Goal: Task Accomplishment & Management: Use online tool/utility

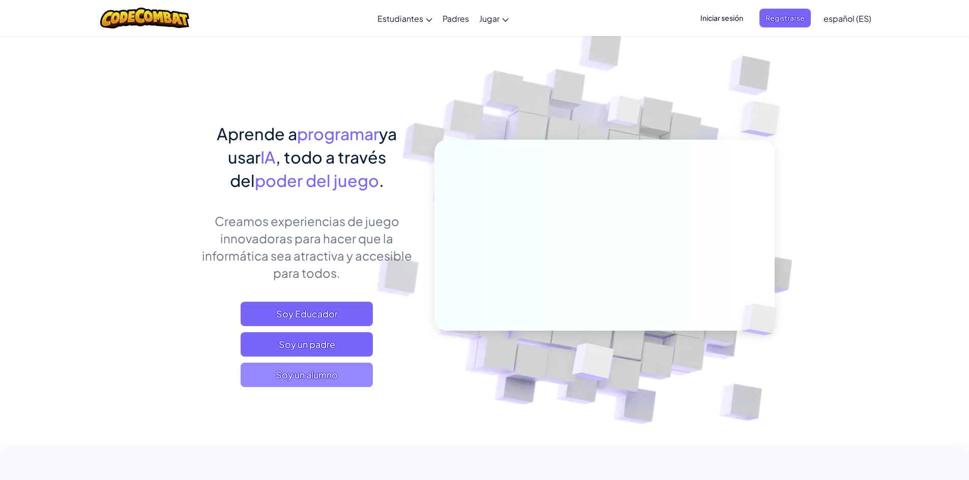
click at [336, 379] on font "Soy un alumno" at bounding box center [307, 375] width 62 height 12
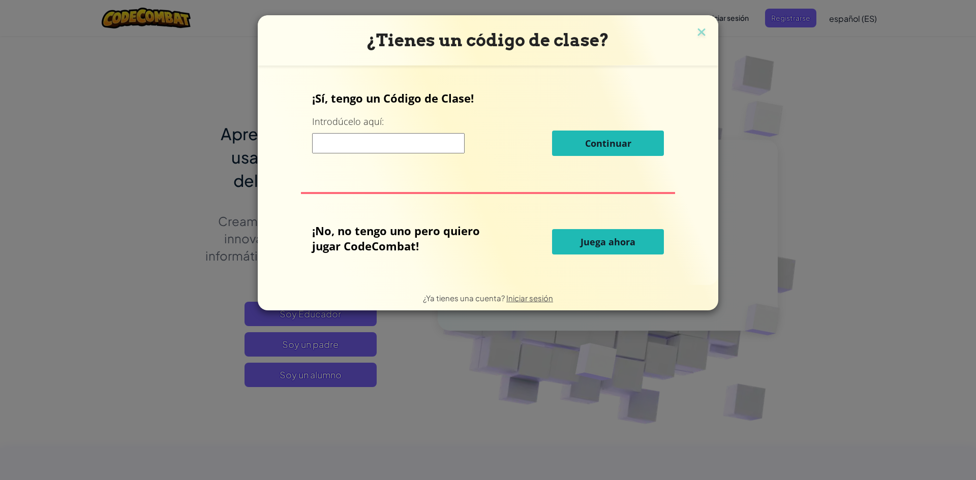
click at [373, 140] on input at bounding box center [388, 143] width 153 height 20
click at [646, 227] on div "¡No, no tengo uno pero quiero jugar CodeCombat! Juega ahora" at bounding box center [488, 242] width 352 height 38
click at [646, 231] on button "Juega ahora" at bounding box center [608, 241] width 112 height 25
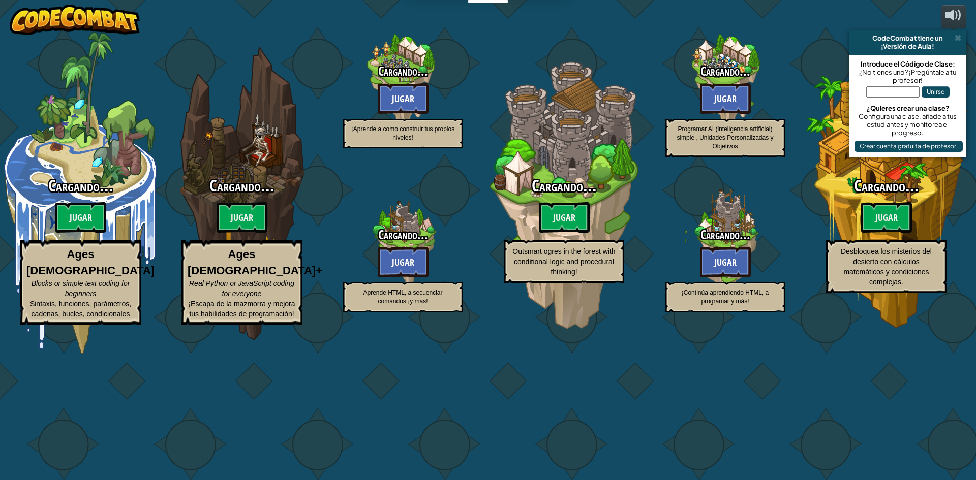
select select "es-ES"
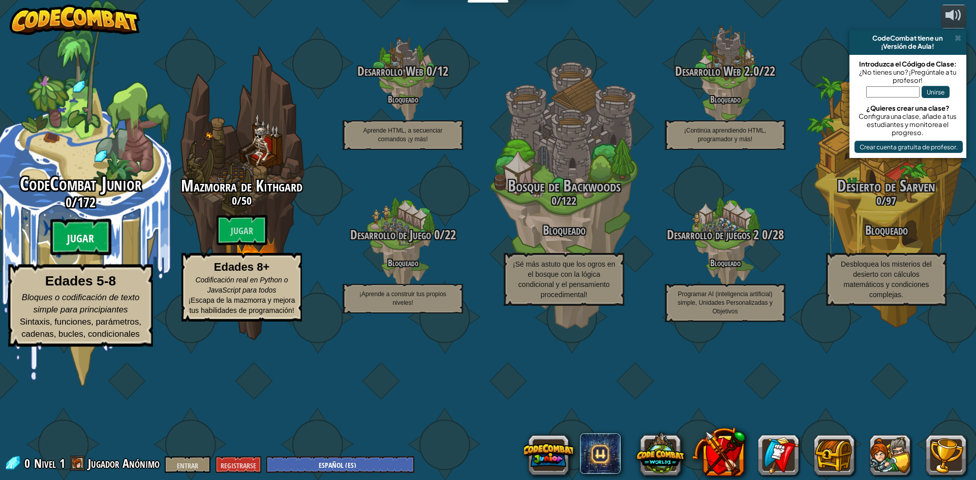
click at [67, 256] on btn "Jugar" at bounding box center [80, 237] width 61 height 37
select select "es-ES"
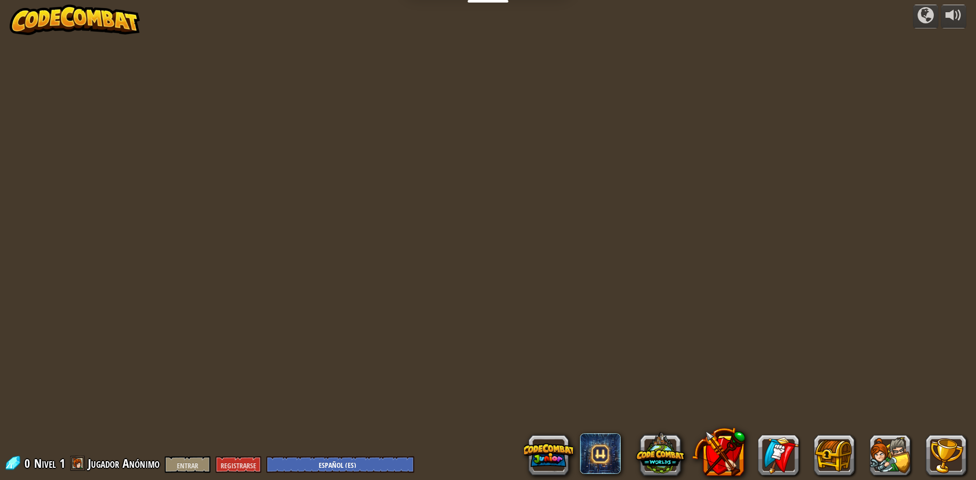
select select "es-ES"
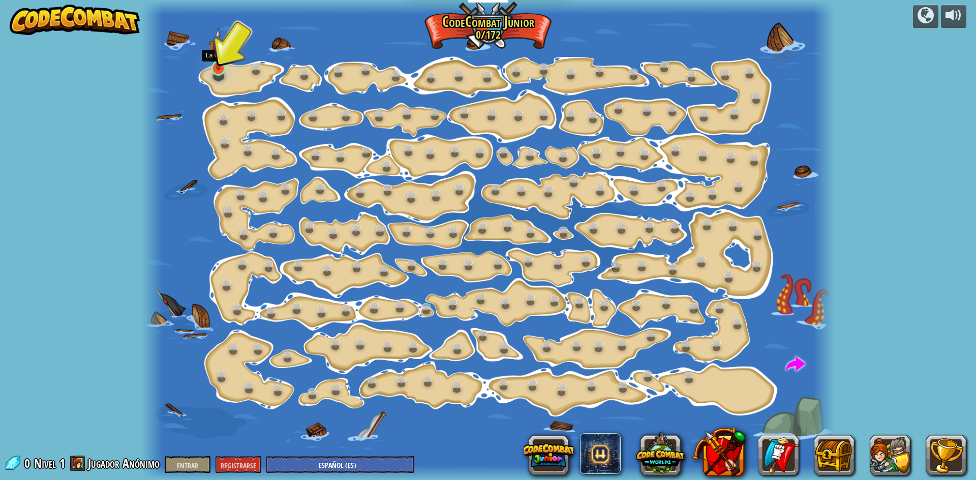
click at [215, 66] on img at bounding box center [218, 49] width 18 height 42
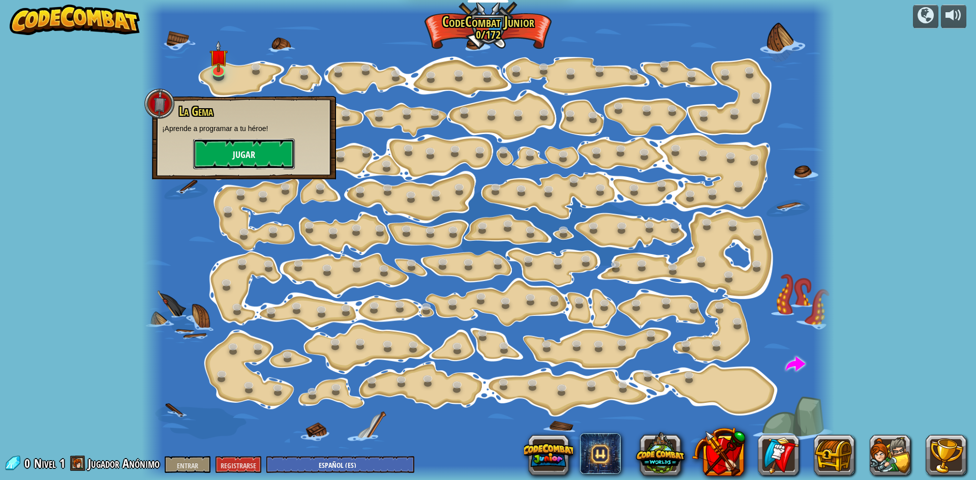
click at [267, 153] on button "Jugar" at bounding box center [244, 154] width 102 height 31
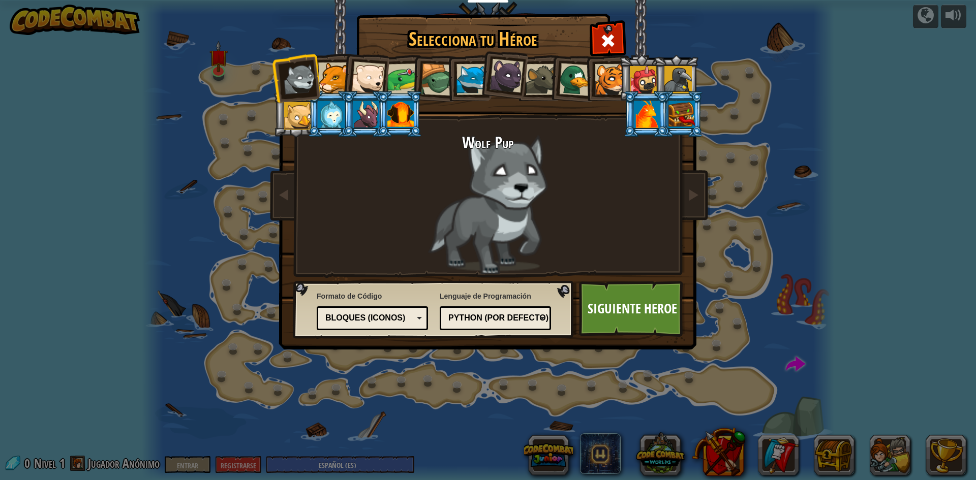
click at [639, 128] on li at bounding box center [646, 114] width 46 height 46
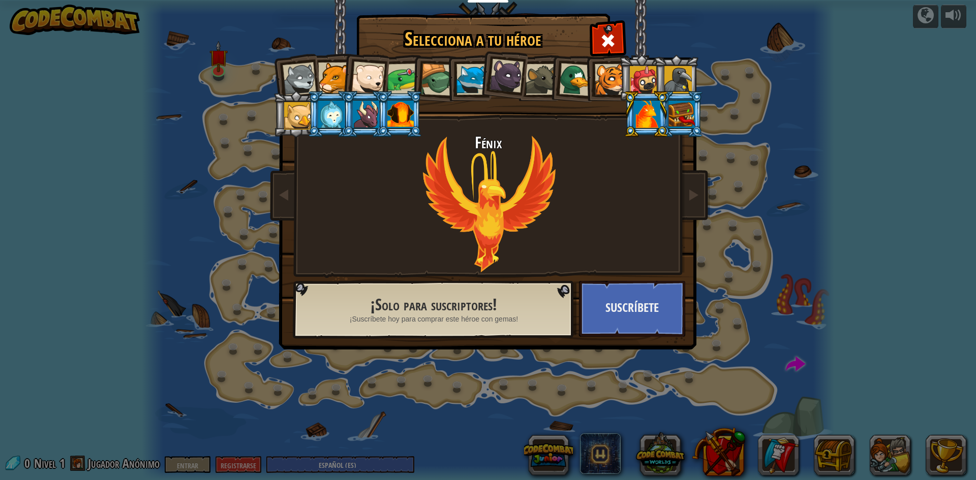
click at [402, 77] on div at bounding box center [403, 80] width 32 height 32
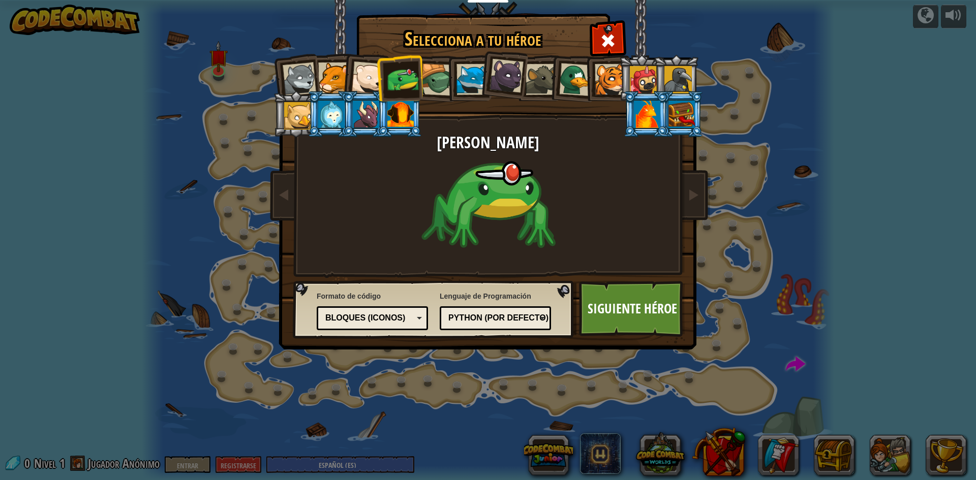
click at [643, 78] on div at bounding box center [643, 79] width 27 height 27
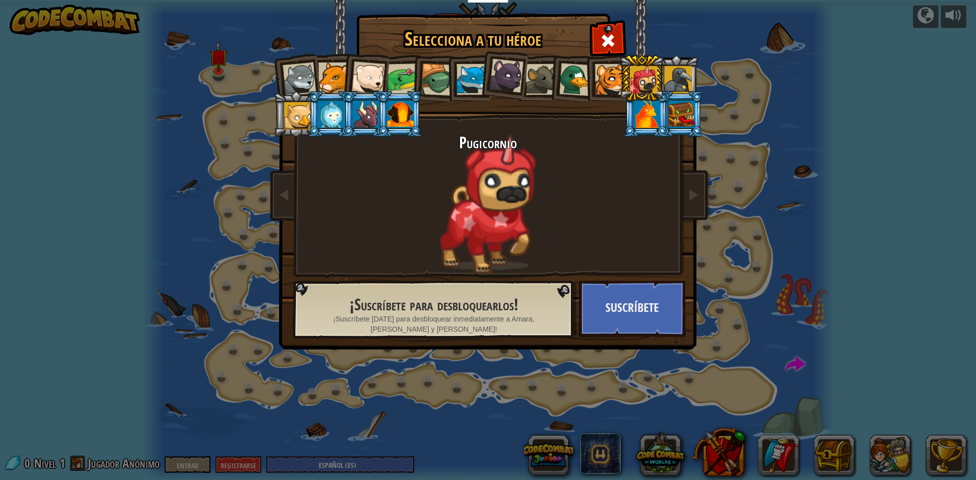
click at [679, 109] on div at bounding box center [682, 114] width 26 height 27
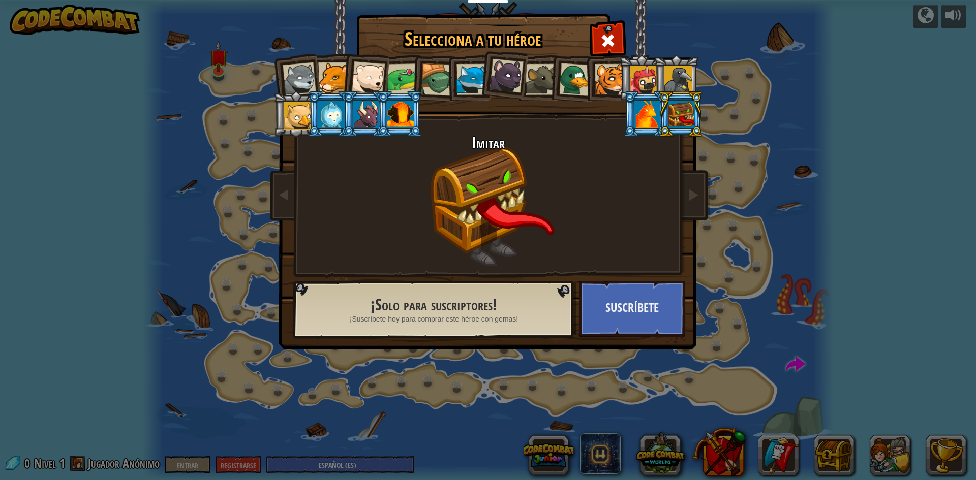
click at [407, 112] on div at bounding box center [400, 114] width 26 height 27
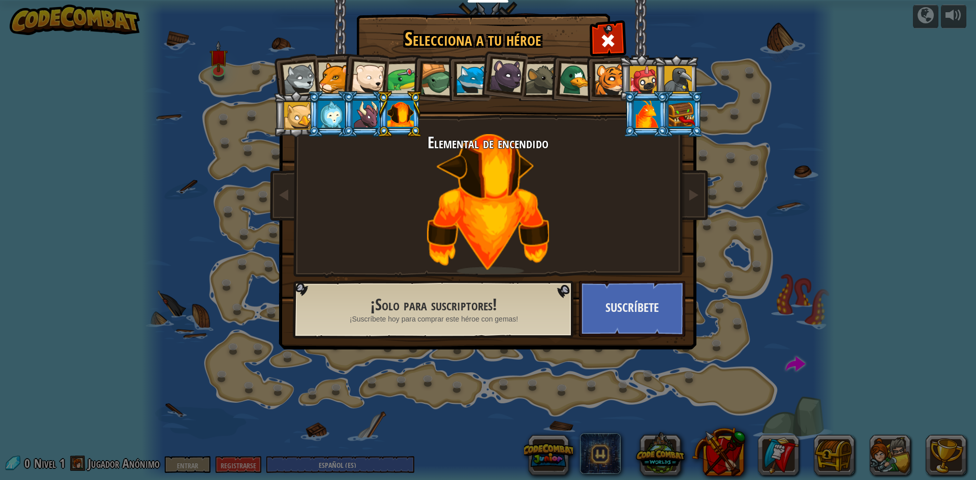
click at [375, 112] on div at bounding box center [366, 114] width 26 height 27
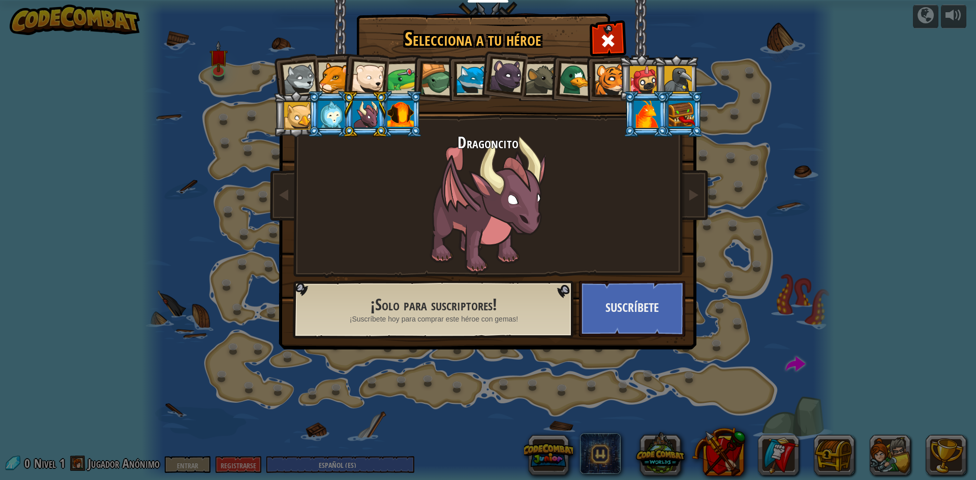
click at [334, 113] on div at bounding box center [331, 114] width 26 height 27
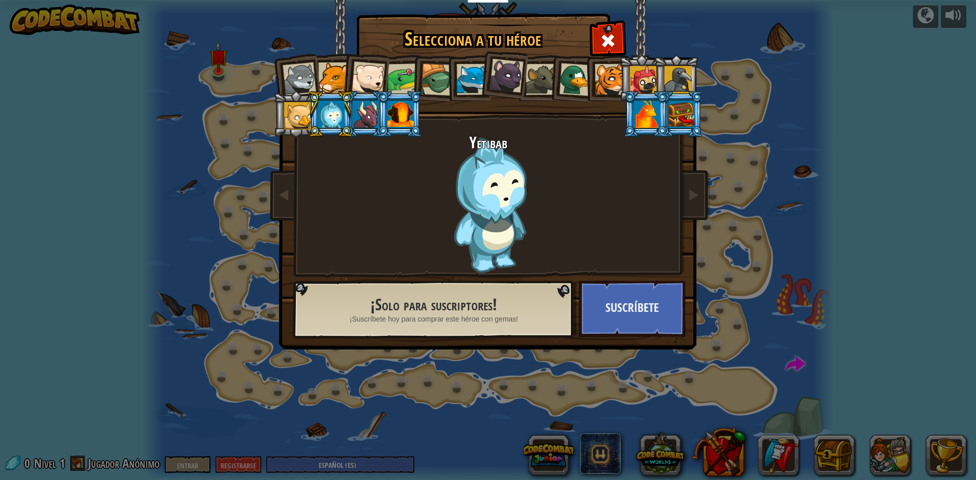
click at [299, 112] on div at bounding box center [297, 115] width 27 height 27
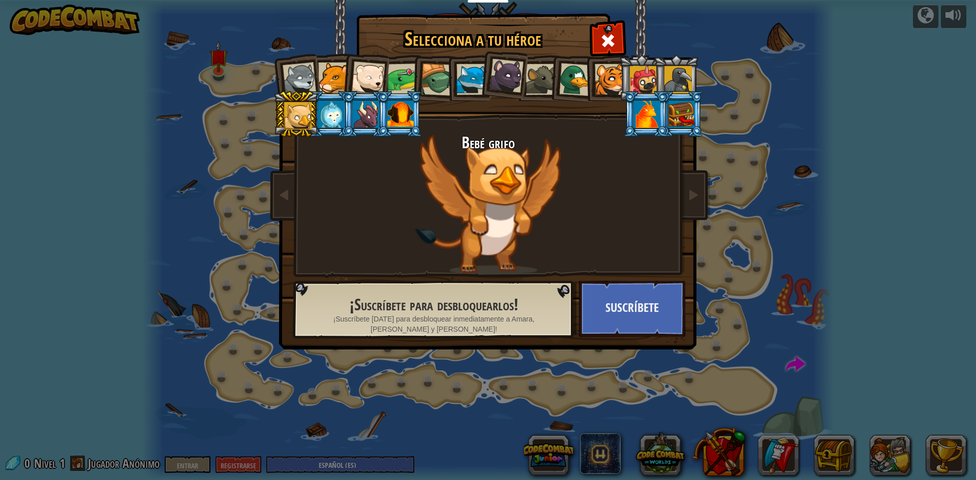
click at [288, 77] on div at bounding box center [300, 80] width 34 height 34
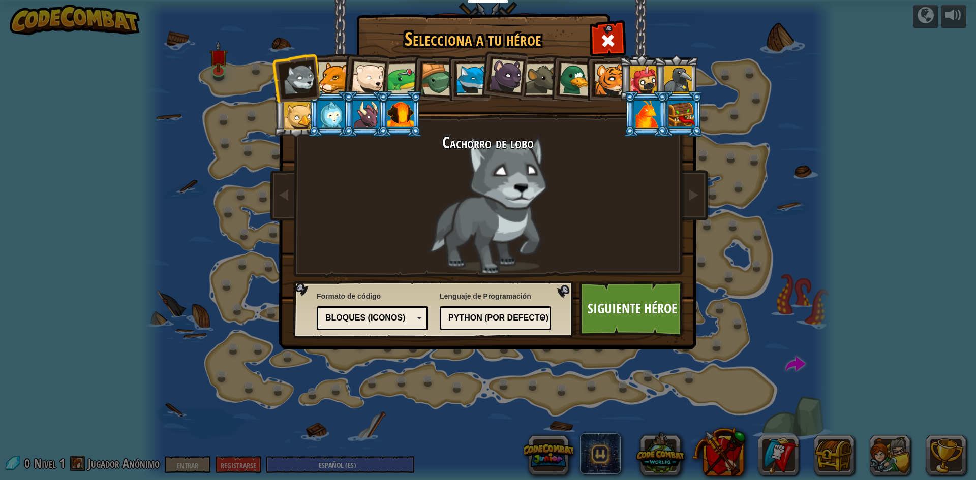
click at [322, 75] on div at bounding box center [333, 78] width 31 height 31
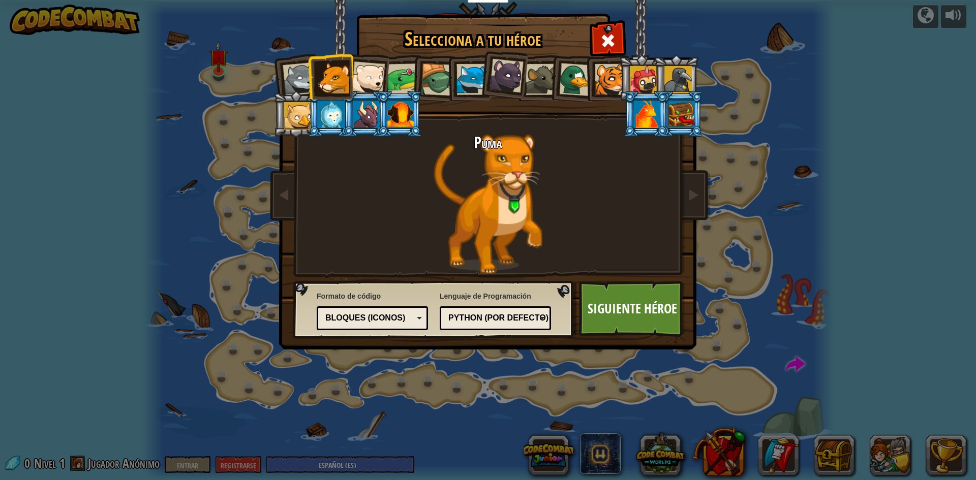
click at [362, 70] on div at bounding box center [368, 79] width 34 height 34
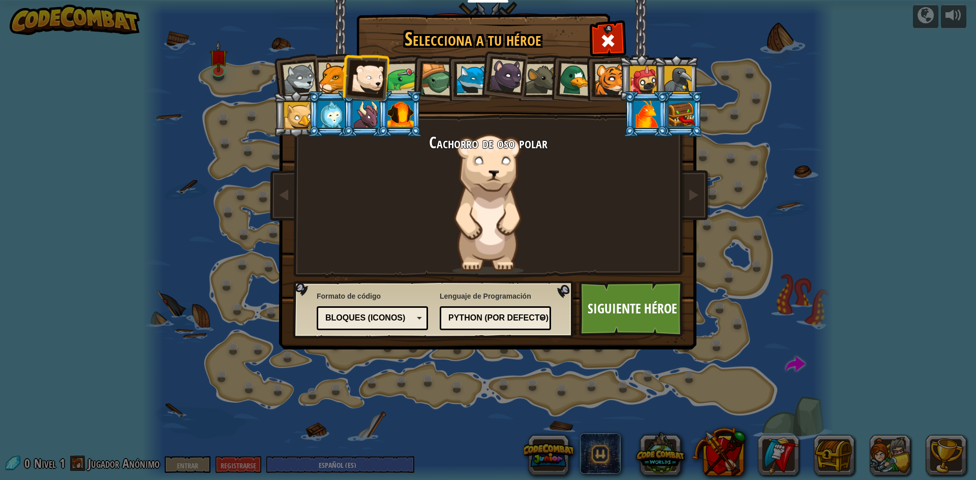
click at [397, 67] on div at bounding box center [403, 80] width 32 height 32
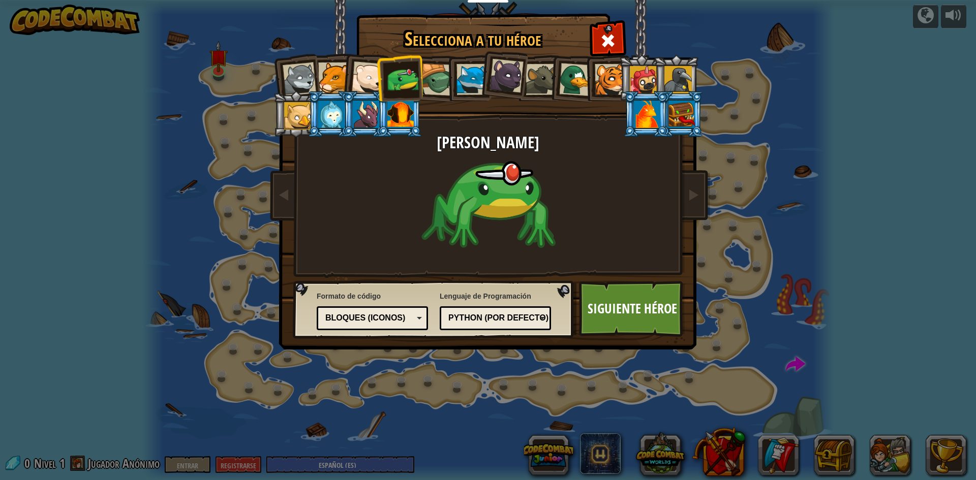
click at [435, 64] on li at bounding box center [434, 78] width 48 height 49
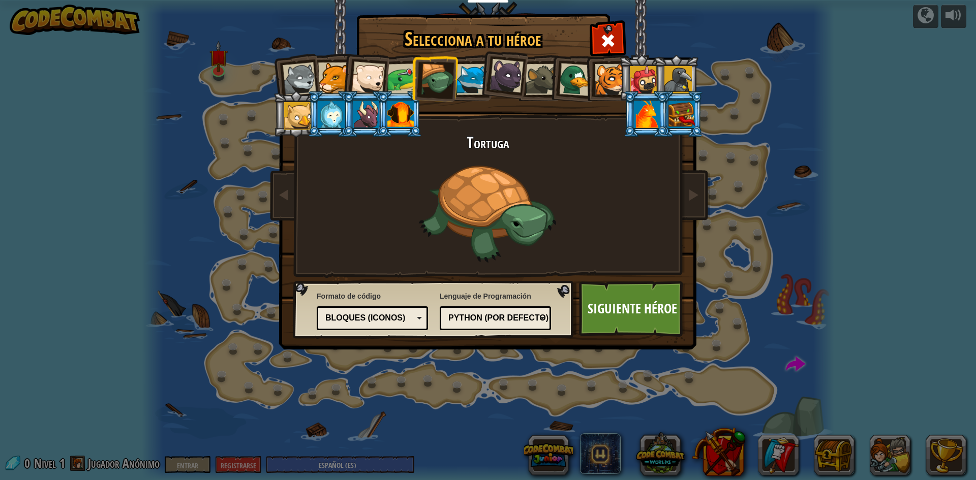
click at [473, 89] on div at bounding box center [472, 79] width 31 height 31
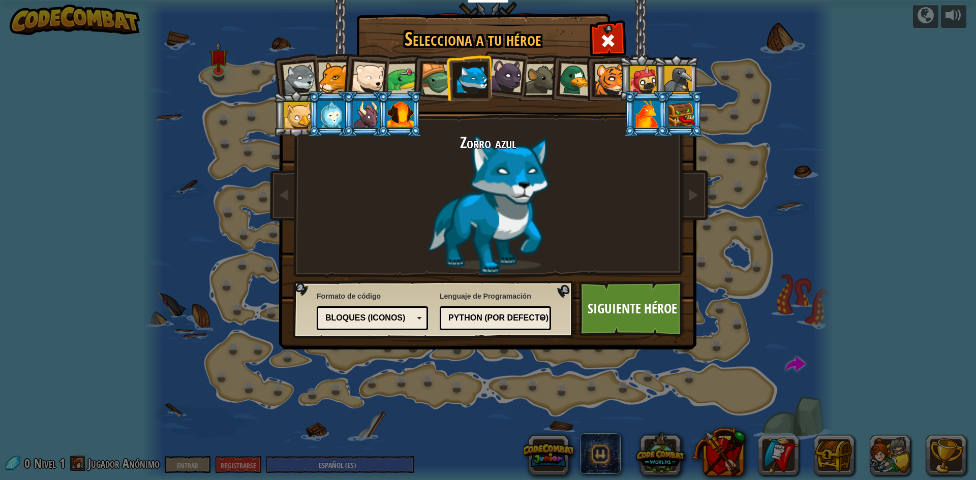
click at [512, 76] on div at bounding box center [507, 76] width 34 height 34
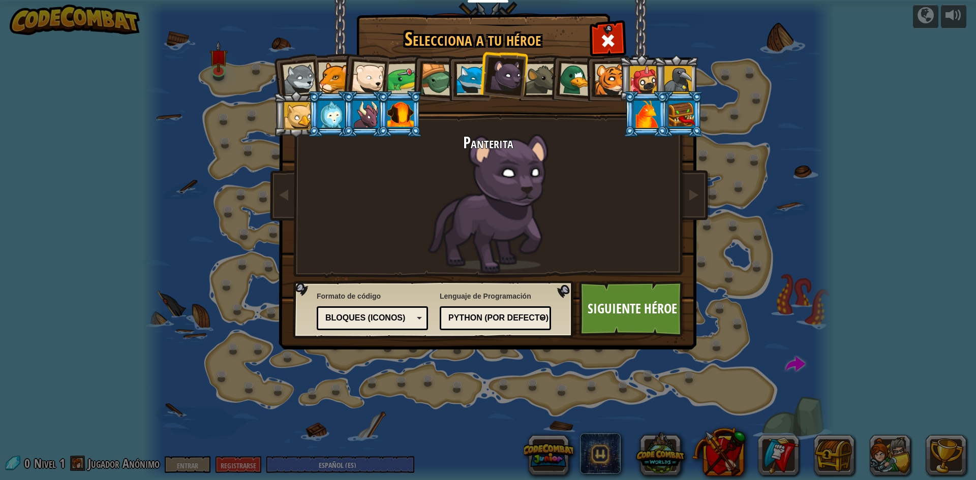
click at [537, 81] on div at bounding box center [541, 79] width 31 height 31
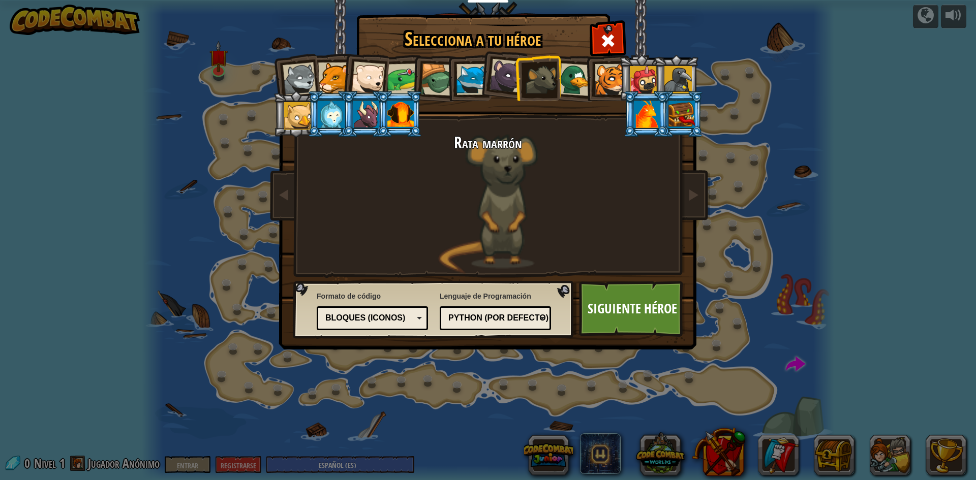
click at [640, 117] on div at bounding box center [647, 114] width 26 height 27
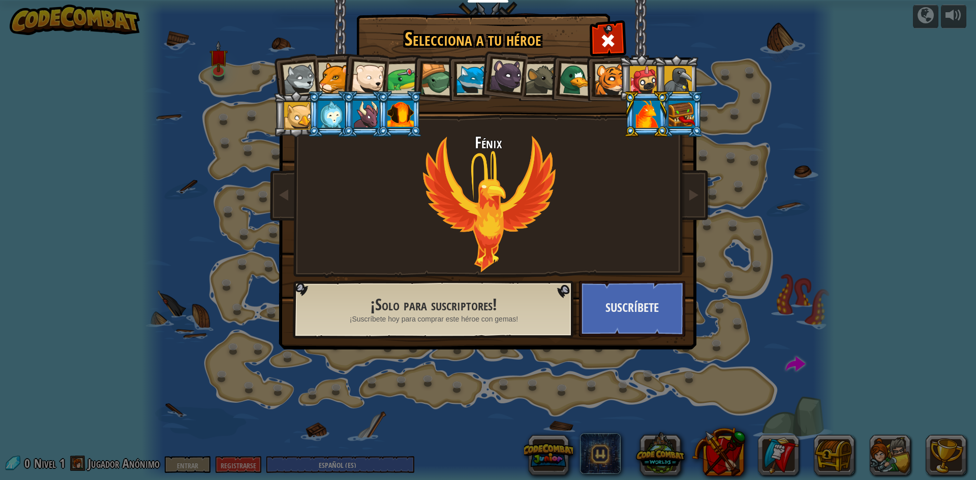
click at [635, 77] on div at bounding box center [643, 79] width 27 height 27
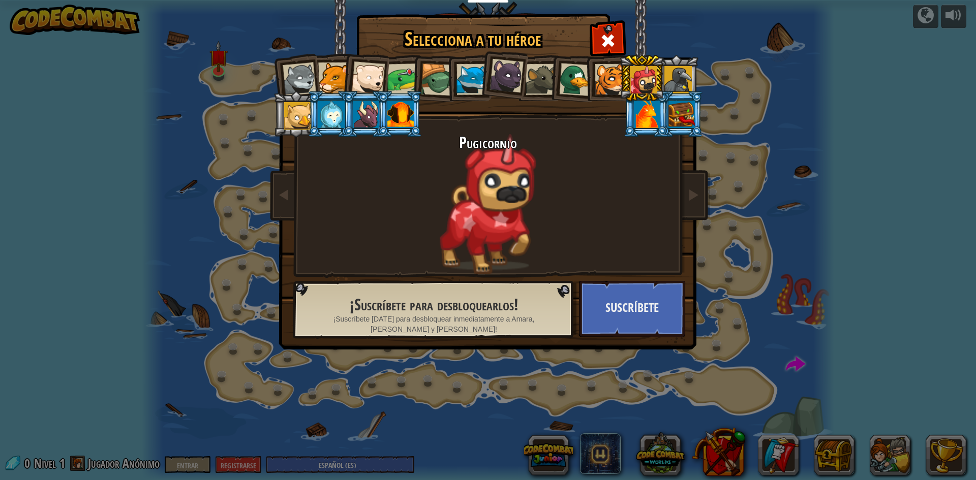
click at [674, 70] on div at bounding box center [678, 79] width 27 height 27
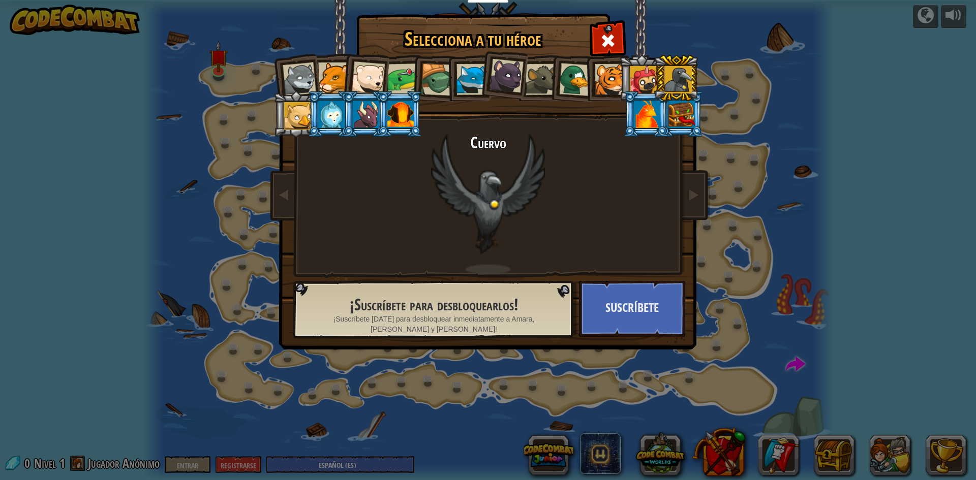
click at [648, 125] on div at bounding box center [647, 114] width 26 height 27
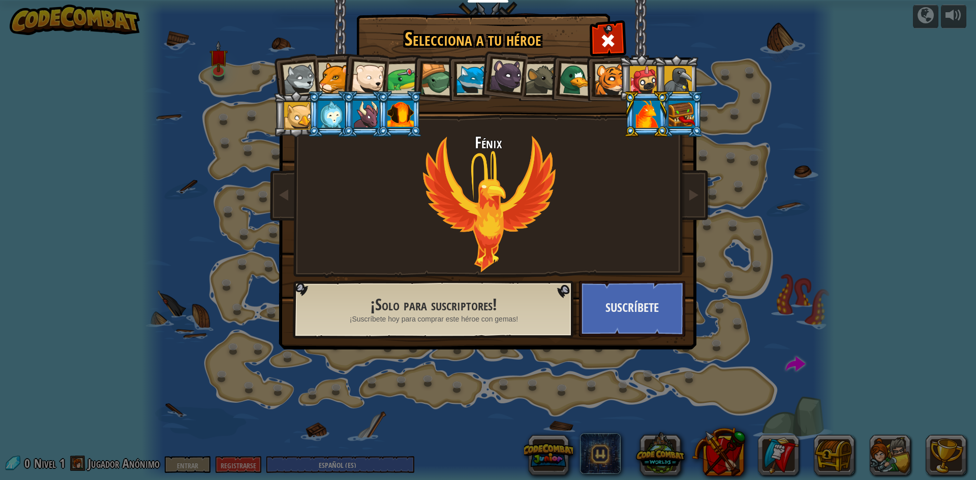
click at [398, 122] on div at bounding box center [400, 114] width 26 height 27
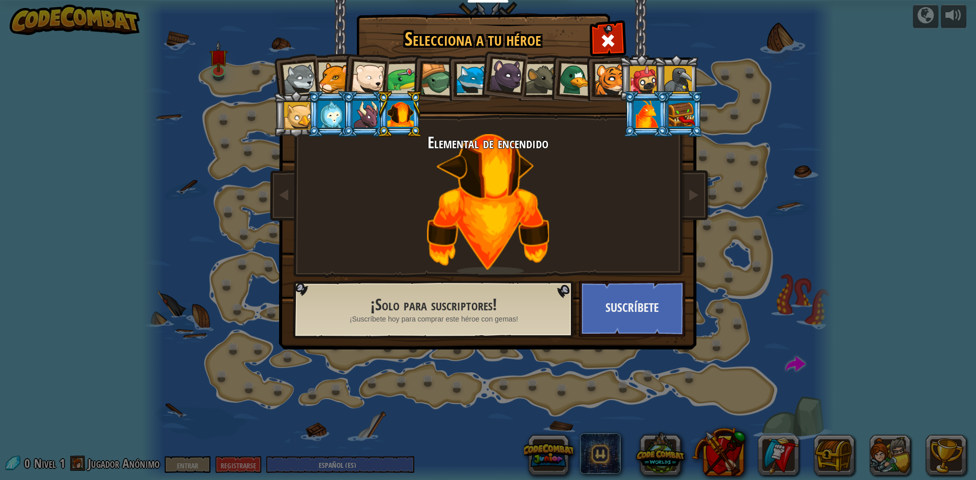
click at [399, 75] on div at bounding box center [403, 80] width 32 height 32
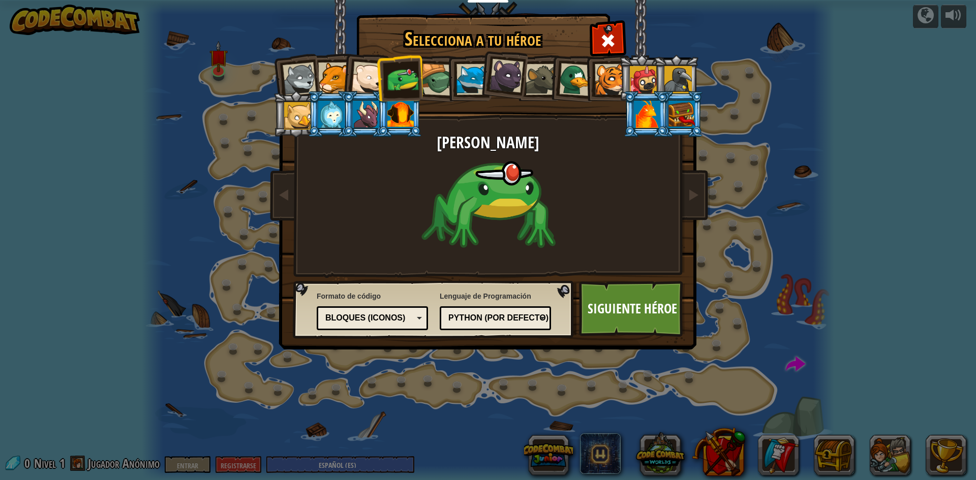
click at [396, 112] on div at bounding box center [400, 114] width 26 height 27
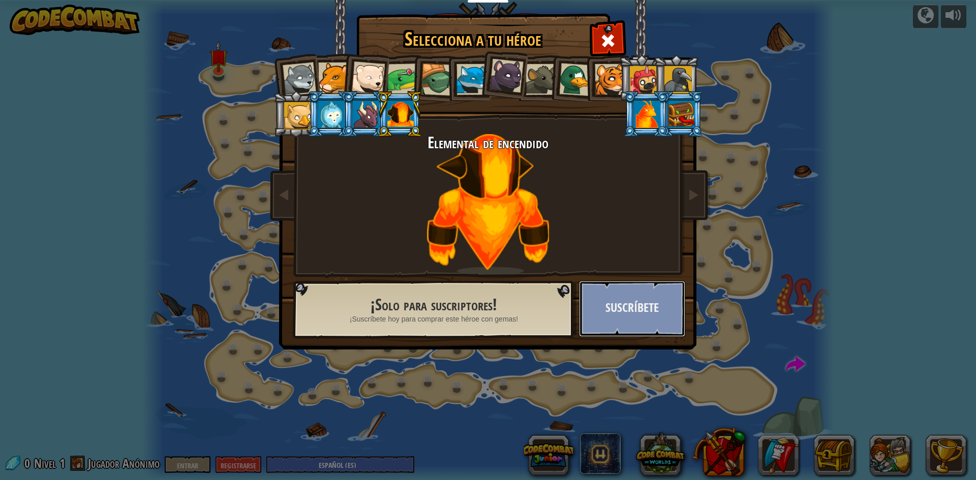
click at [584, 309] on button "Suscríbete" at bounding box center [632, 309] width 106 height 56
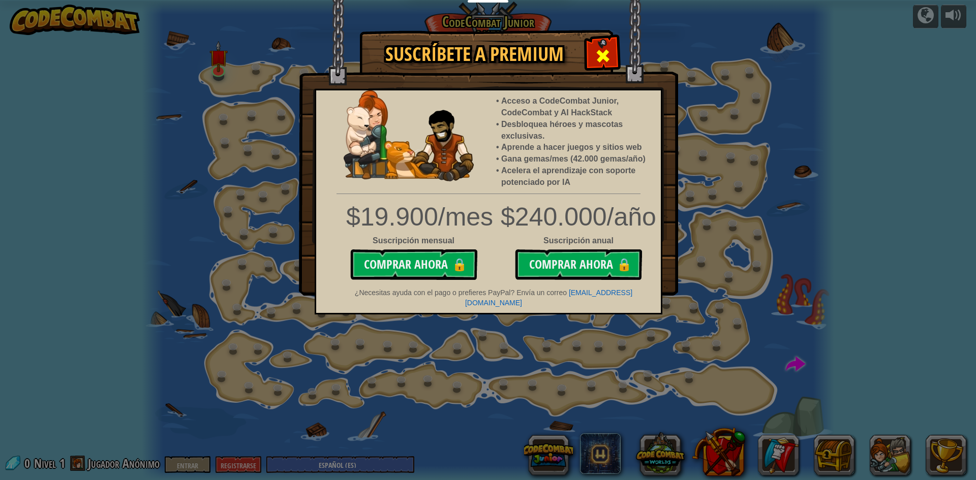
click at [599, 62] on span at bounding box center [603, 56] width 16 height 16
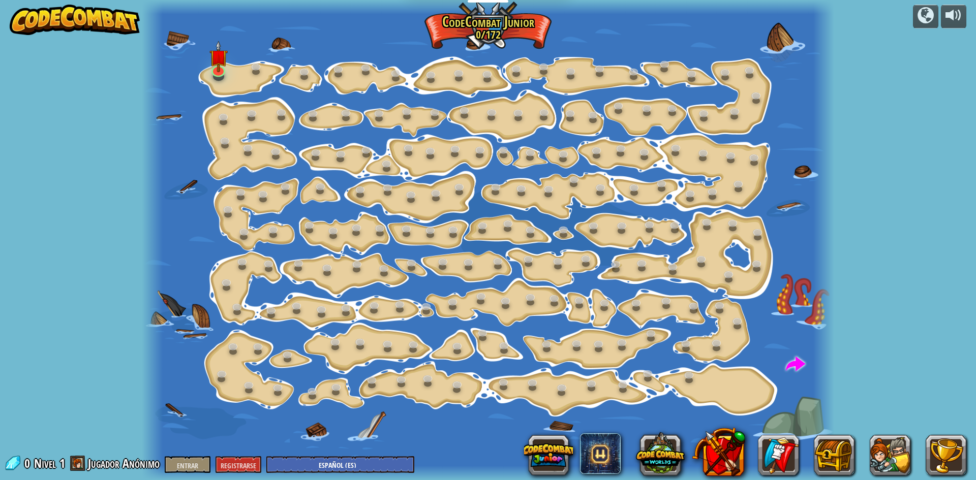
click at [204, 70] on div at bounding box center [488, 240] width 692 height 480
click at [215, 75] on link at bounding box center [218, 67] width 20 height 20
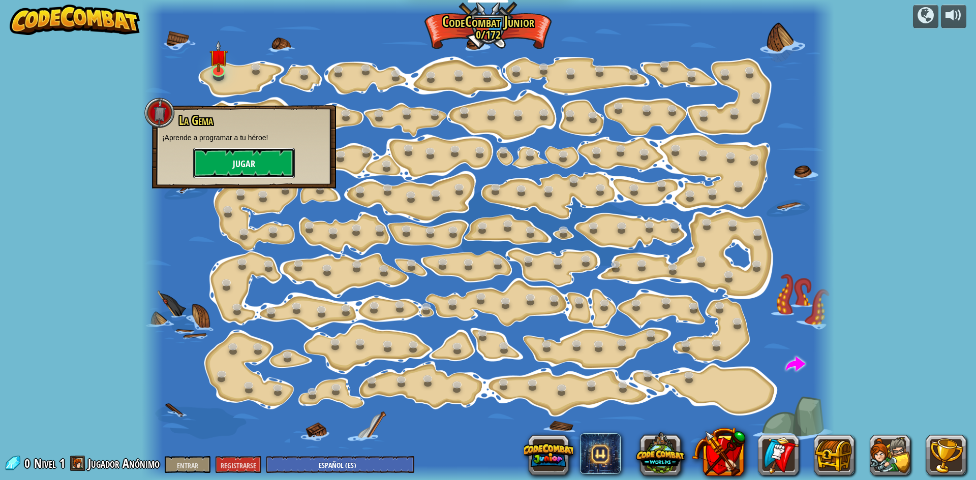
click at [280, 177] on button "Jugar" at bounding box center [244, 163] width 102 height 31
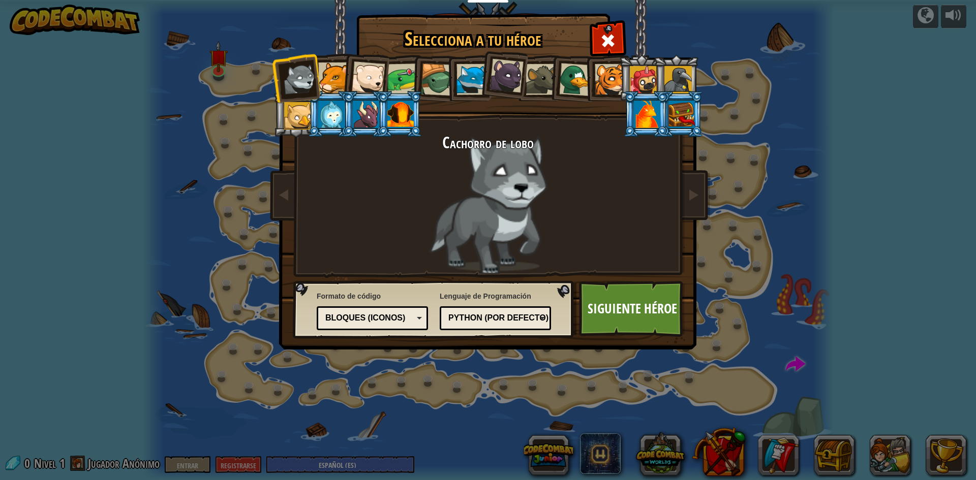
click at [583, 89] on div at bounding box center [575, 79] width 33 height 33
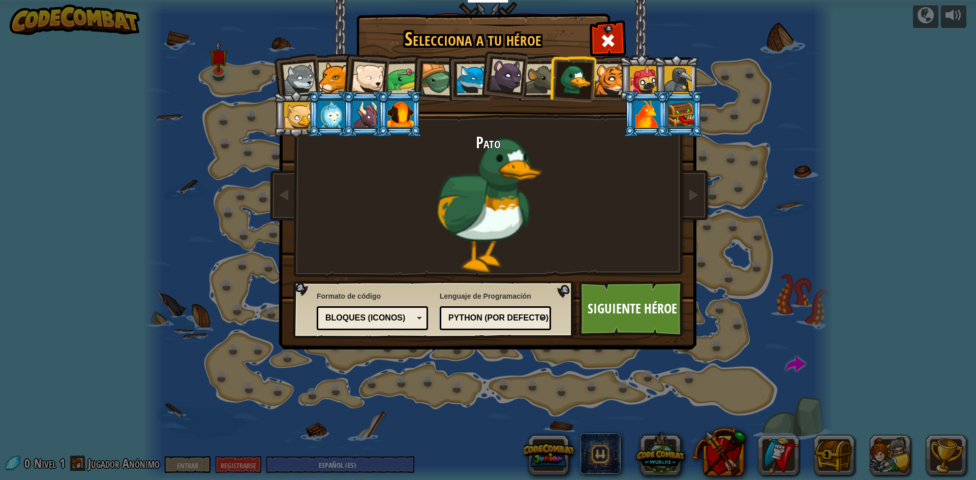
click at [606, 85] on div at bounding box center [610, 79] width 31 height 31
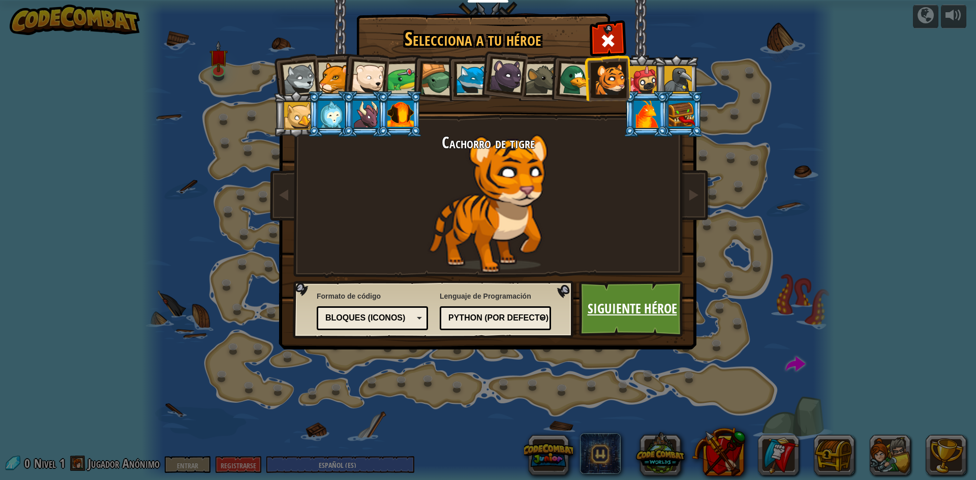
click at [620, 300] on font "Siguiente héroe" at bounding box center [632, 308] width 89 height 18
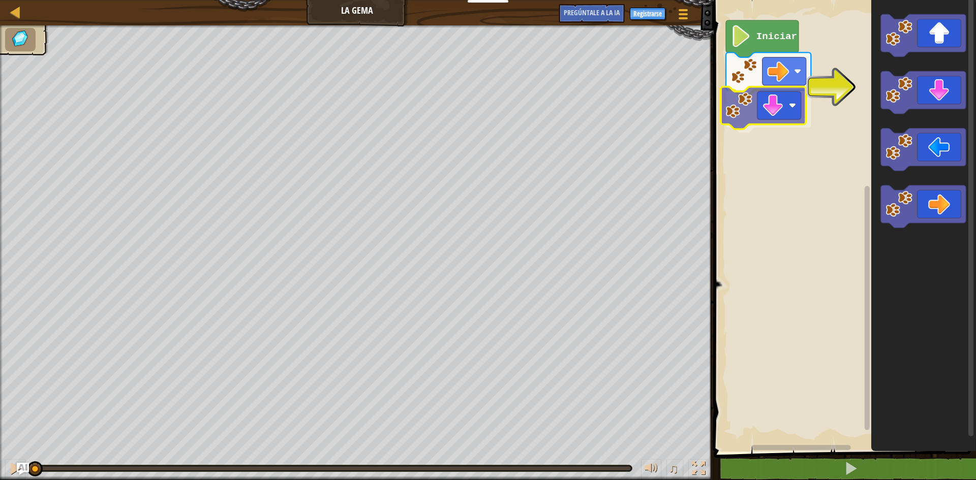
click at [772, 104] on div "Iniciar" at bounding box center [843, 223] width 265 height 457
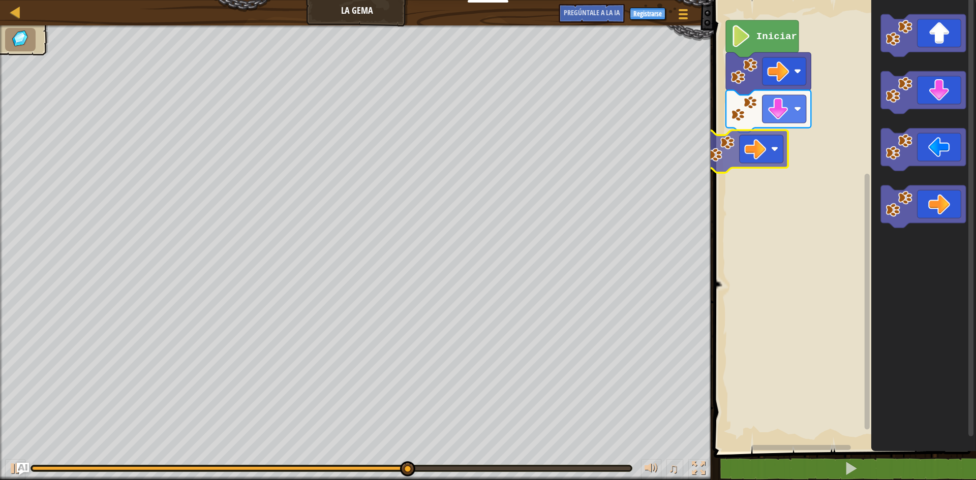
click at [792, 142] on div "Iniciar" at bounding box center [843, 223] width 265 height 457
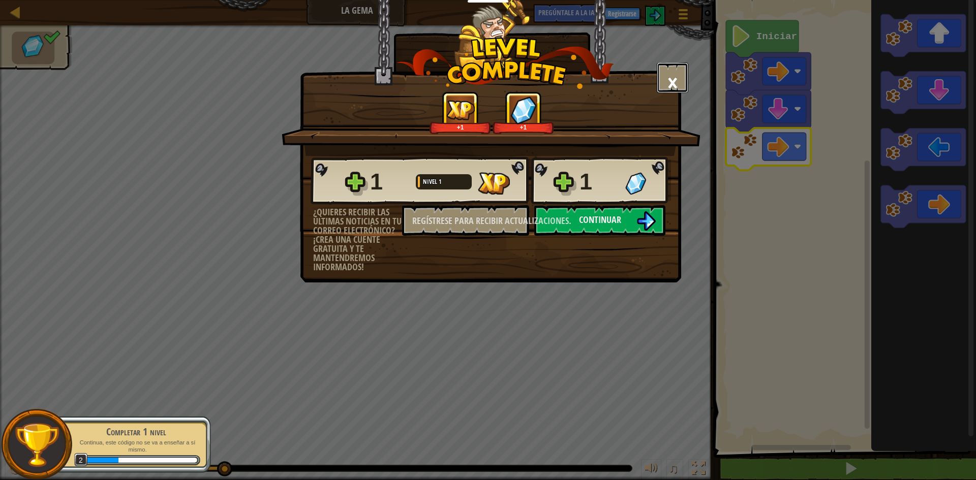
click at [662, 78] on button "×" at bounding box center [673, 78] width 32 height 31
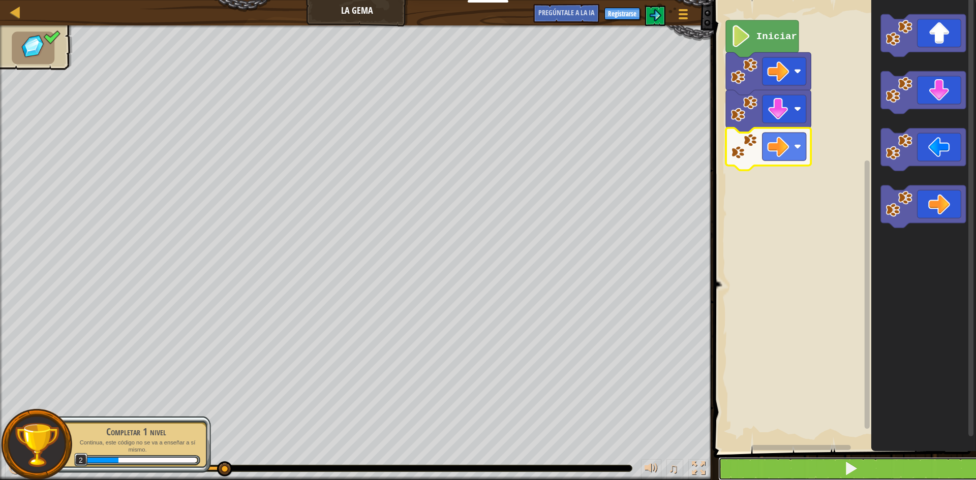
click at [831, 469] on button at bounding box center [850, 469] width 265 height 23
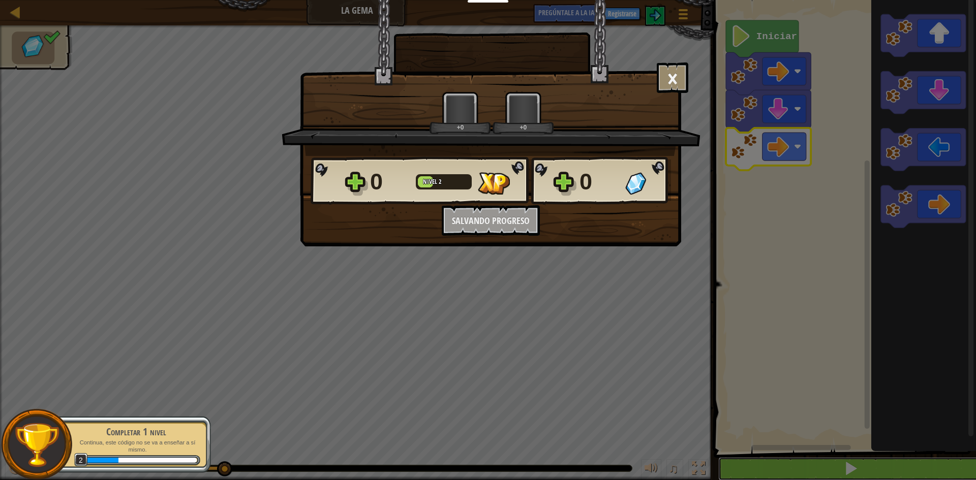
scroll to position [1, 0]
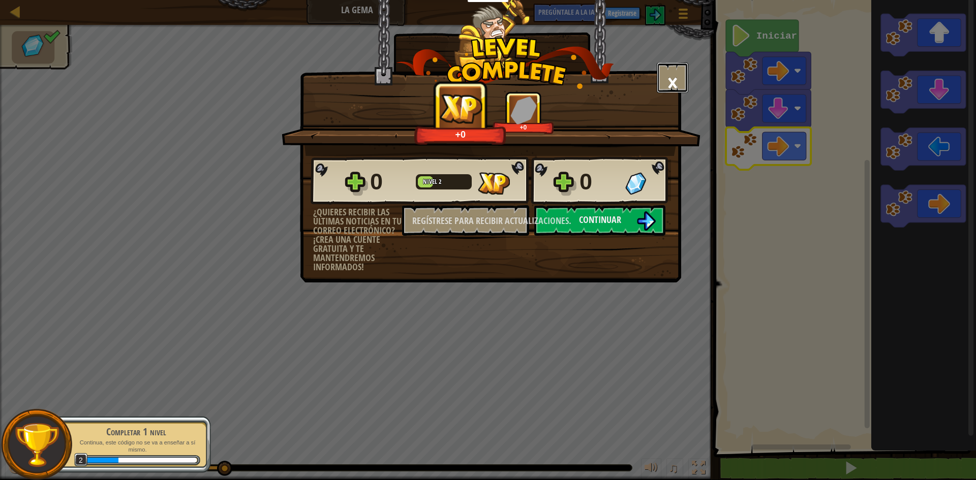
click at [671, 80] on font "×" at bounding box center [672, 82] width 11 height 35
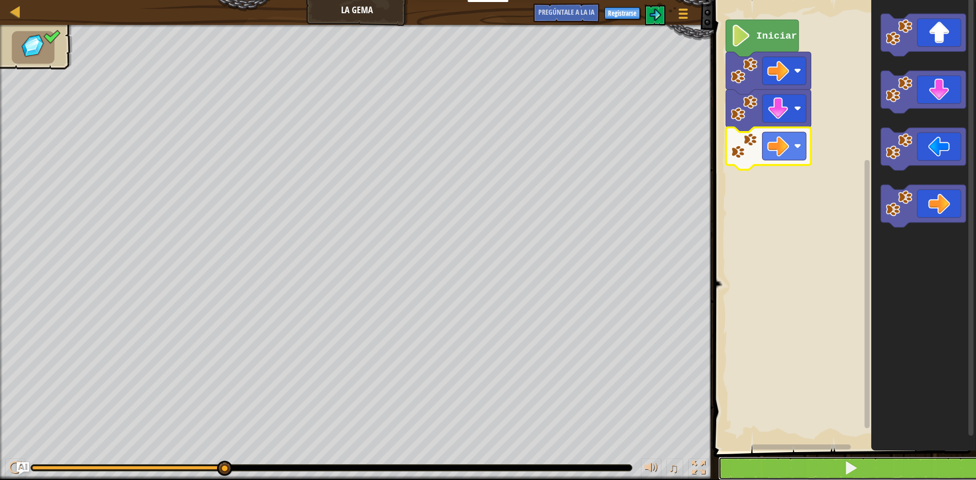
click at [801, 477] on button at bounding box center [850, 468] width 265 height 23
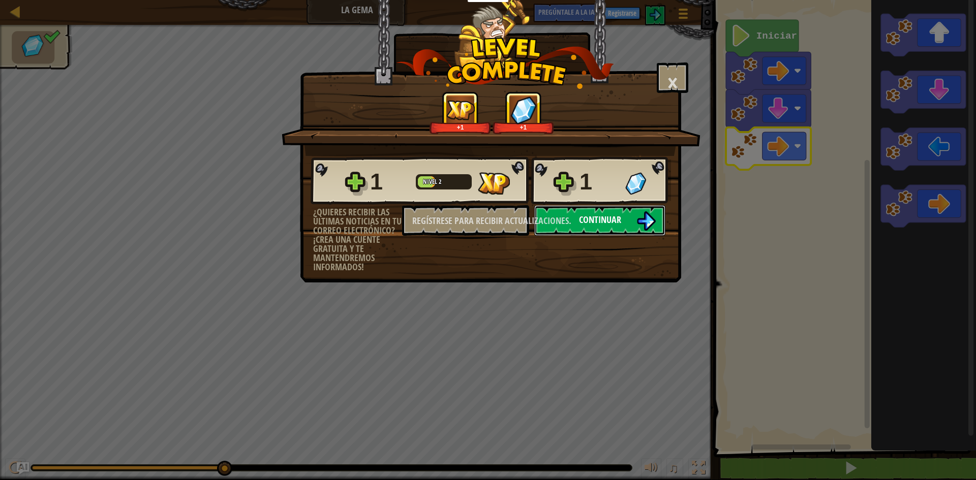
click at [593, 222] on font "Continuar" at bounding box center [600, 220] width 42 height 13
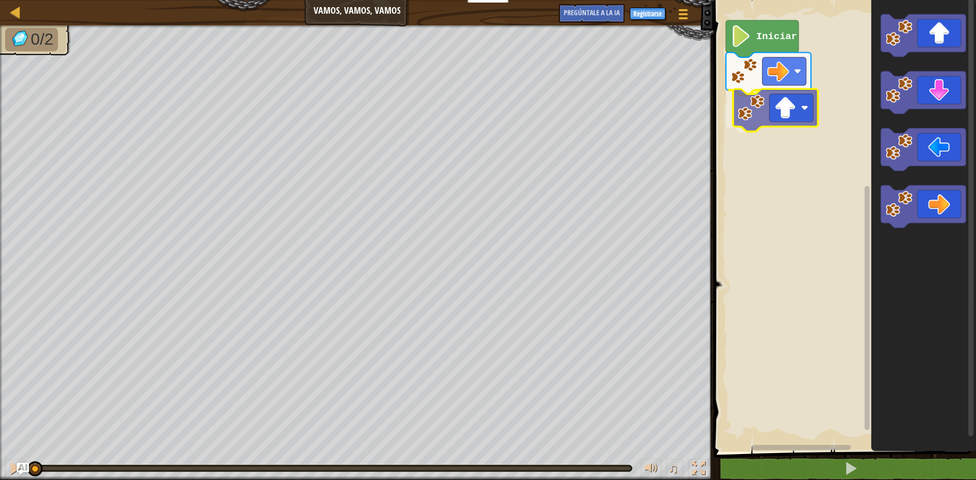
click at [792, 124] on div "Iniciar" at bounding box center [843, 223] width 265 height 457
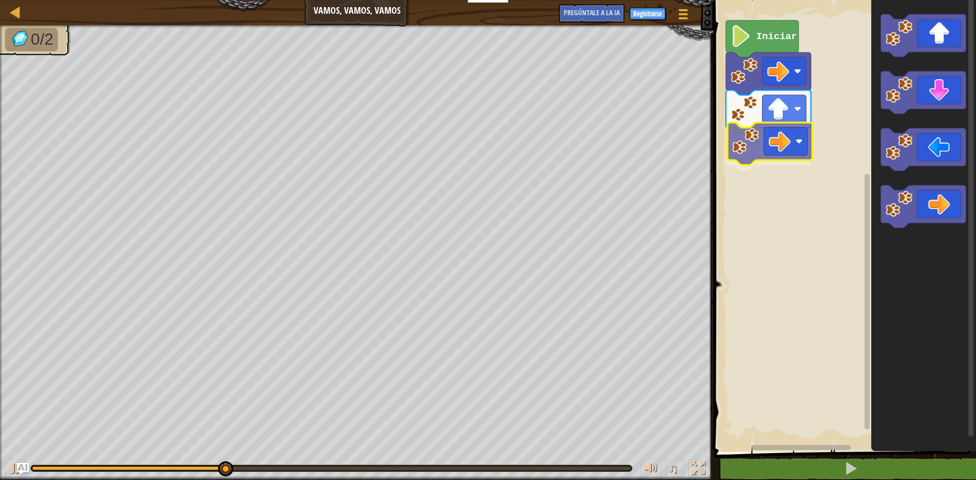
click at [755, 134] on div "Iniciar" at bounding box center [843, 223] width 265 height 457
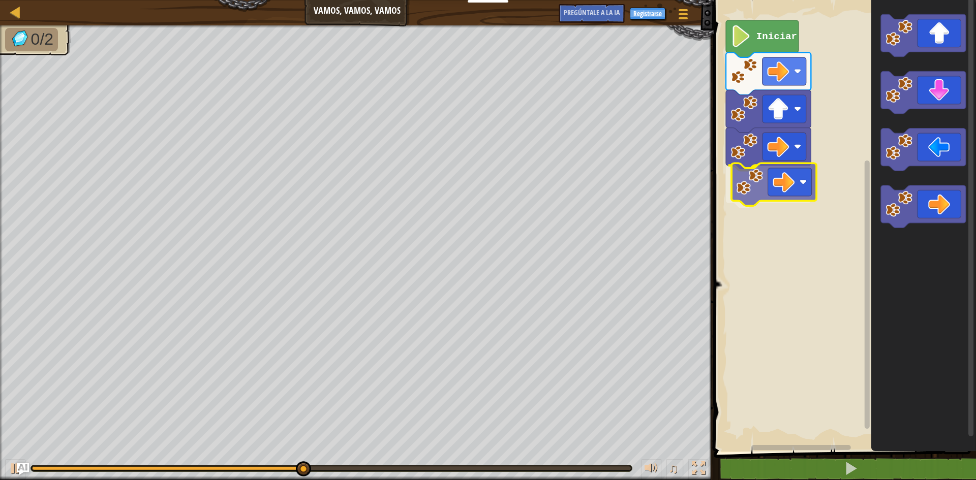
click at [704, 177] on div "Mapa Vamos, vamos, vamos Menú del [DEMOGRAPHIC_DATA] Registrarse [DEMOGRAPHIC_D…" at bounding box center [488, 240] width 976 height 480
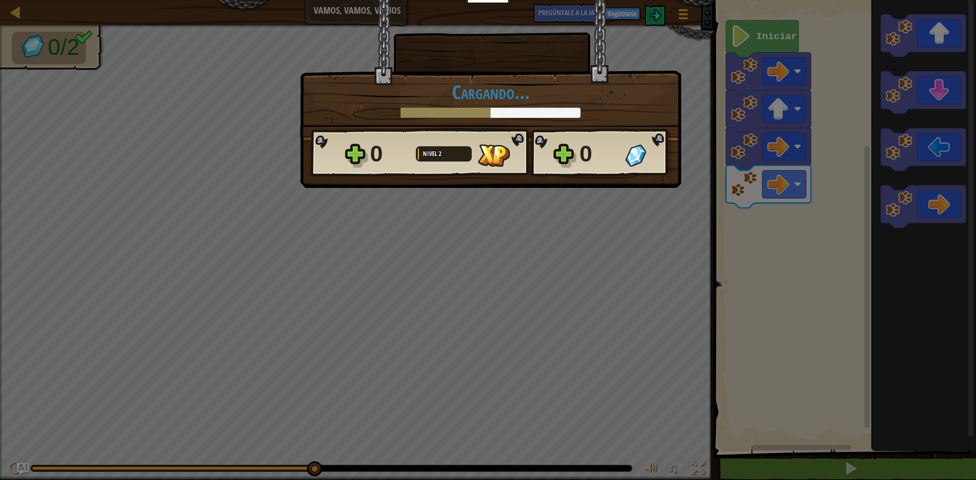
click at [666, 80] on div "× Punto este nivel: Cargando... Estrías reticuladas... Cargando... 0 Nivel 2 0 …" at bounding box center [490, 68] width 381 height 138
click at [652, 98] on h1 "Cargando..." at bounding box center [491, 91] width 360 height 21
click at [822, 422] on div "× Punto este nivel: Cargando... Estrías reticuladas... Cargando... 0 Nivel 2 0 …" at bounding box center [488, 240] width 976 height 480
click at [848, 467] on div "× Punto este nivel: Cargando... Estrías reticuladas... Cargando... 0 Nivel 2 0 …" at bounding box center [488, 240] width 976 height 480
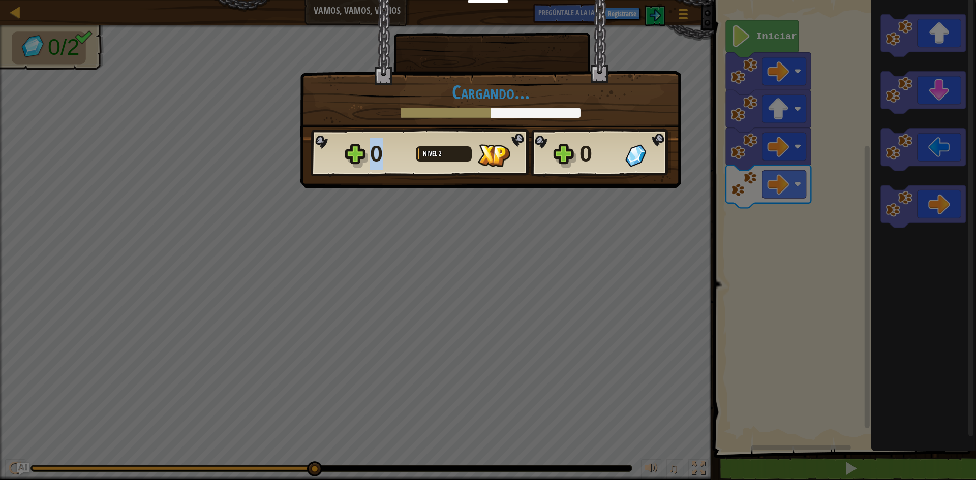
click at [848, 467] on div "× Punto este nivel: Cargando... Estrías reticuladas... Cargando... 0 Nivel 2 0 …" at bounding box center [488, 240] width 976 height 480
click at [849, 467] on div "× Punto este nivel: Cargando... Estrías reticuladas... Cargando... 0 Nivel 2 0 …" at bounding box center [488, 240] width 976 height 480
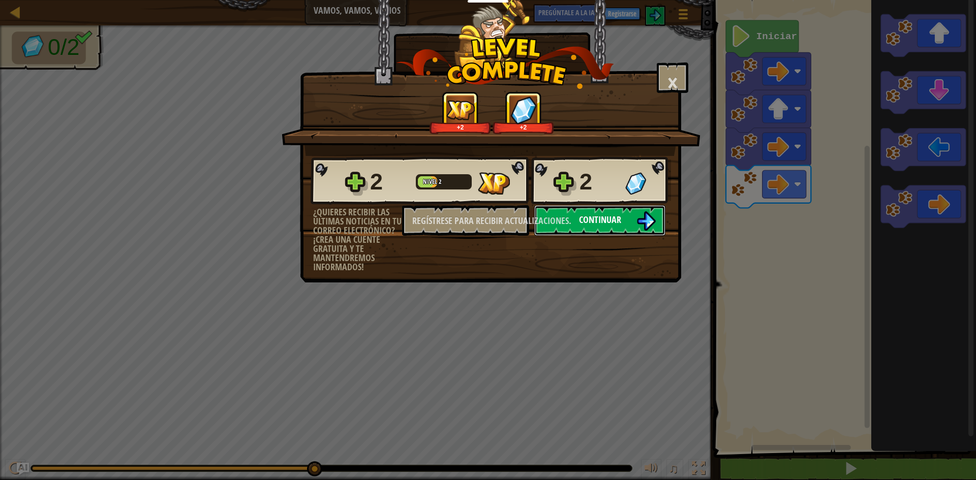
click at [572, 234] on button "Continuar" at bounding box center [599, 220] width 131 height 31
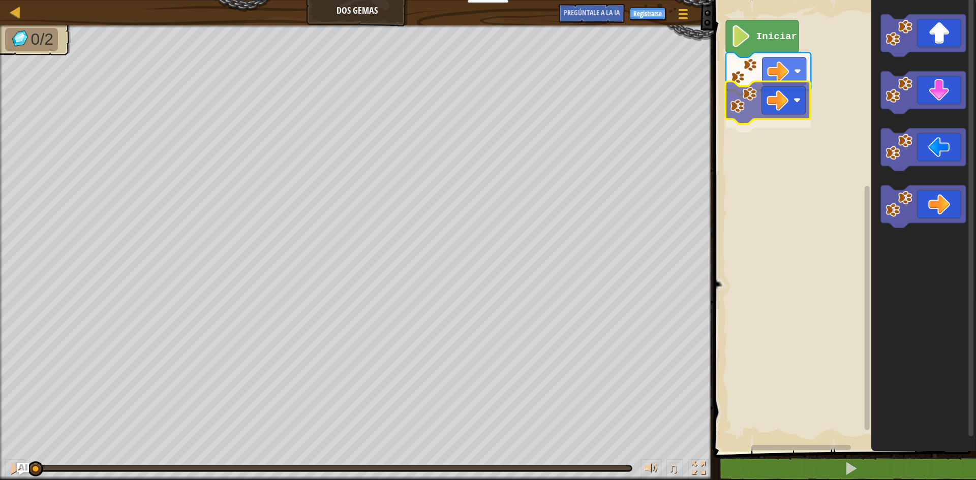
click at [786, 101] on div "Iniciar" at bounding box center [843, 223] width 265 height 457
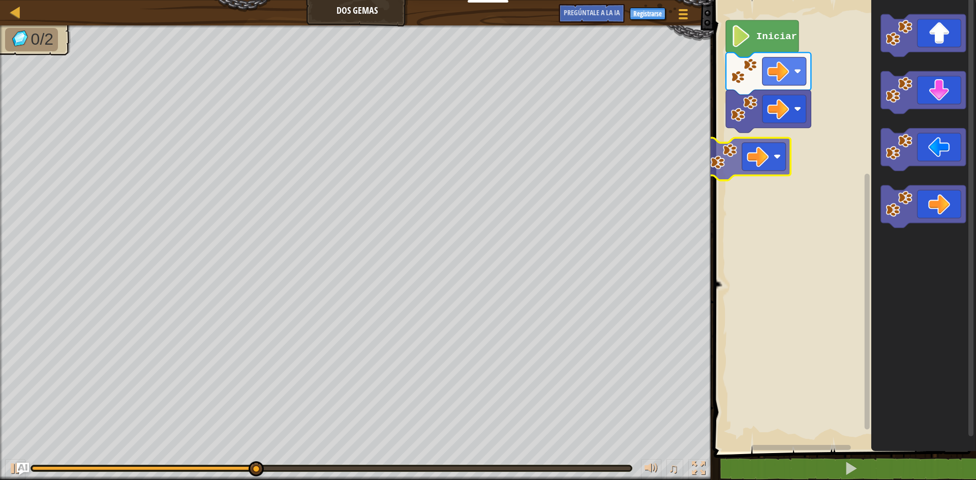
click at [759, 152] on div "Iniciar" at bounding box center [843, 223] width 265 height 457
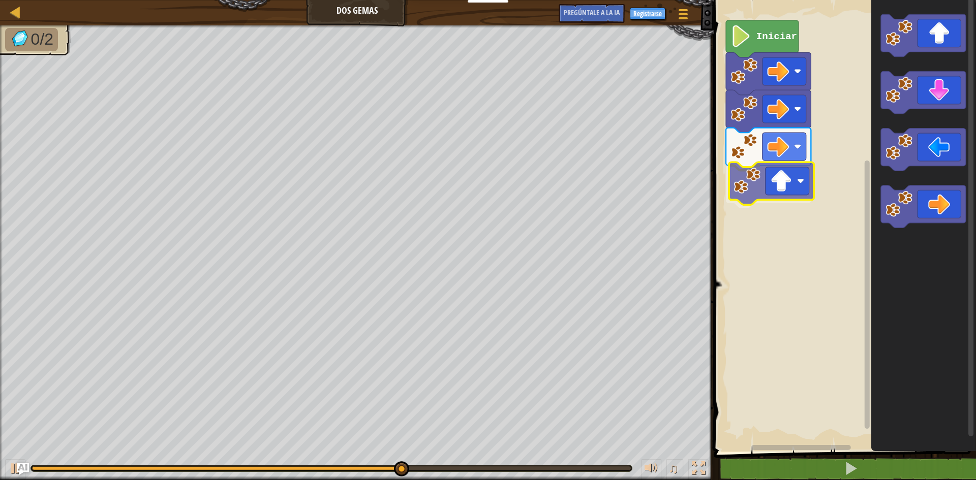
click at [795, 173] on div "Iniciar" at bounding box center [843, 223] width 265 height 457
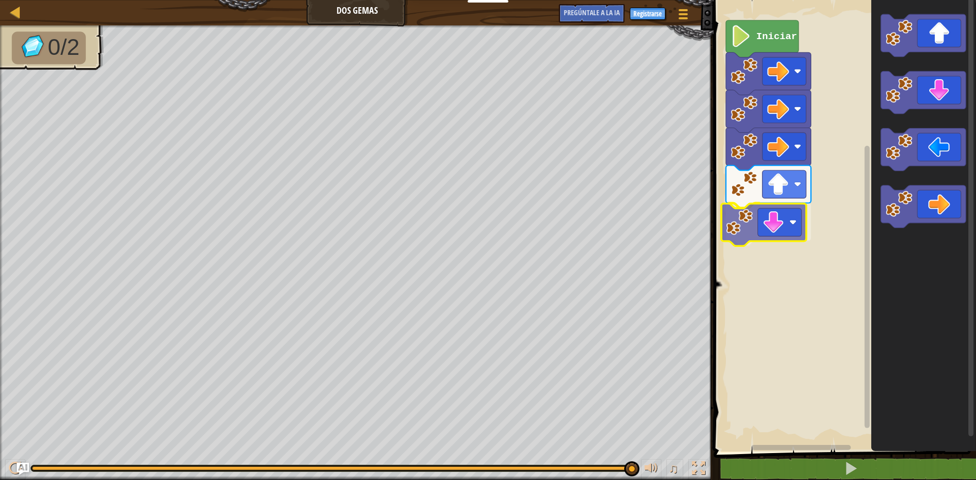
click at [770, 227] on div "Iniciar" at bounding box center [843, 223] width 265 height 457
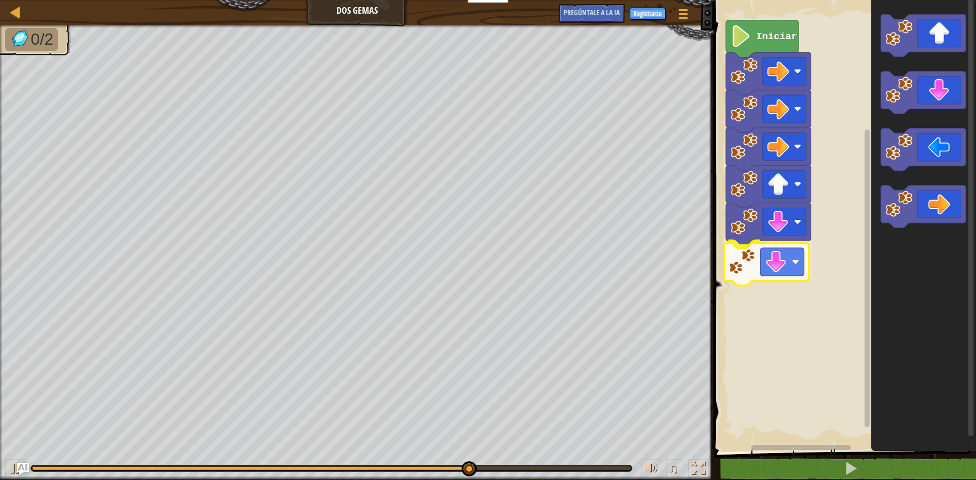
click at [796, 278] on div "Iniciar" at bounding box center [843, 223] width 265 height 457
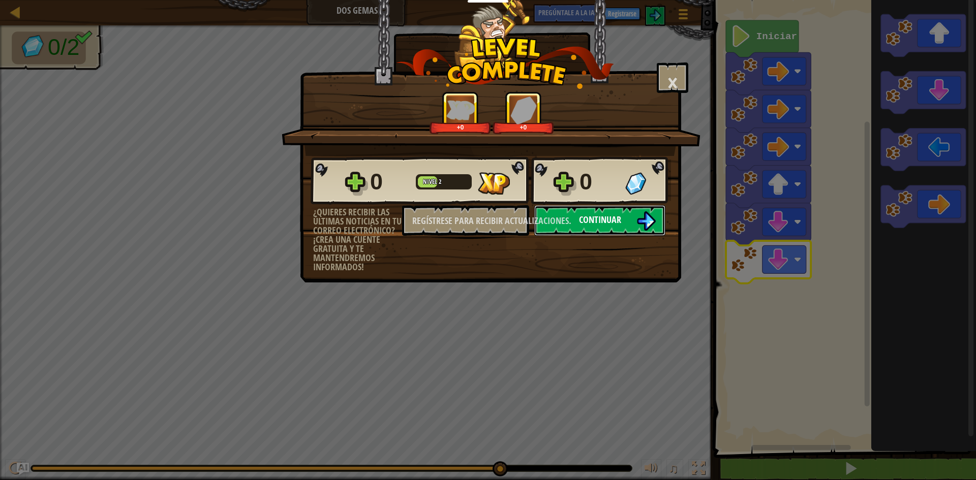
click at [611, 222] on font "Continuar" at bounding box center [600, 220] width 42 height 13
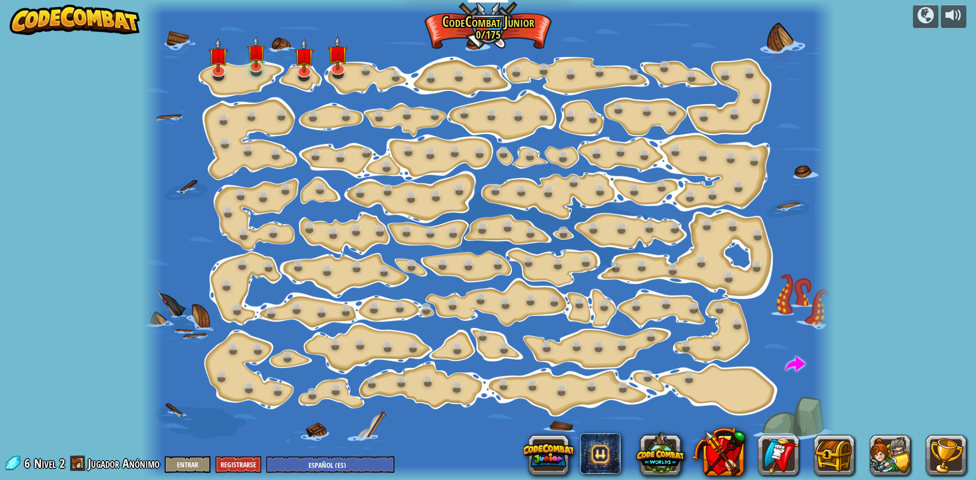
select select "es-ES"
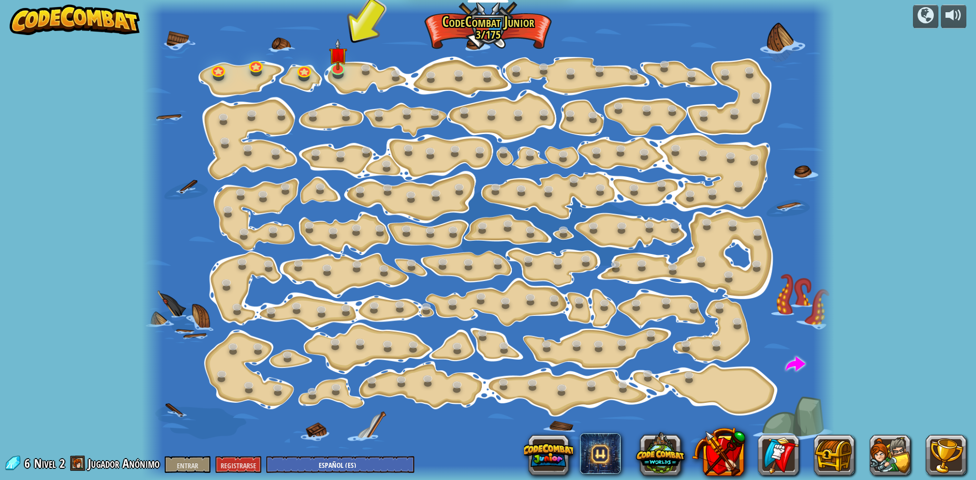
click at [348, 71] on div at bounding box center [488, 240] width 692 height 480
click at [337, 69] on link at bounding box center [337, 65] width 20 height 20
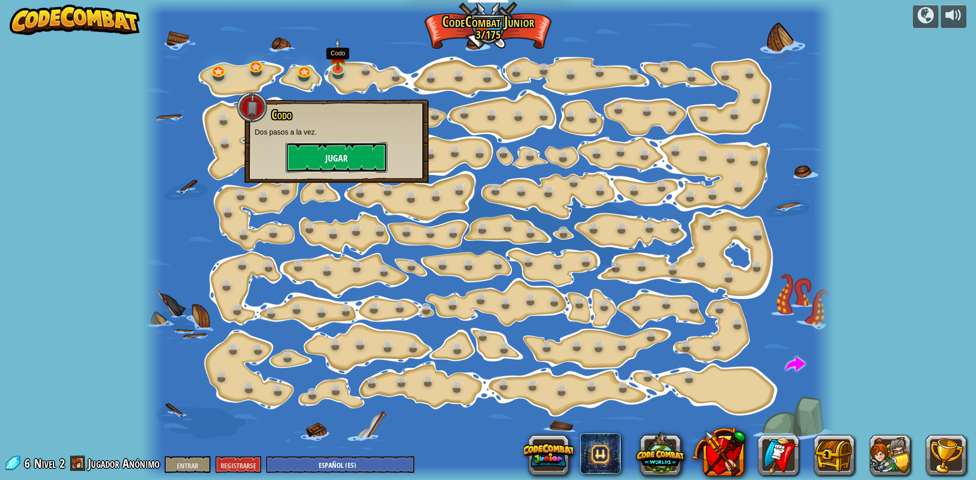
click at [356, 169] on button "Jugar" at bounding box center [337, 157] width 102 height 31
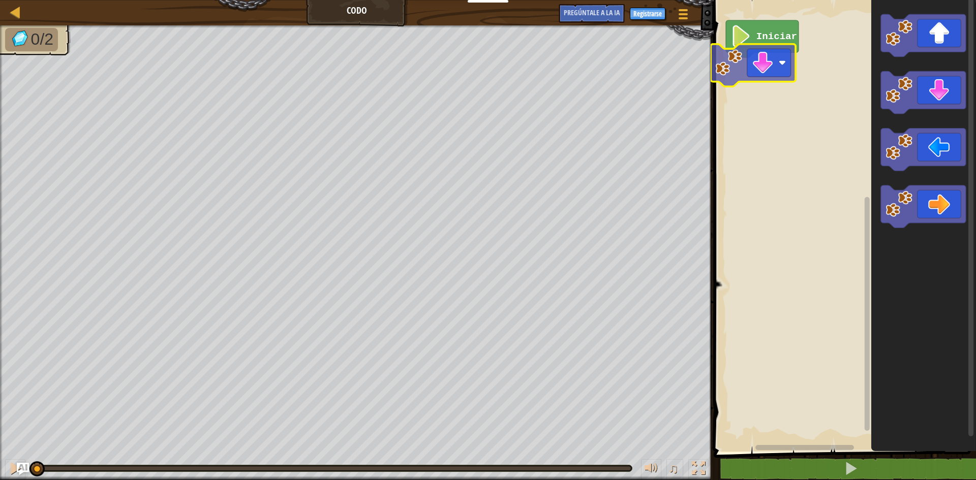
click at [755, 73] on div "Iniciar" at bounding box center [843, 223] width 265 height 457
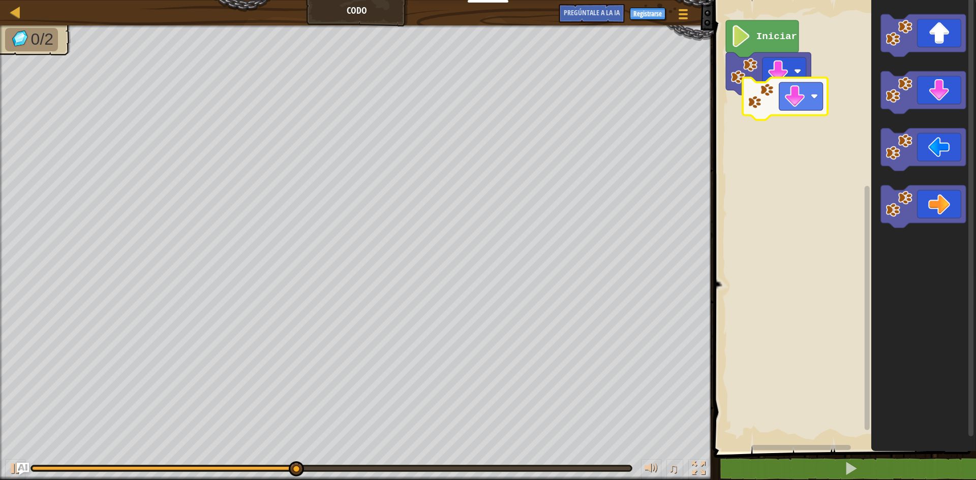
click at [808, 109] on div "Iniciar" at bounding box center [843, 223] width 265 height 457
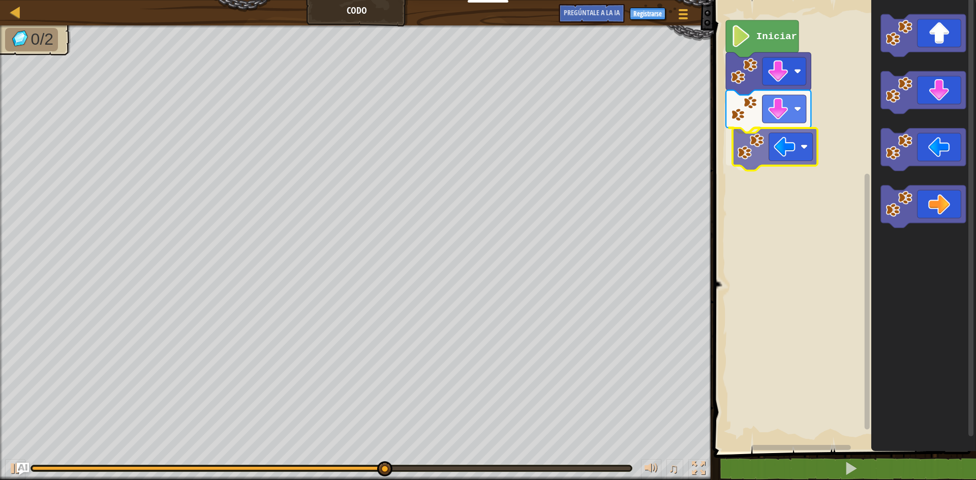
click at [795, 147] on div "Iniciar" at bounding box center [843, 223] width 265 height 457
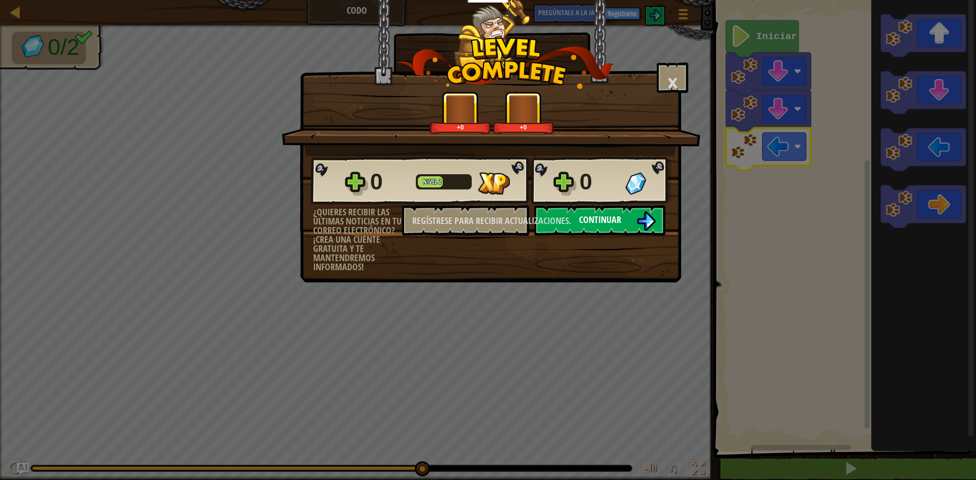
click at [596, 220] on font "Continuar" at bounding box center [600, 220] width 42 height 13
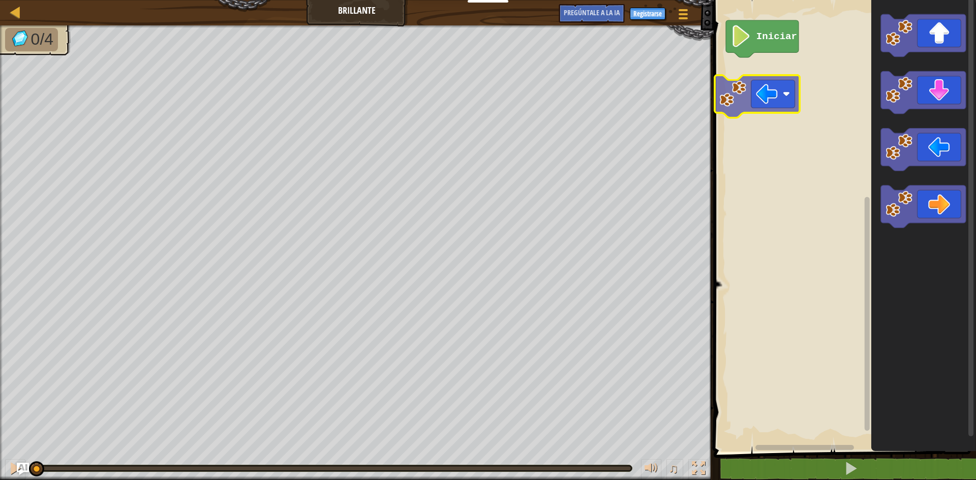
click at [734, 81] on div "Iniciar" at bounding box center [843, 223] width 265 height 457
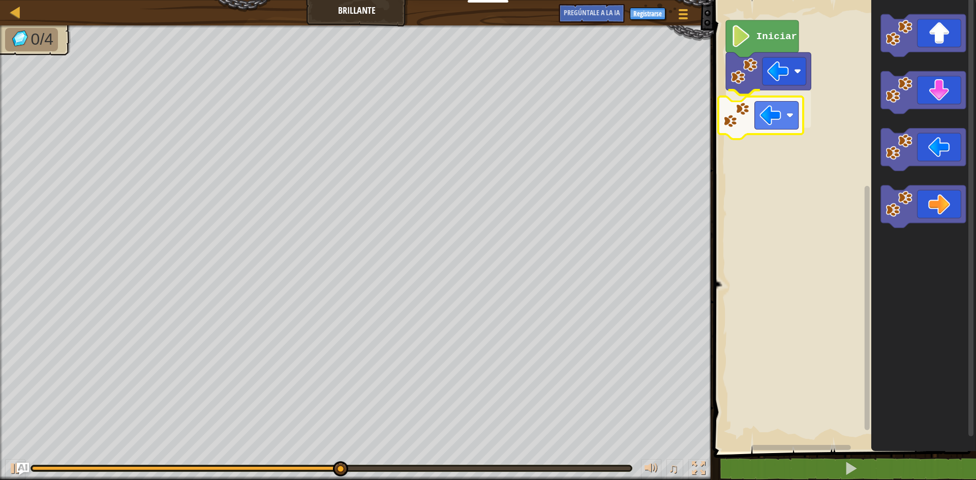
click at [768, 126] on div "Iniciar" at bounding box center [843, 223] width 265 height 457
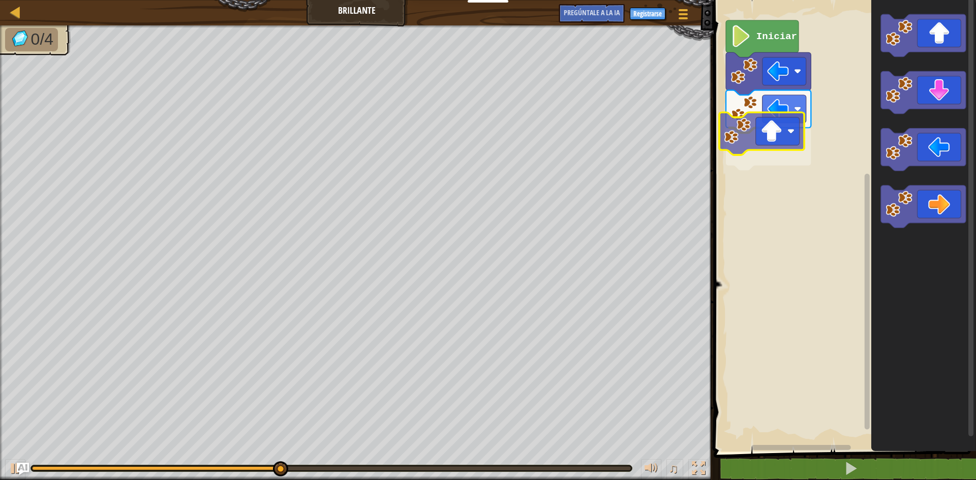
click at [753, 141] on div "Iniciar" at bounding box center [843, 223] width 265 height 457
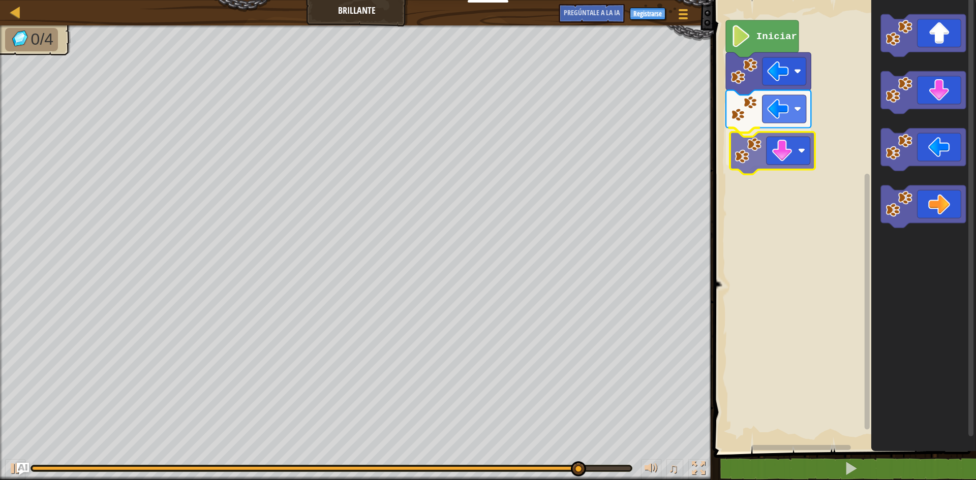
click at [772, 157] on div "Iniciar" at bounding box center [843, 223] width 265 height 457
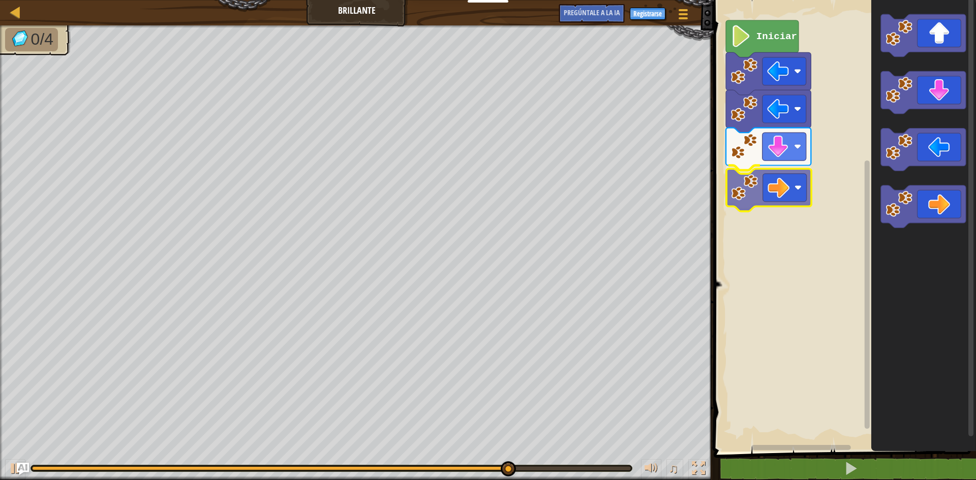
click at [788, 194] on div "Iniciar" at bounding box center [843, 223] width 265 height 457
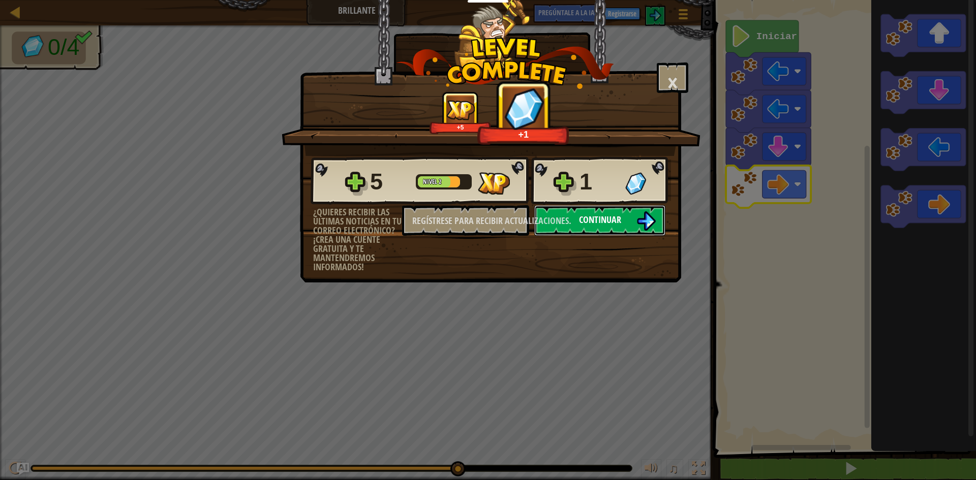
click at [581, 220] on font "Continuar" at bounding box center [600, 220] width 42 height 13
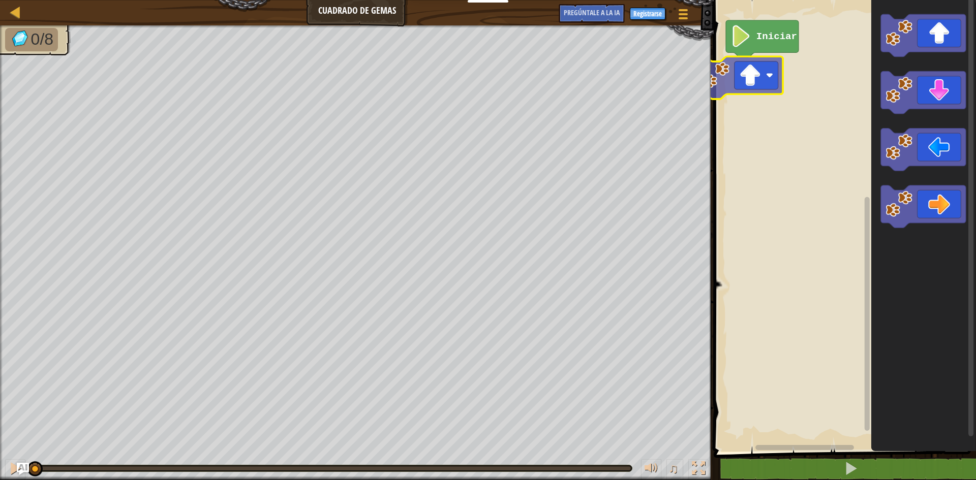
click at [757, 93] on div "Iniciar" at bounding box center [843, 223] width 265 height 457
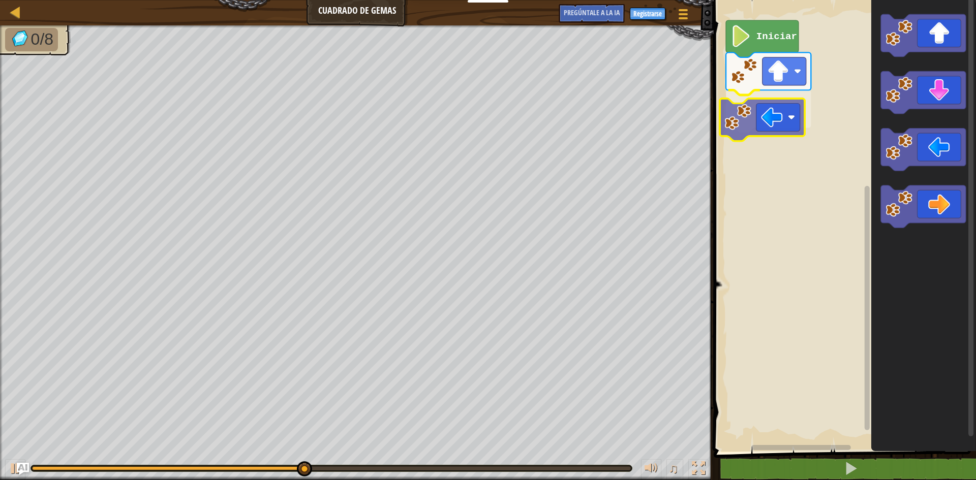
click at [751, 111] on div "Iniciar" at bounding box center [843, 223] width 265 height 457
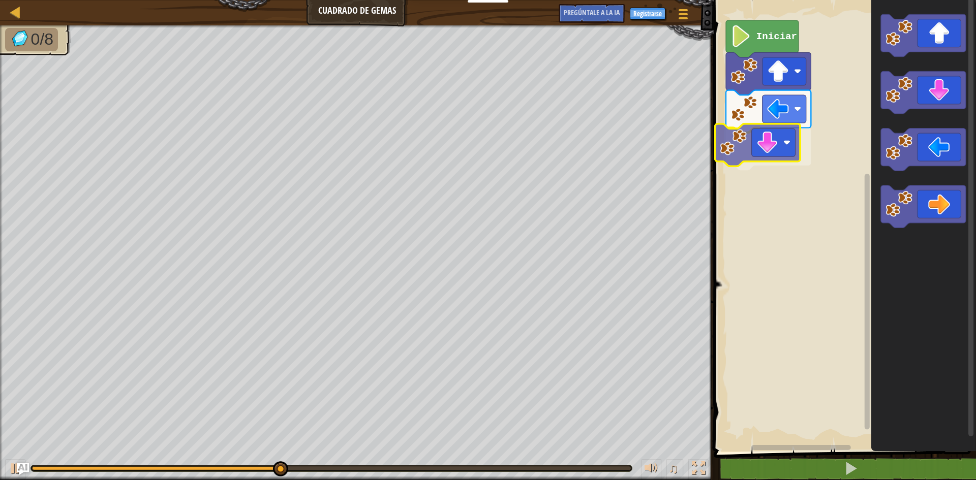
click at [775, 141] on div "Iniciar" at bounding box center [843, 223] width 265 height 457
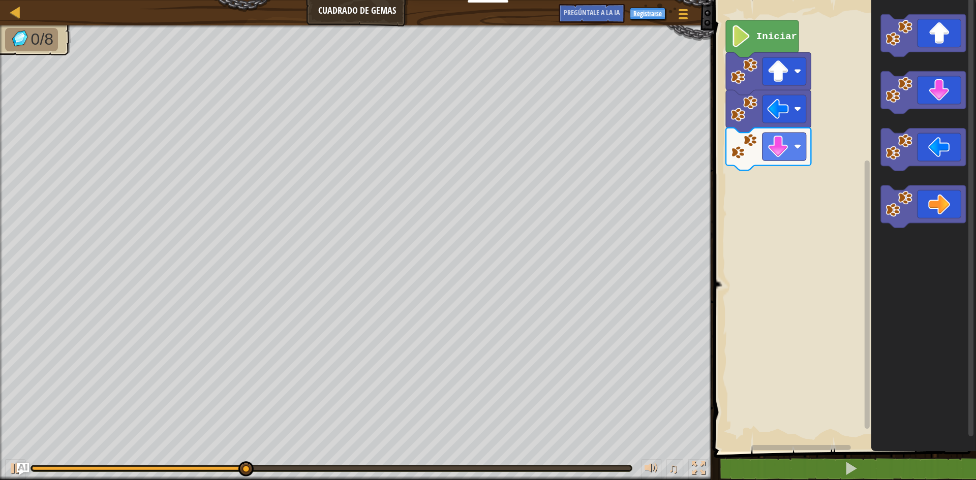
click at [838, 133] on div "Iniciar" at bounding box center [843, 223] width 265 height 457
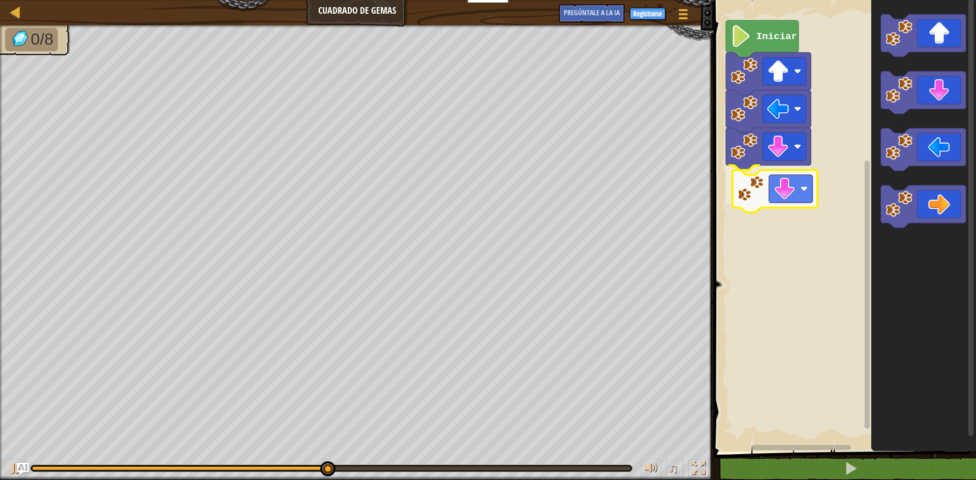
click at [789, 190] on div "Iniciar" at bounding box center [843, 223] width 265 height 457
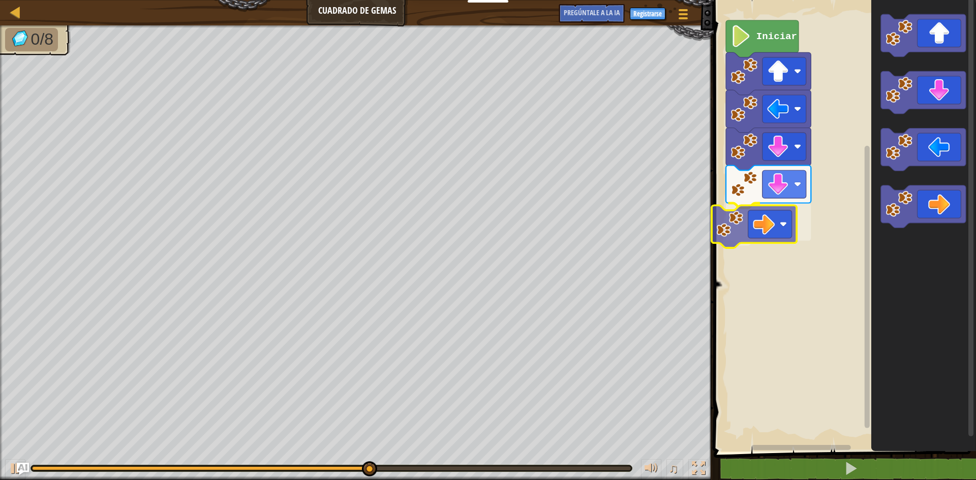
click at [761, 231] on div "Iniciar" at bounding box center [843, 223] width 265 height 457
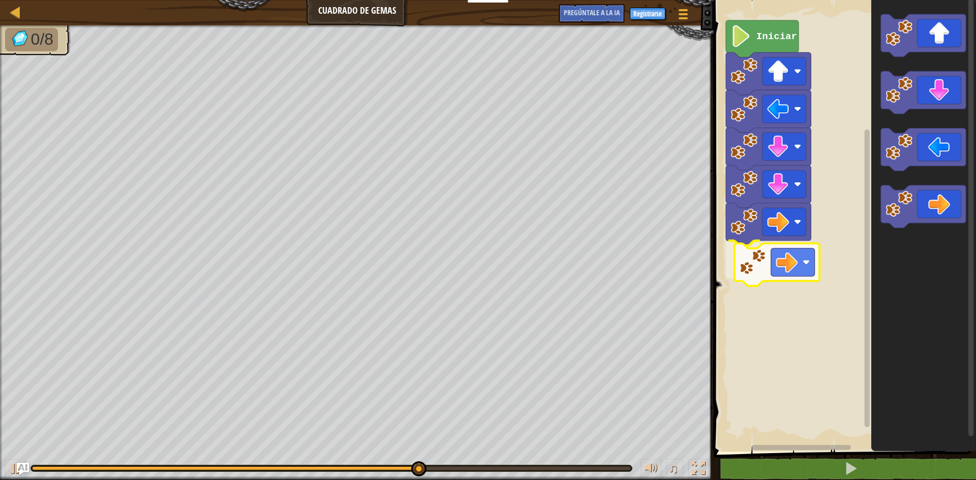
click at [778, 265] on div "Iniciar" at bounding box center [843, 223] width 265 height 457
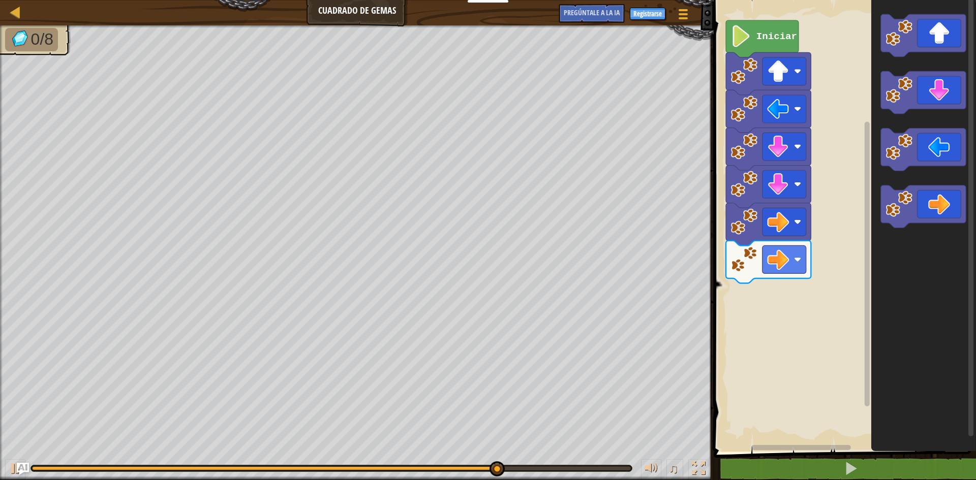
click at [833, 304] on div "Iniciar" at bounding box center [843, 223] width 265 height 457
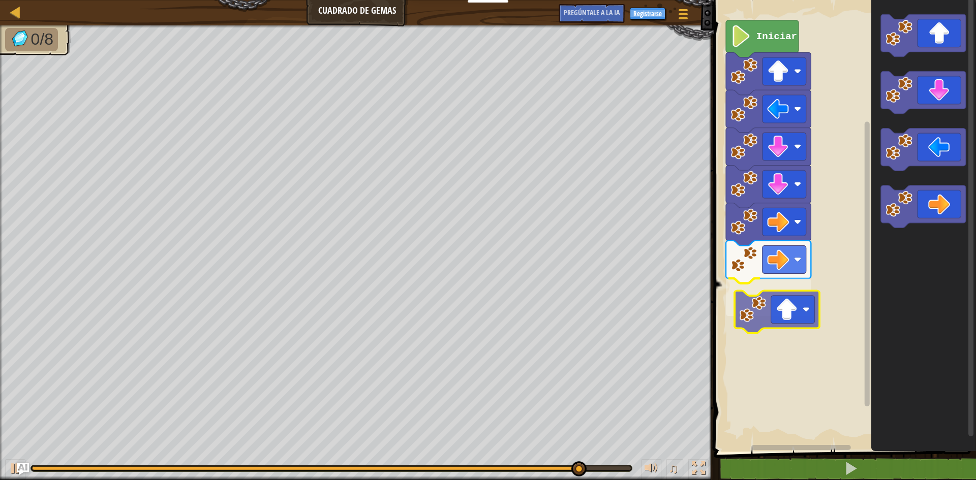
click at [788, 304] on div "Iniciar" at bounding box center [843, 223] width 265 height 457
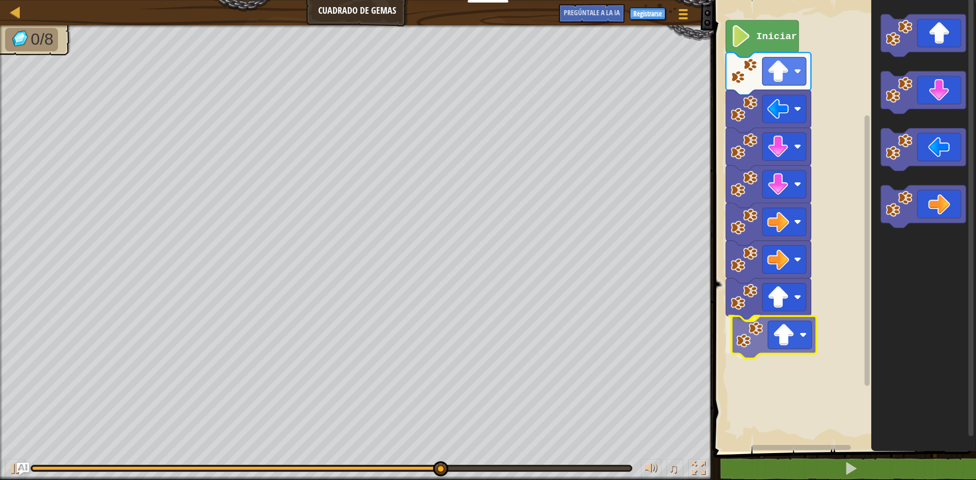
click at [802, 336] on div "Iniciar" at bounding box center [843, 223] width 265 height 457
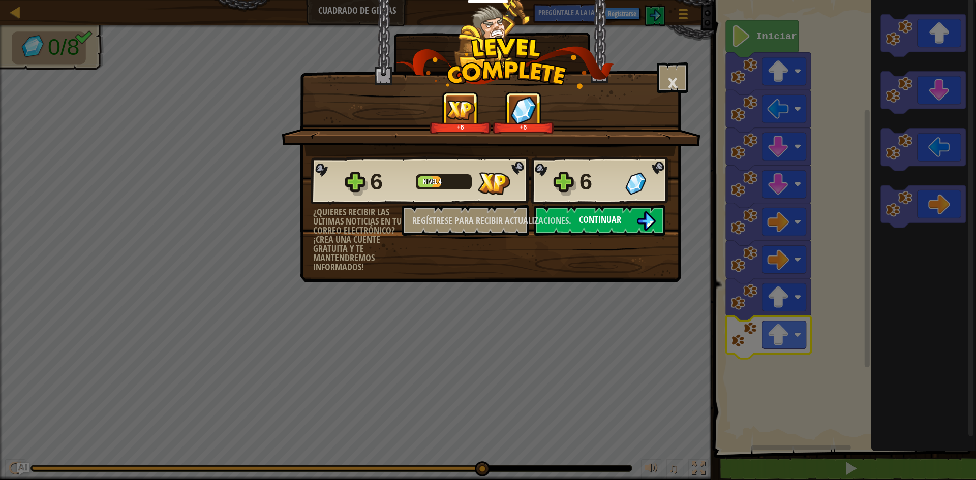
click at [636, 213] on button "Continuar" at bounding box center [599, 220] width 131 height 31
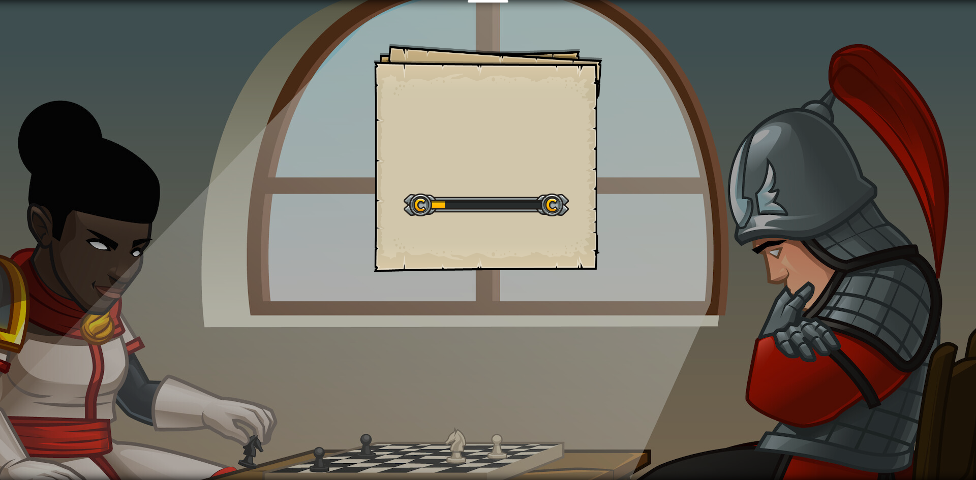
drag, startPoint x: 434, startPoint y: 201, endPoint x: 631, endPoint y: 220, distance: 198.7
click at [631, 220] on div "Goals Start Level Error al cargar desde el servidor. Intenta refrescar la págin…" at bounding box center [488, 240] width 976 height 480
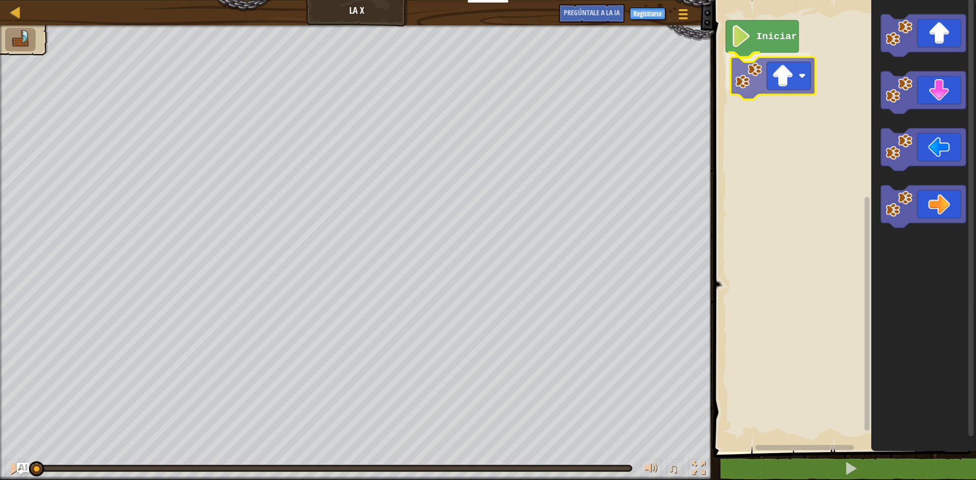
click at [772, 92] on div "Iniciar" at bounding box center [843, 223] width 265 height 457
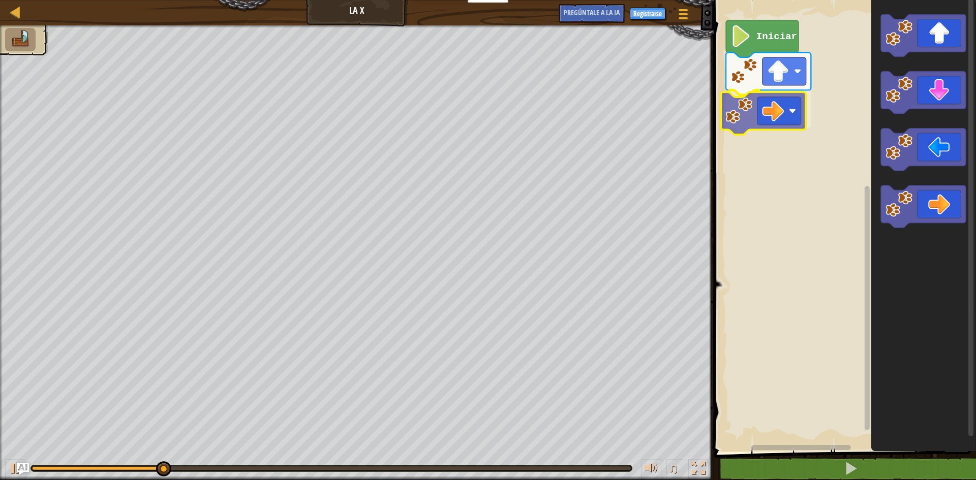
click at [762, 105] on div "Iniciar" at bounding box center [843, 223] width 265 height 457
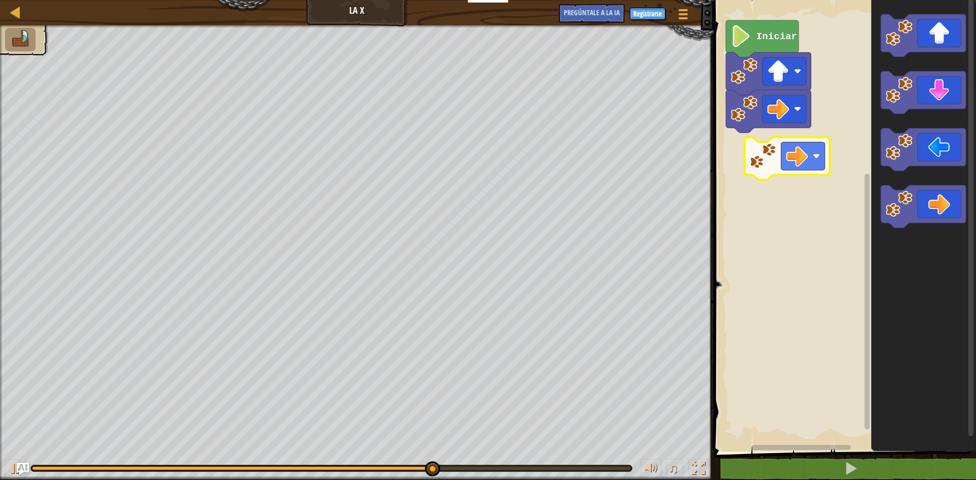
click at [764, 158] on div "Iniciar" at bounding box center [843, 223] width 265 height 457
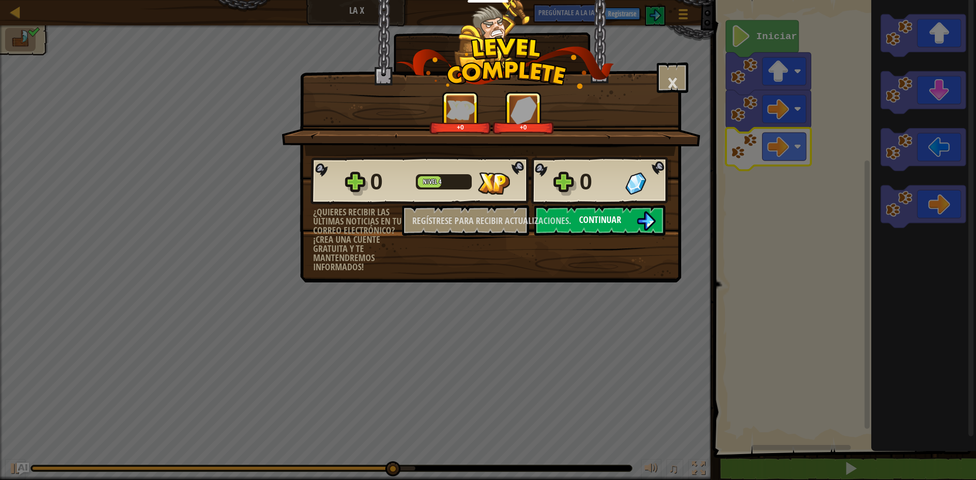
click at [615, 229] on button "Continuar" at bounding box center [599, 220] width 131 height 31
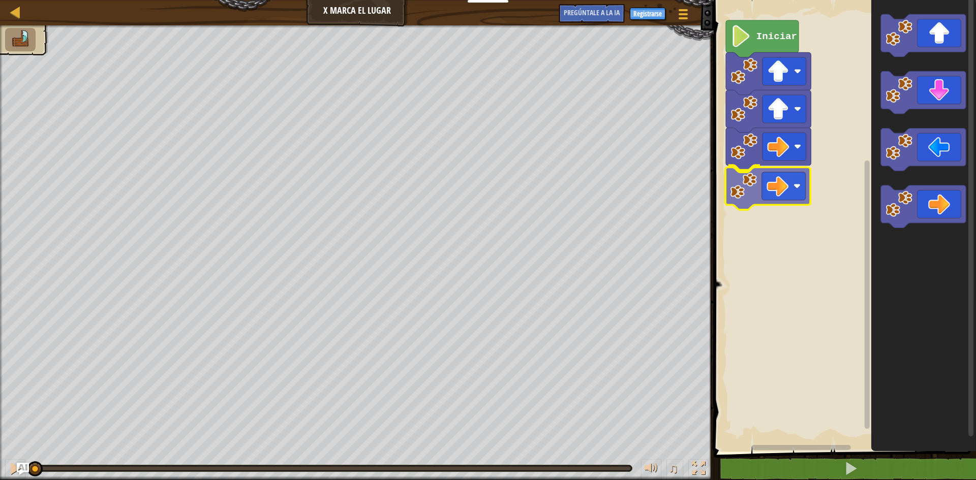
click at [767, 195] on div "Iniciar" at bounding box center [843, 223] width 265 height 457
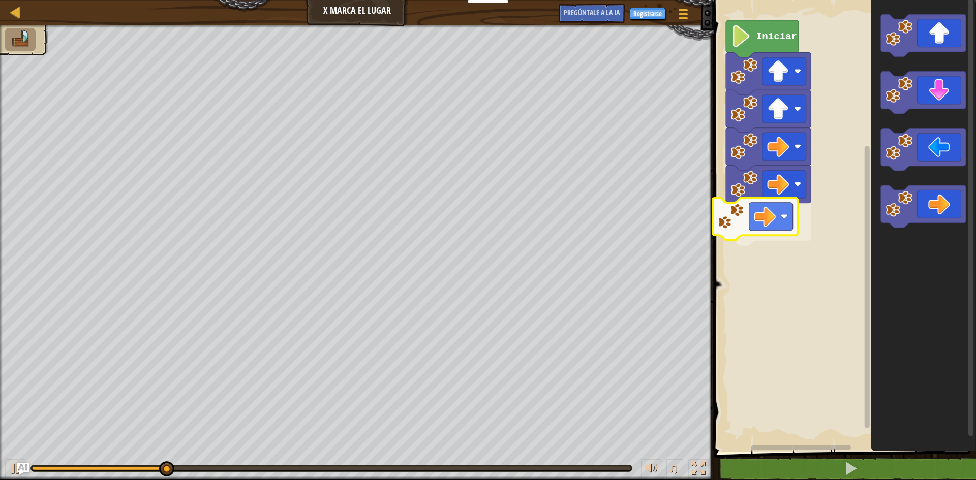
click at [725, 230] on div "Iniciar" at bounding box center [843, 223] width 265 height 457
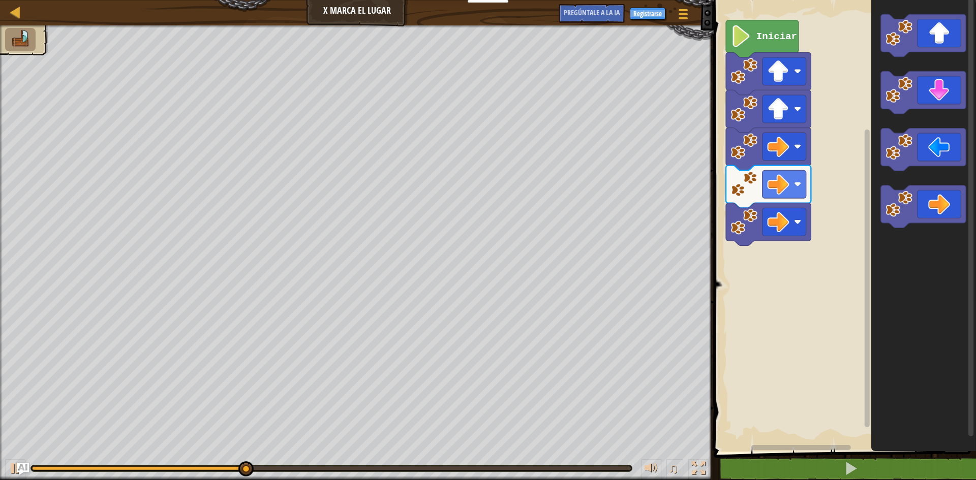
click at [816, 214] on div "Iniciar" at bounding box center [843, 223] width 265 height 457
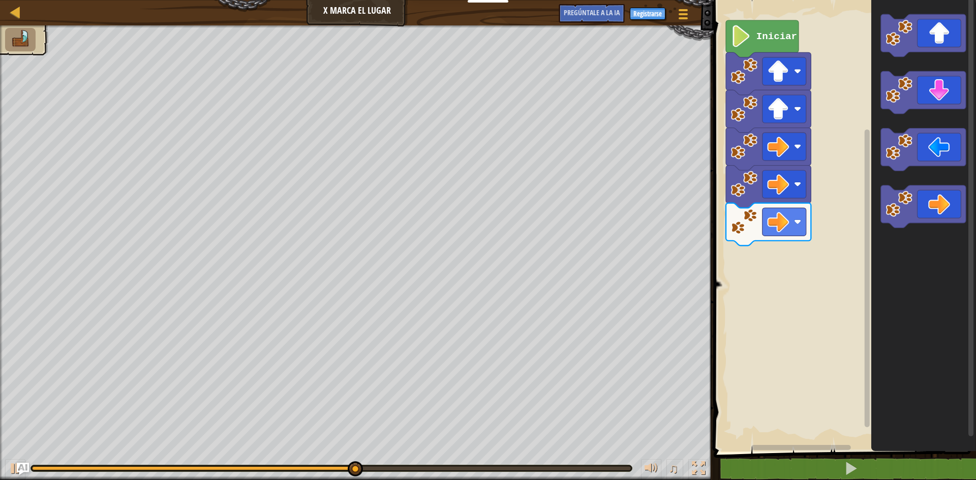
click at [833, 229] on div "Iniciar" at bounding box center [843, 223] width 265 height 457
click at [845, 187] on div "Iniciar" at bounding box center [843, 223] width 265 height 457
click at [878, 137] on icon "Espacio de trabajo de Blockly" at bounding box center [923, 223] width 105 height 457
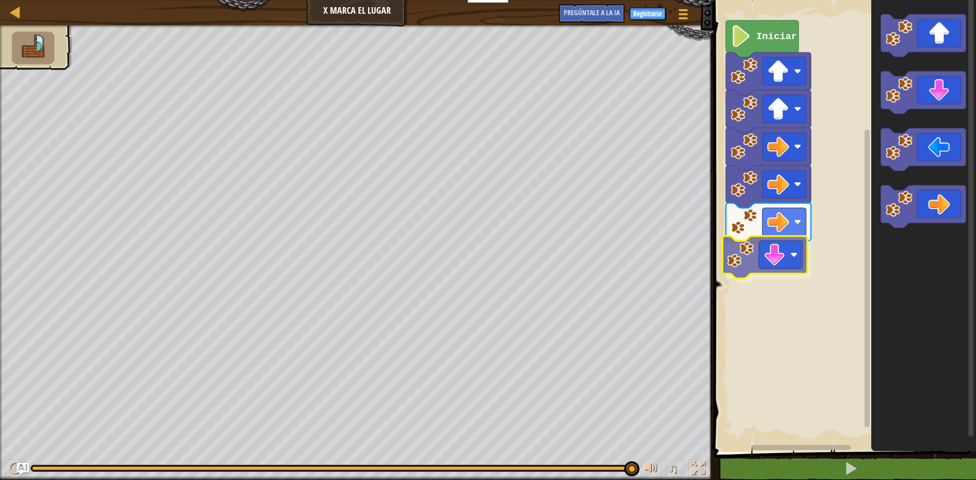
click at [756, 265] on div "Iniciar" at bounding box center [843, 223] width 265 height 457
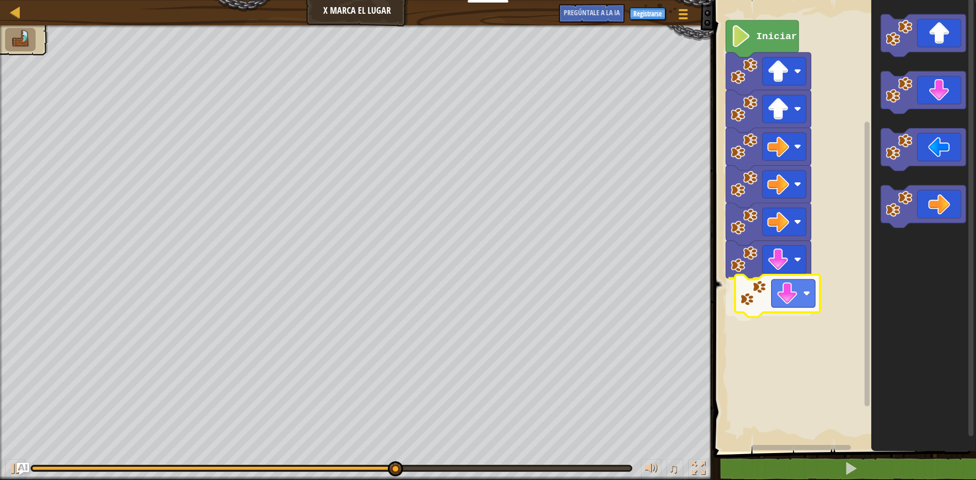
click at [797, 301] on div "Iniciar" at bounding box center [843, 223] width 265 height 457
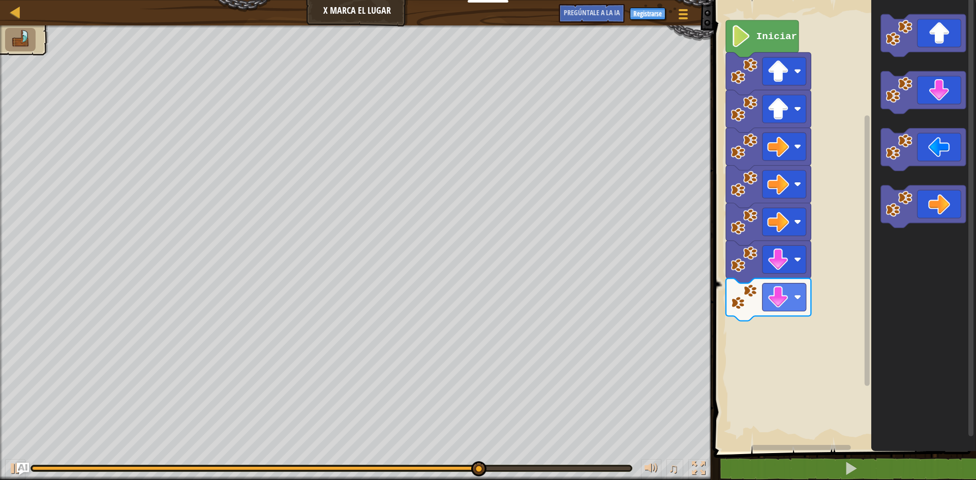
click at [763, 313] on div "Iniciar" at bounding box center [843, 223] width 265 height 457
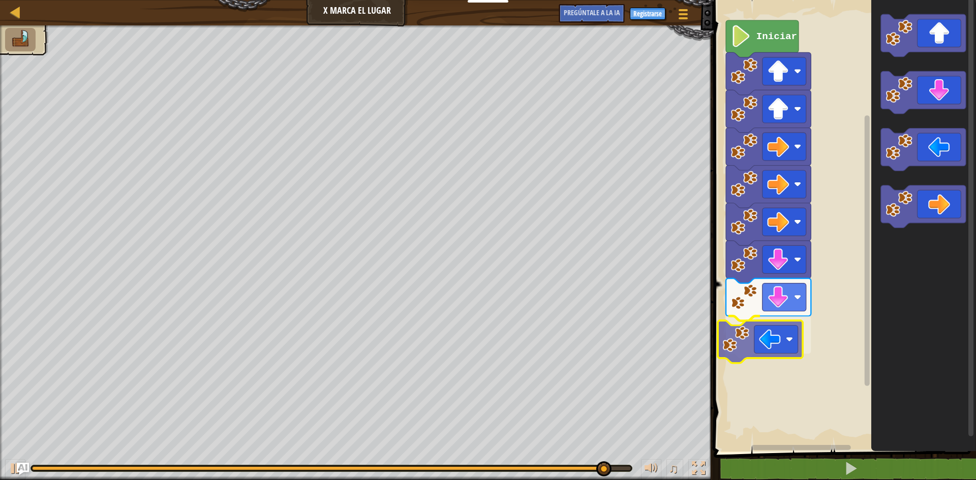
click at [776, 338] on div "Iniciar" at bounding box center [843, 223] width 265 height 457
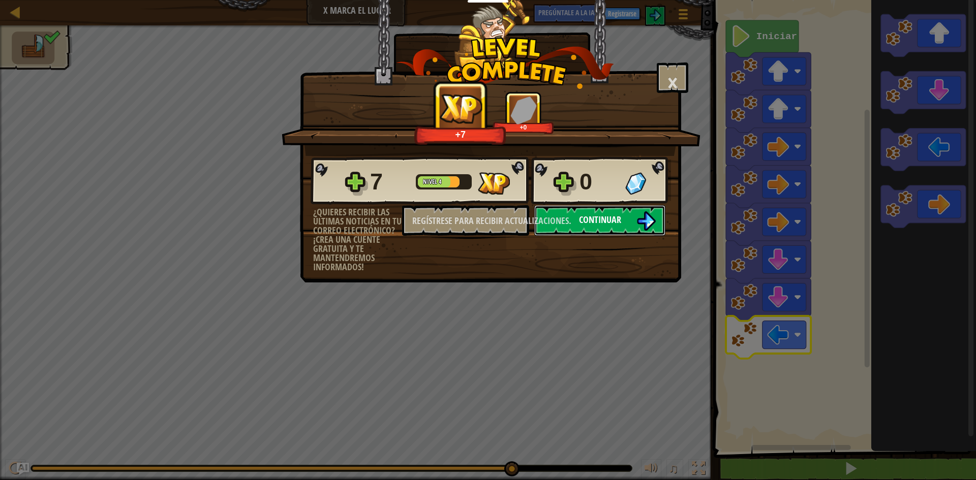
click at [627, 215] on button "Continuar" at bounding box center [599, 220] width 131 height 31
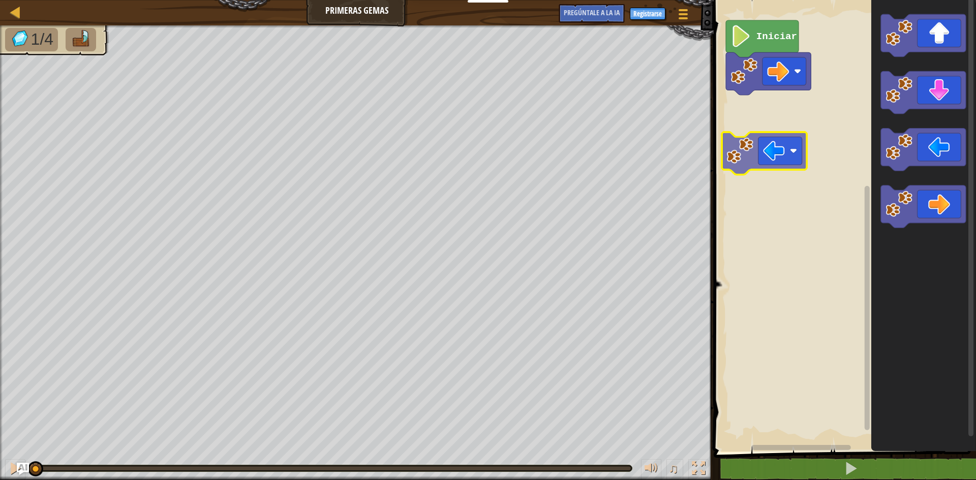
click at [773, 124] on div "Iniciar" at bounding box center [843, 223] width 265 height 457
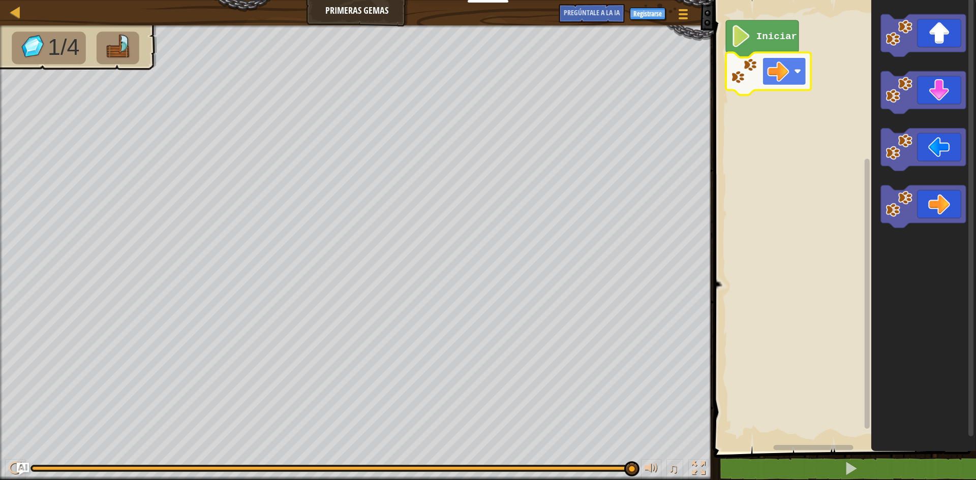
click at [799, 85] on rect "Espacio de trabajo de Blockly" at bounding box center [785, 71] width 44 height 28
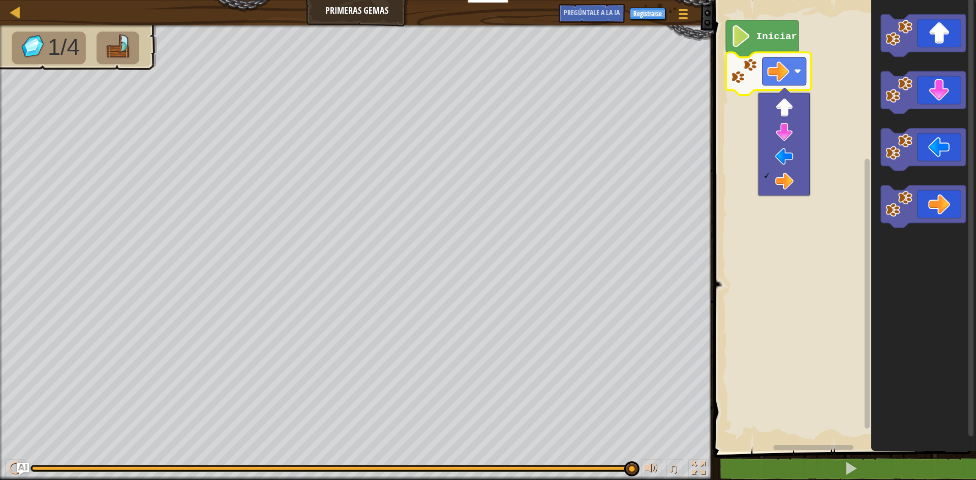
click at [825, 193] on rect "Espacio de trabajo de Blockly" at bounding box center [843, 223] width 265 height 457
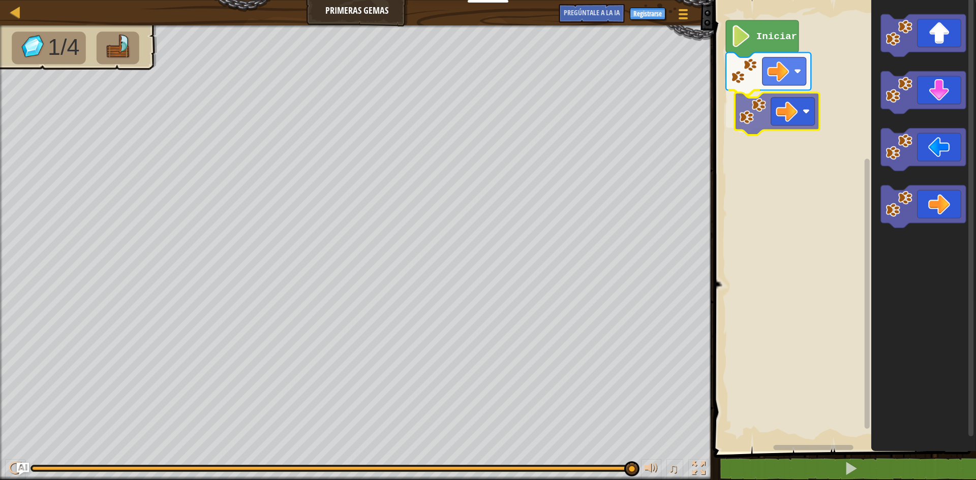
click at [810, 113] on div "Iniciar" at bounding box center [843, 223] width 265 height 457
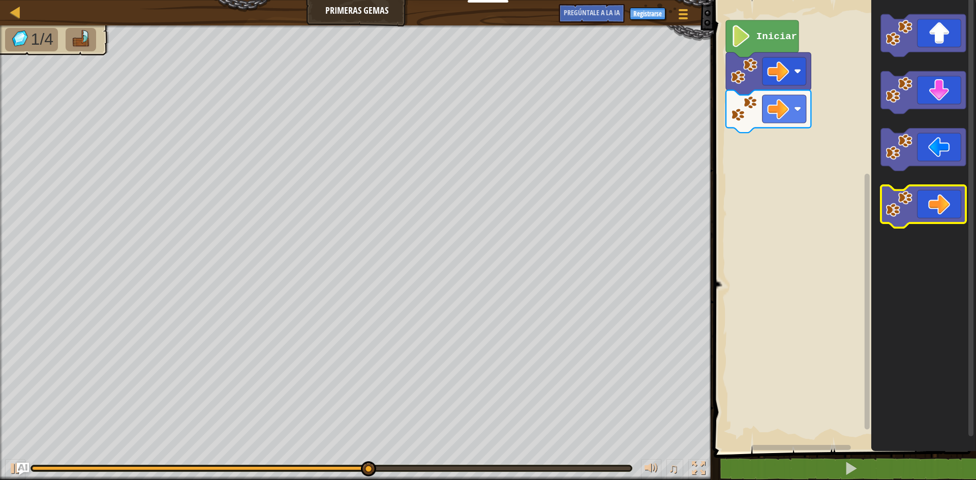
click at [898, 180] on icon "Espacio de trabajo de Blockly" at bounding box center [923, 223] width 105 height 457
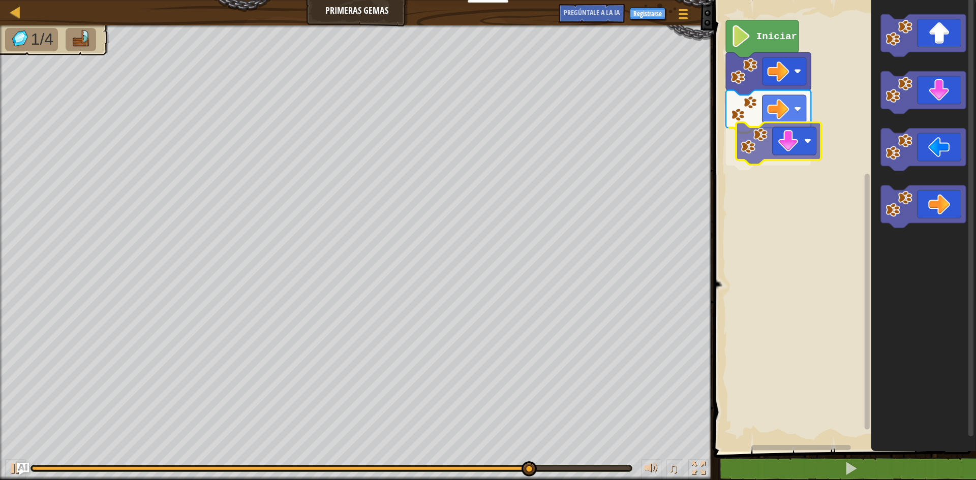
click at [776, 155] on div "Iniciar" at bounding box center [843, 223] width 265 height 457
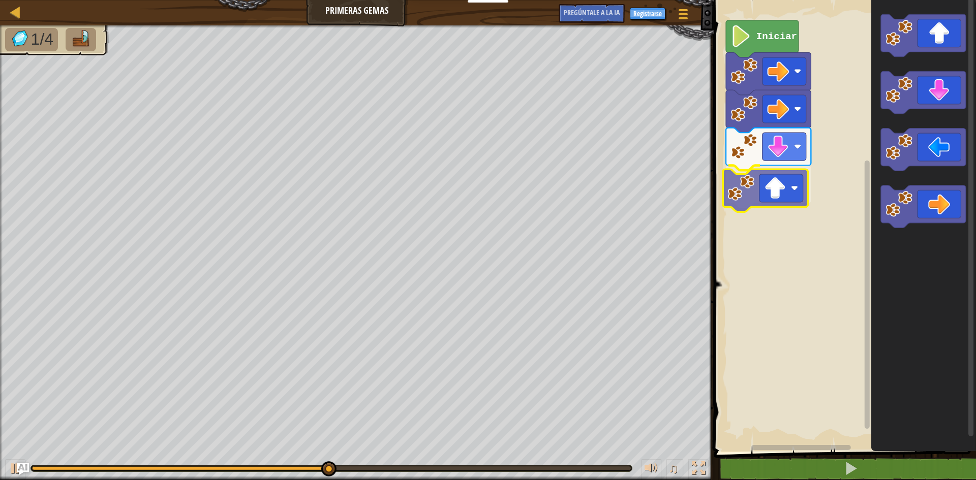
click at [764, 198] on div "Iniciar" at bounding box center [843, 223] width 265 height 457
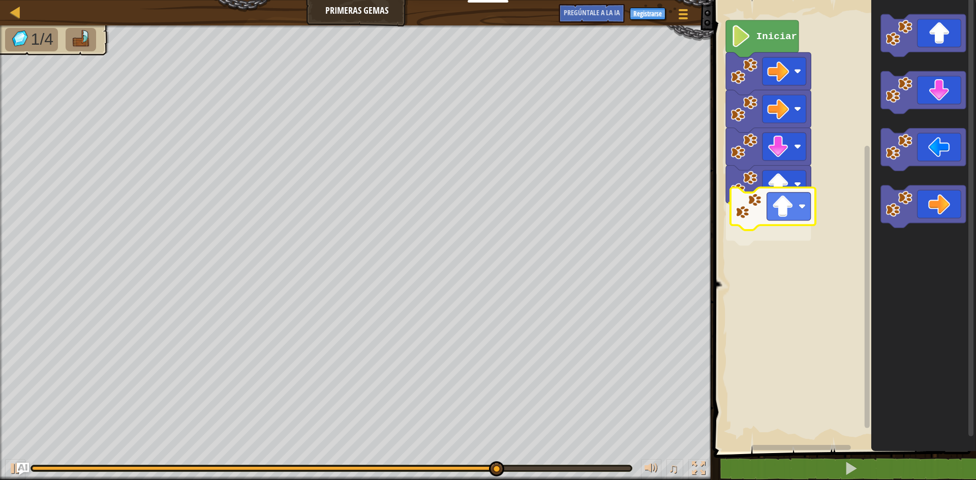
click at [777, 219] on div "Iniciar" at bounding box center [843, 223] width 265 height 457
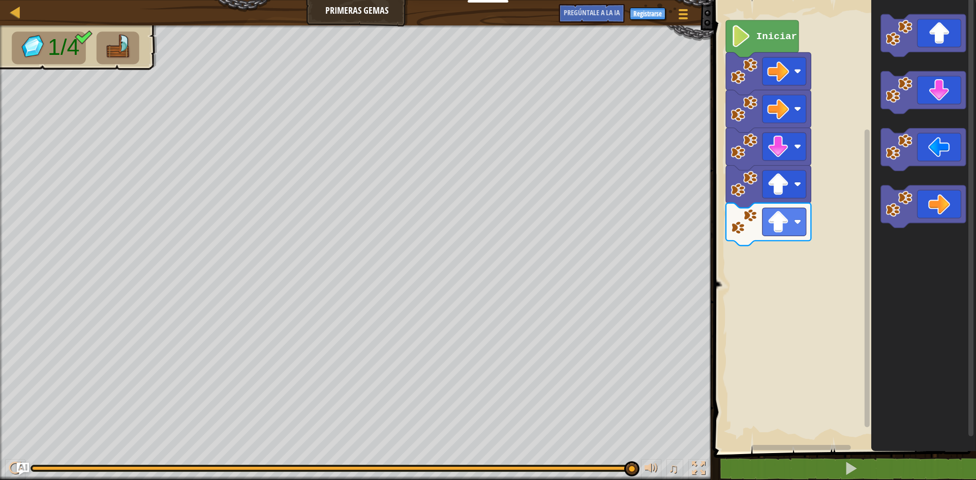
click at [861, 237] on div "Iniciar" at bounding box center [843, 223] width 265 height 457
click at [928, 210] on icon "Espacio de trabajo de Blockly" at bounding box center [923, 207] width 85 height 43
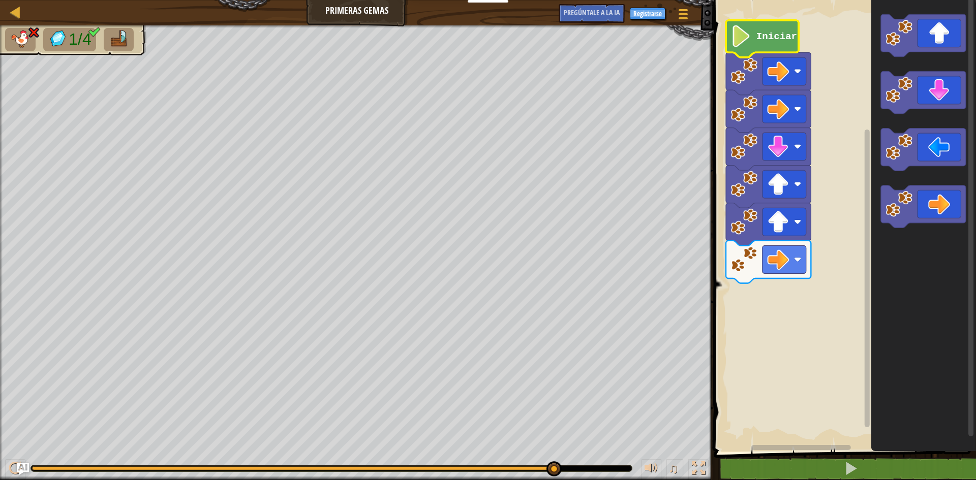
click at [748, 39] on image "Espacio de trabajo de Blockly" at bounding box center [741, 36] width 21 height 22
click at [754, 44] on icon "Espacio de trabajo de Blockly" at bounding box center [762, 38] width 73 height 37
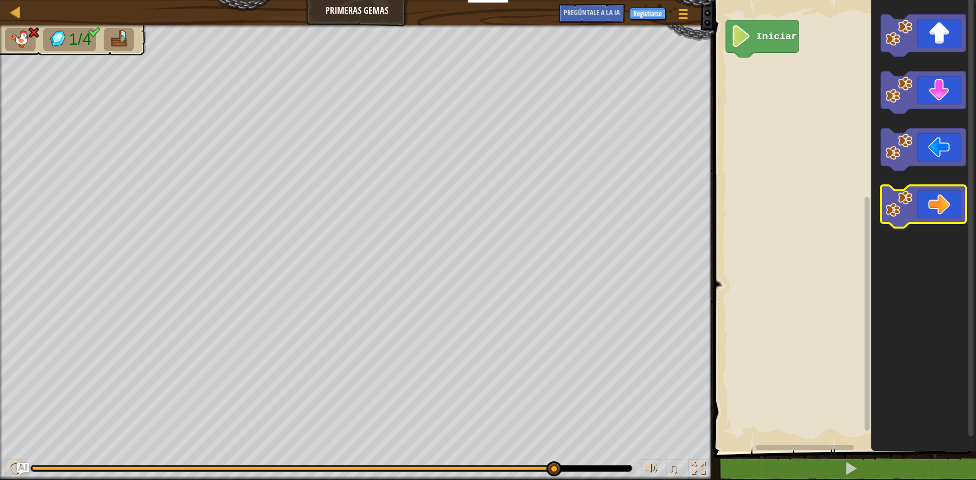
click at [908, 196] on g "Espacio de trabajo de Blockly" at bounding box center [923, 207] width 85 height 43
click at [825, 86] on rect "Espacio de trabajo de Blockly" at bounding box center [843, 223] width 265 height 457
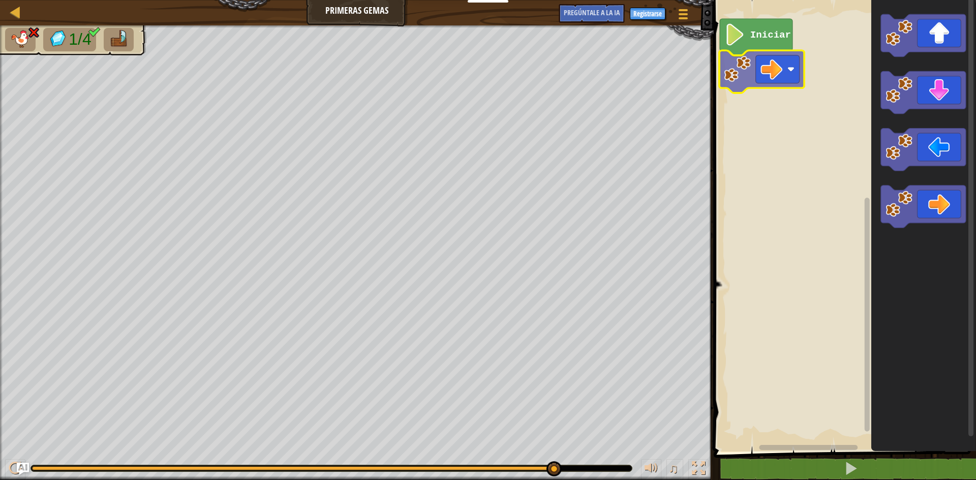
click at [730, 58] on div "Iniciar" at bounding box center [843, 223] width 265 height 457
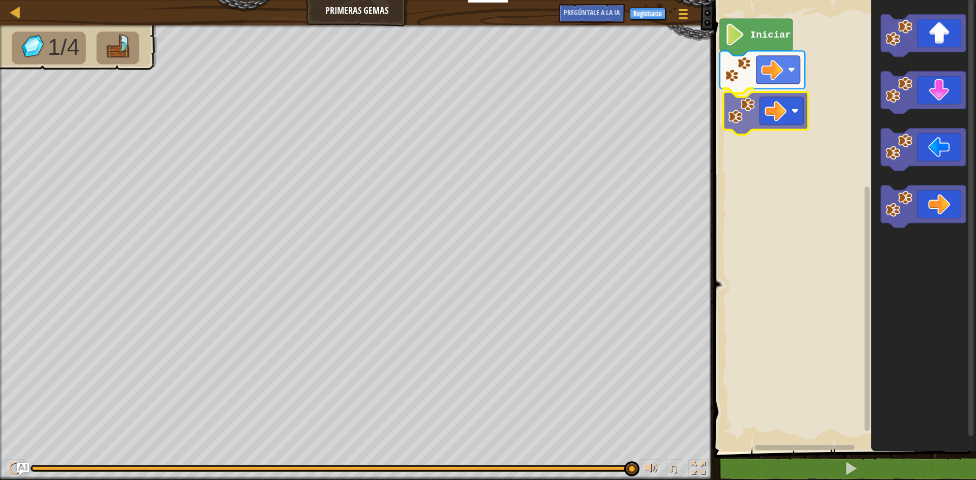
click at [776, 101] on div "Iniciar" at bounding box center [843, 223] width 265 height 457
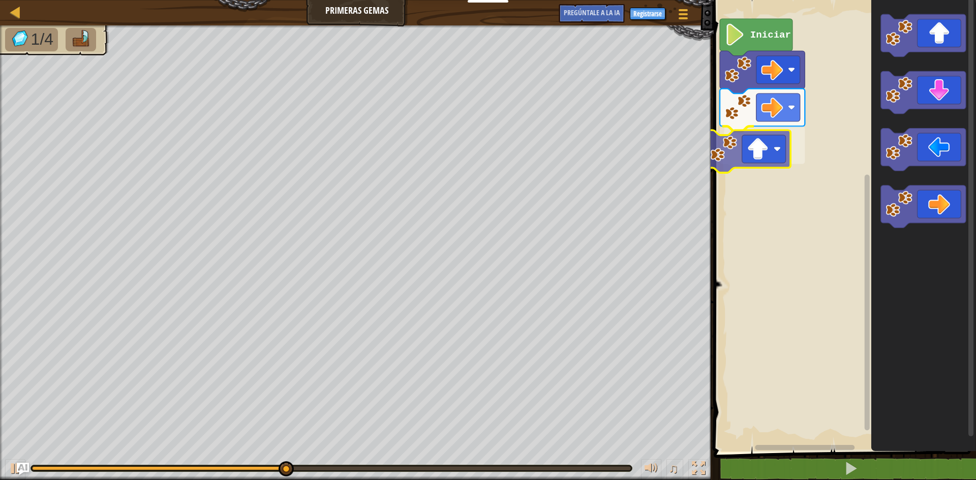
click at [744, 164] on div "Iniciar" at bounding box center [843, 223] width 265 height 457
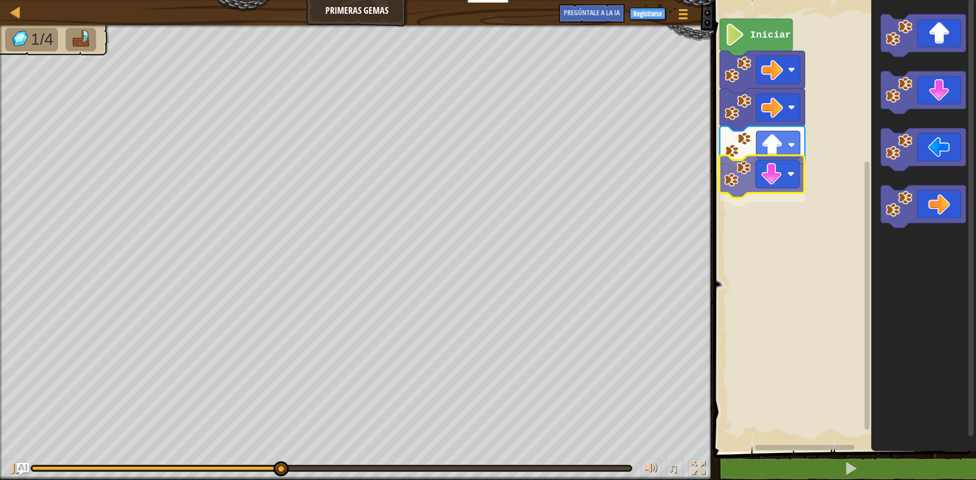
click at [747, 183] on div "Iniciar" at bounding box center [843, 223] width 265 height 457
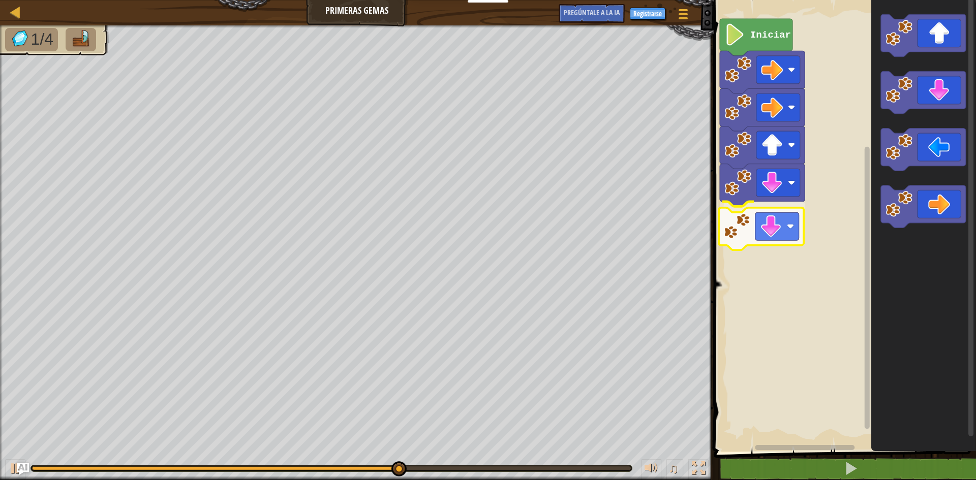
click at [773, 242] on div "Iniciar" at bounding box center [843, 223] width 265 height 457
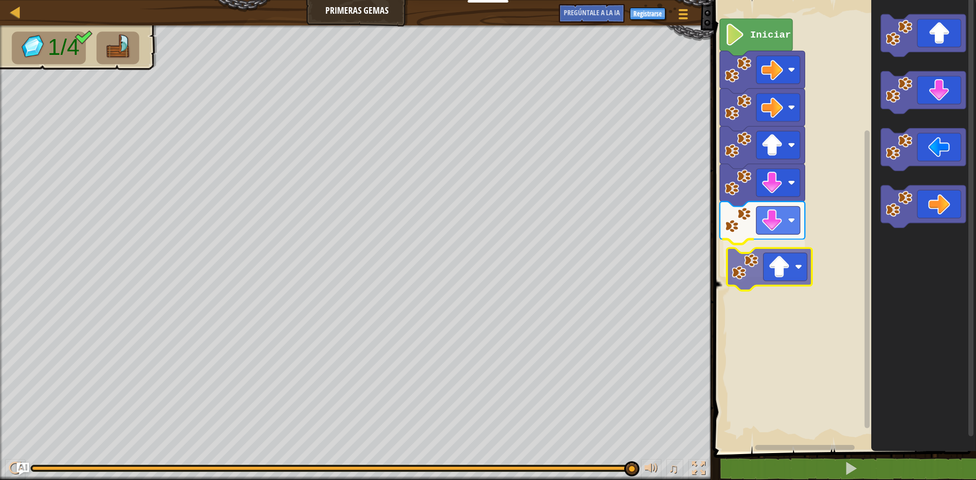
click at [797, 288] on div "Iniciar" at bounding box center [843, 223] width 265 height 457
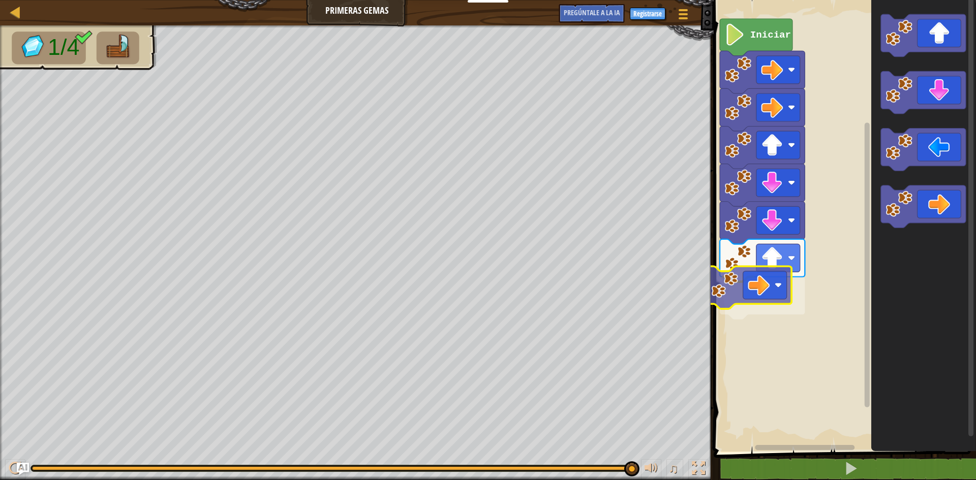
click at [740, 290] on div "Iniciar" at bounding box center [843, 223] width 265 height 457
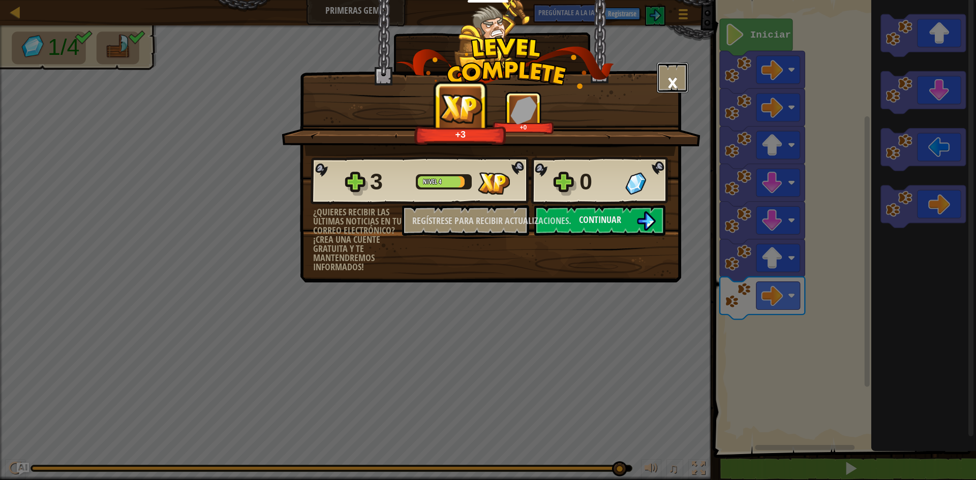
click at [660, 67] on button "×" at bounding box center [673, 78] width 32 height 31
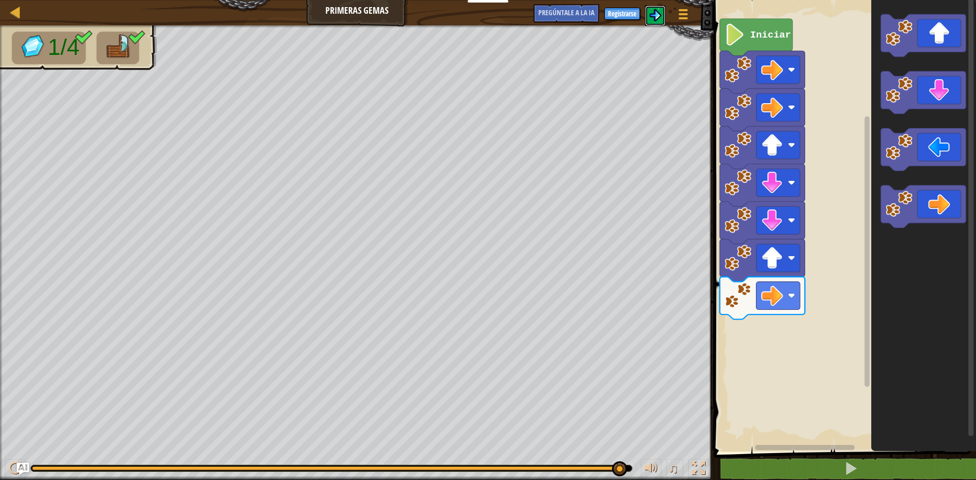
click at [665, 10] on button at bounding box center [655, 16] width 20 height 20
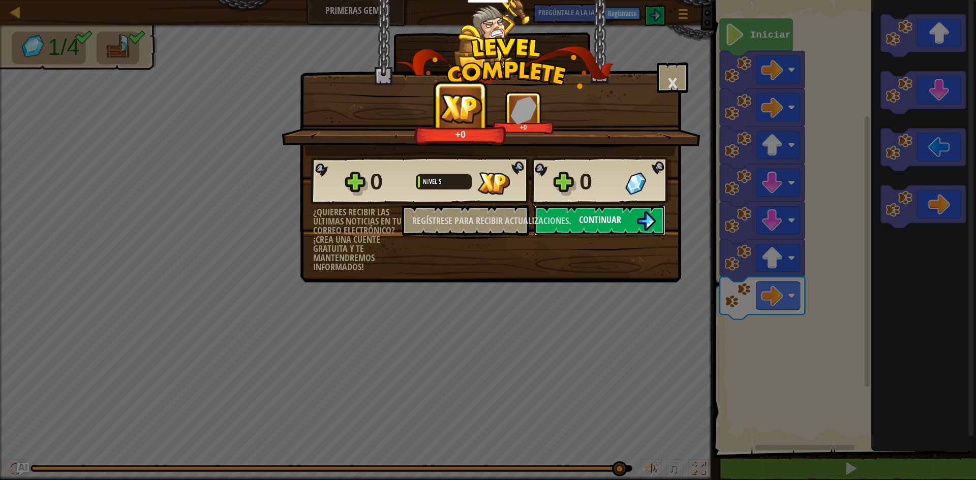
click at [605, 212] on button "Continuar" at bounding box center [599, 220] width 131 height 31
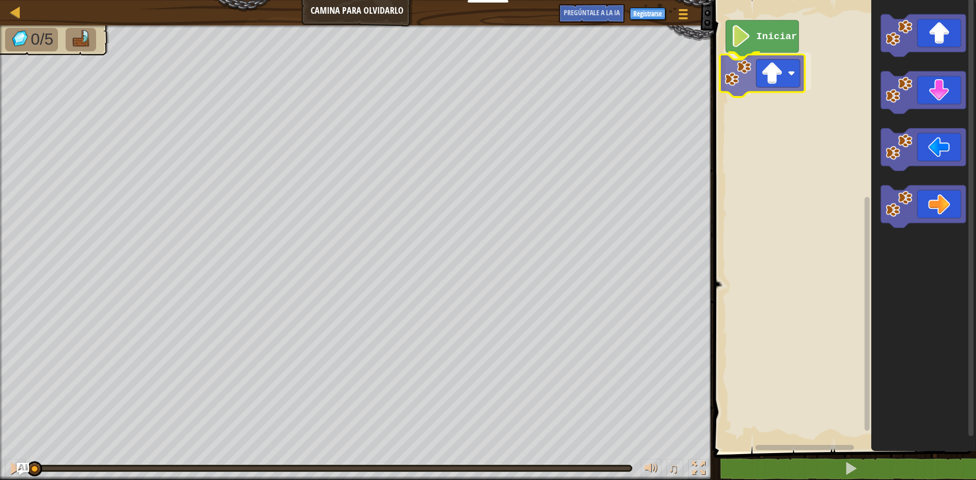
click at [760, 74] on div "Iniciar" at bounding box center [843, 223] width 265 height 457
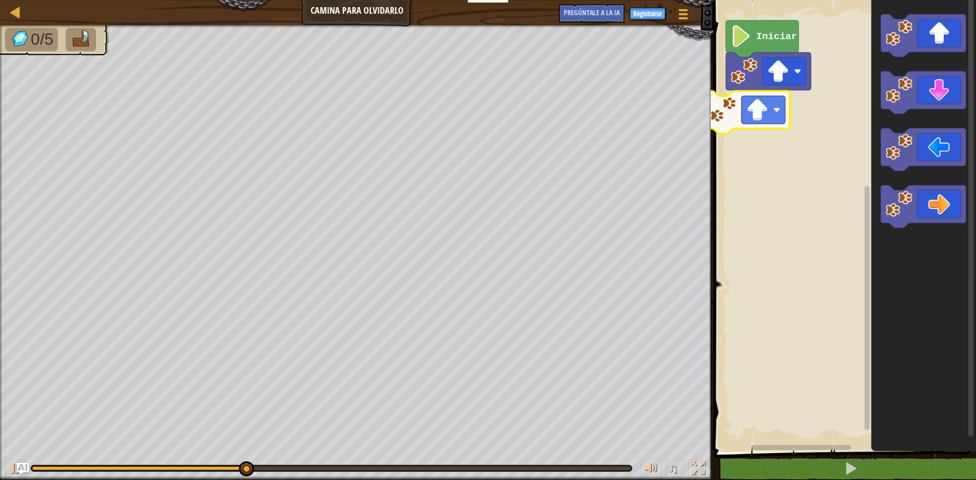
click at [757, 117] on div "Iniciar" at bounding box center [843, 223] width 265 height 457
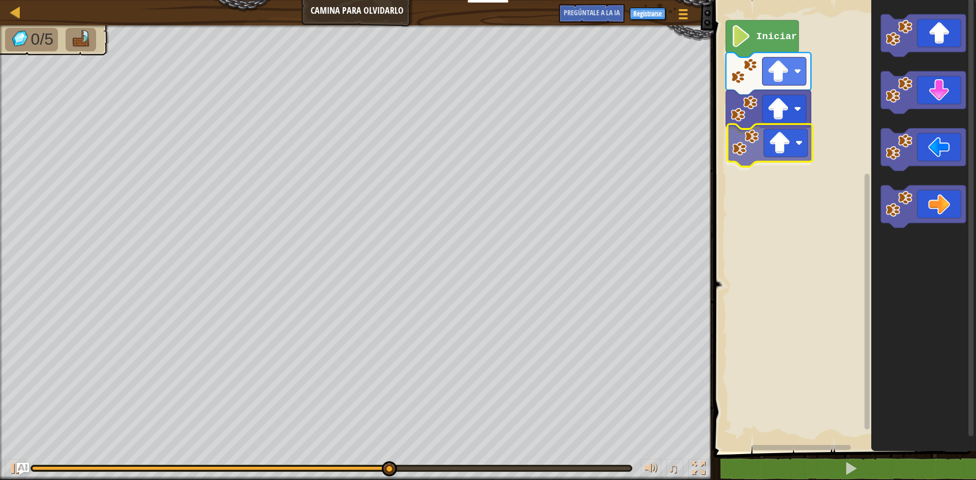
click at [772, 158] on div "Iniciar" at bounding box center [843, 223] width 265 height 457
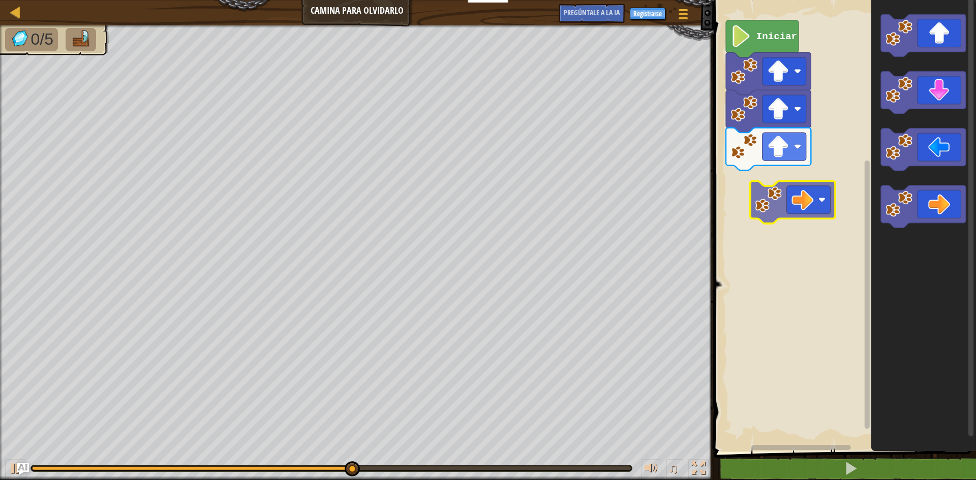
click at [793, 199] on div "Iniciar" at bounding box center [843, 223] width 265 height 457
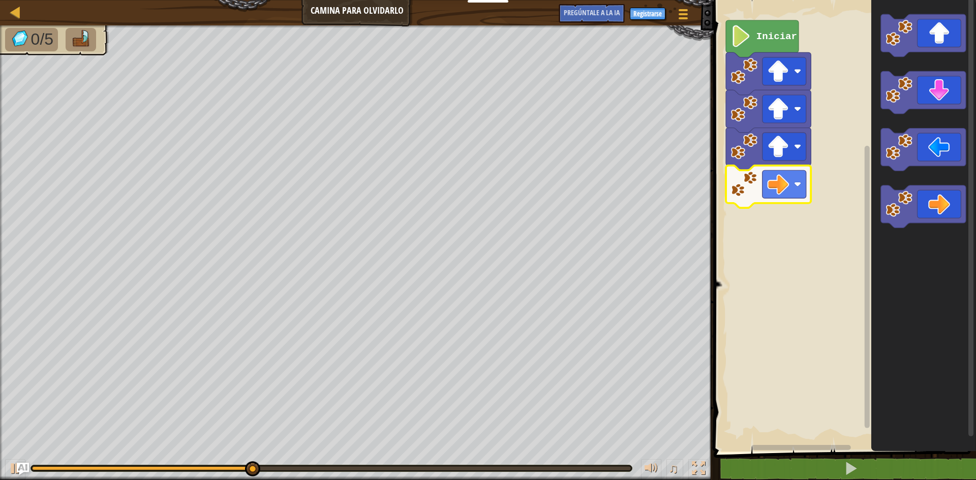
click at [783, 187] on image "Espacio de trabajo de Blockly" at bounding box center [778, 184] width 22 height 22
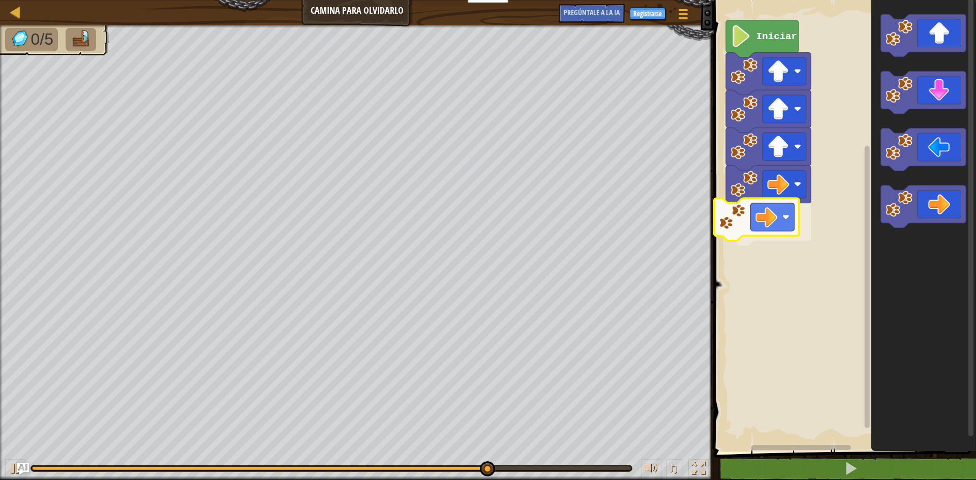
click at [750, 213] on div "Iniciar" at bounding box center [843, 223] width 265 height 457
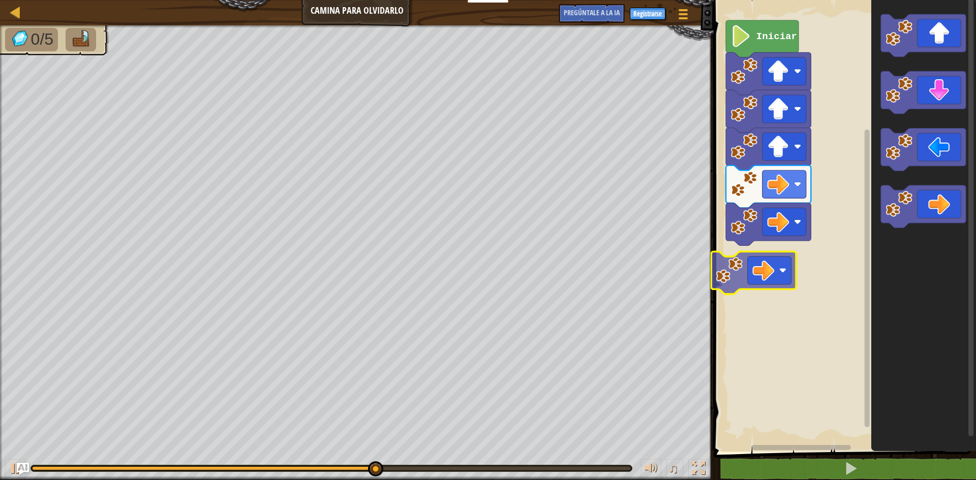
click at [760, 265] on div "Iniciar" at bounding box center [843, 223] width 265 height 457
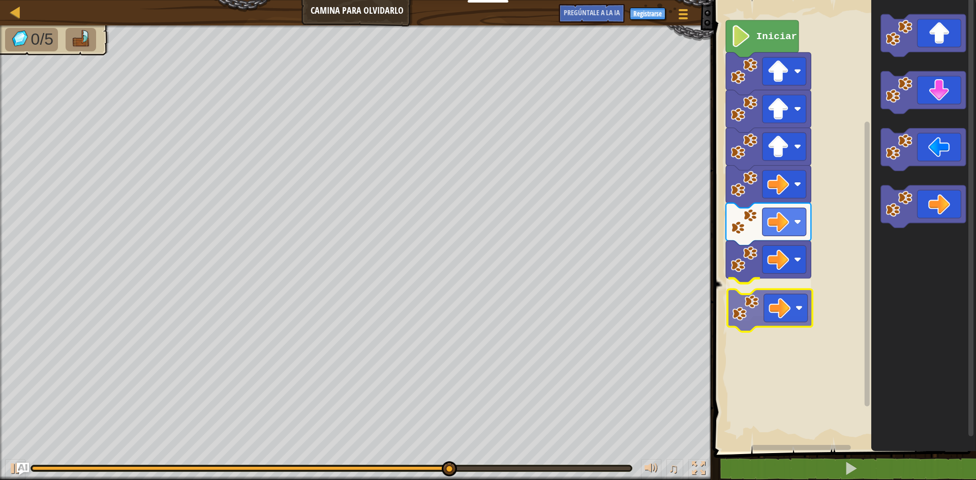
click at [755, 307] on div "Iniciar" at bounding box center [843, 223] width 265 height 457
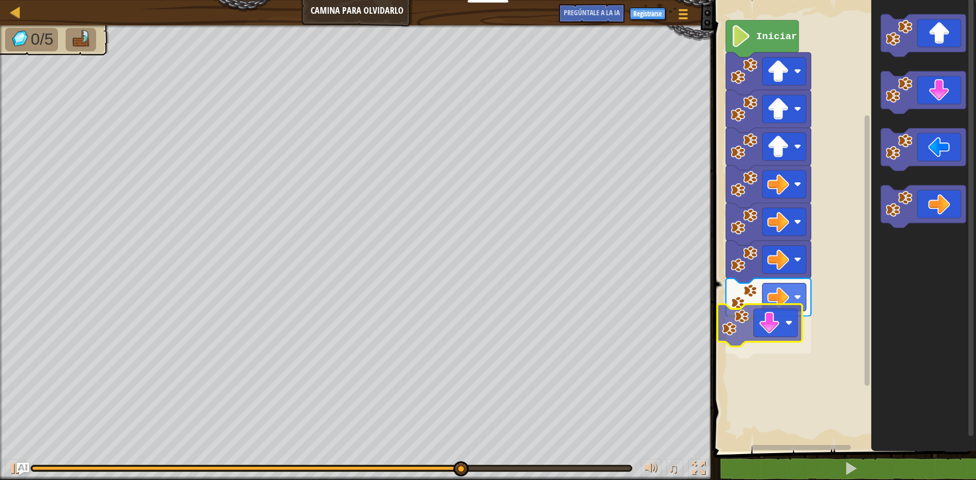
click at [783, 328] on div "Iniciar" at bounding box center [843, 223] width 265 height 457
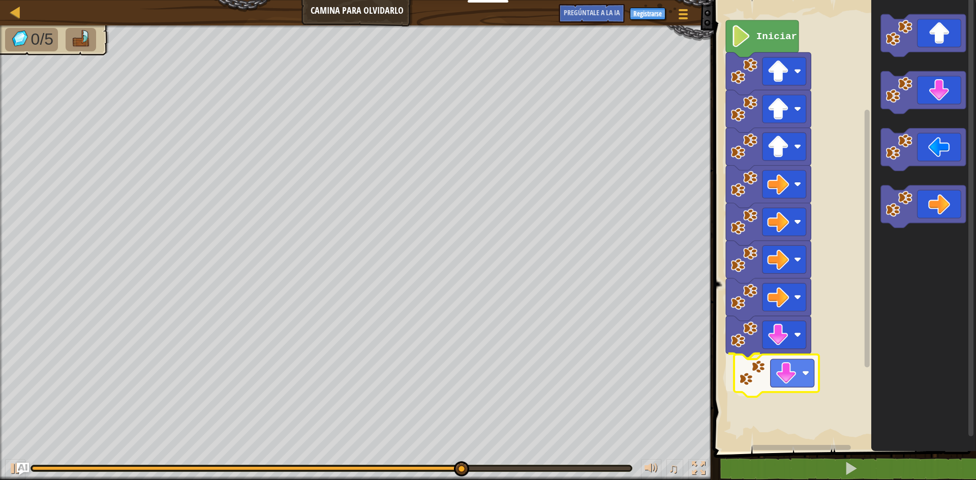
click at [793, 376] on div "Iniciar" at bounding box center [843, 223] width 265 height 457
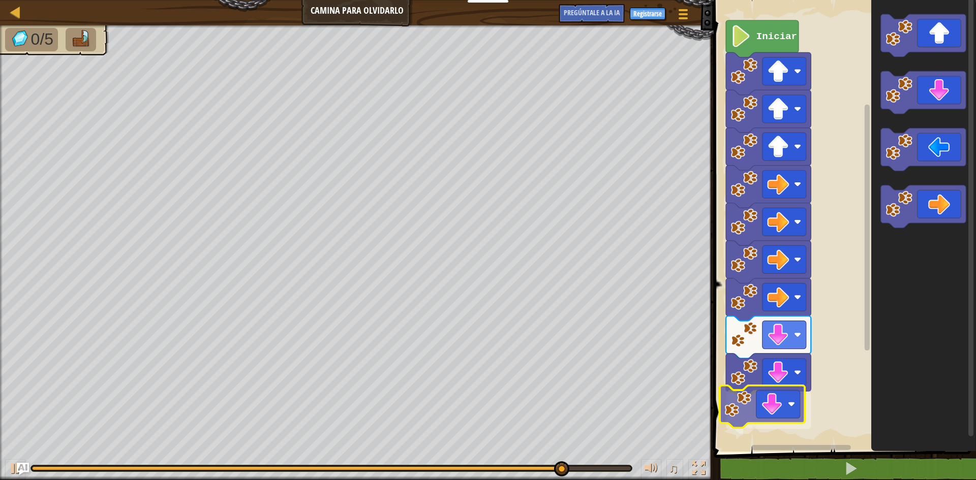
click at [765, 413] on div "Iniciar" at bounding box center [843, 223] width 265 height 457
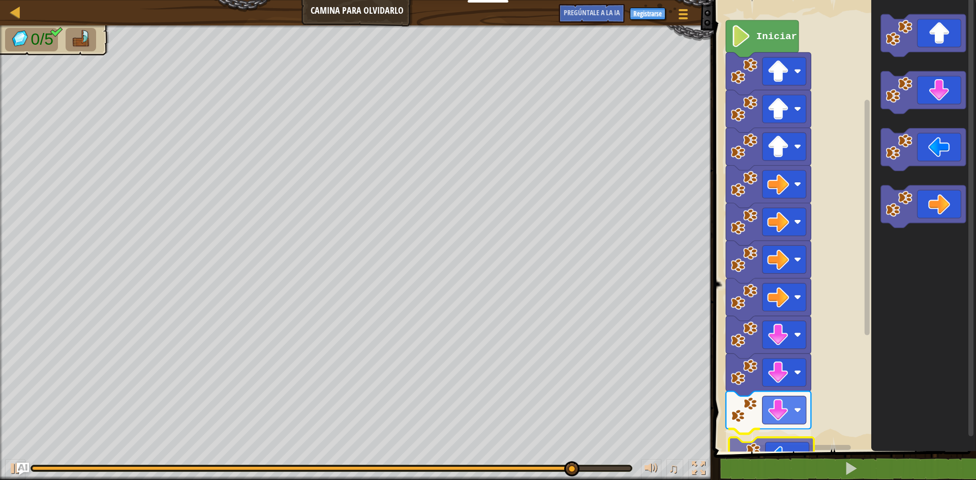
click at [759, 469] on div "1 [DEMOGRAPHIC_DATA] XXXXXXXXXXXXXXXXXXXXXXXXXXXXXXXXXXXXXXXXXXXXXXXXXXXXXXXXXX…" at bounding box center [843, 249] width 265 height 488
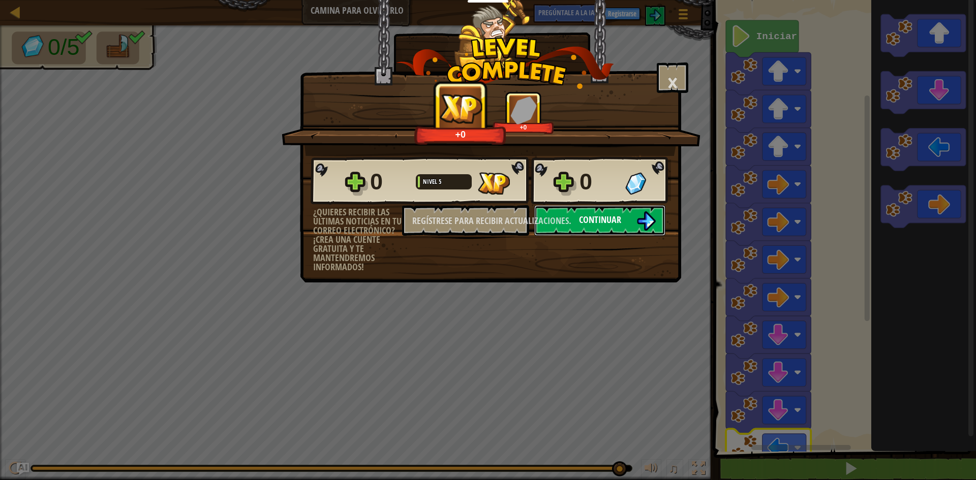
click at [622, 220] on button "Continuar" at bounding box center [599, 220] width 131 height 31
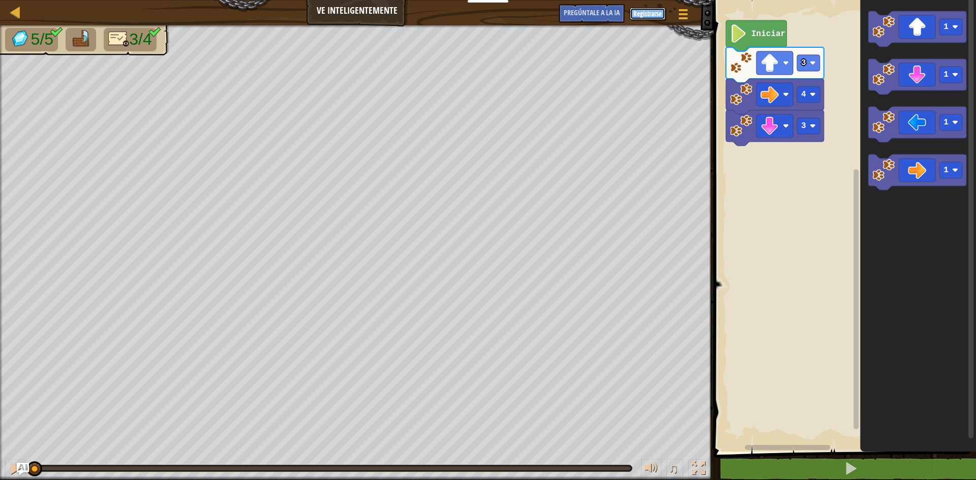
click at [651, 10] on font "Registrarse" at bounding box center [647, 13] width 28 height 9
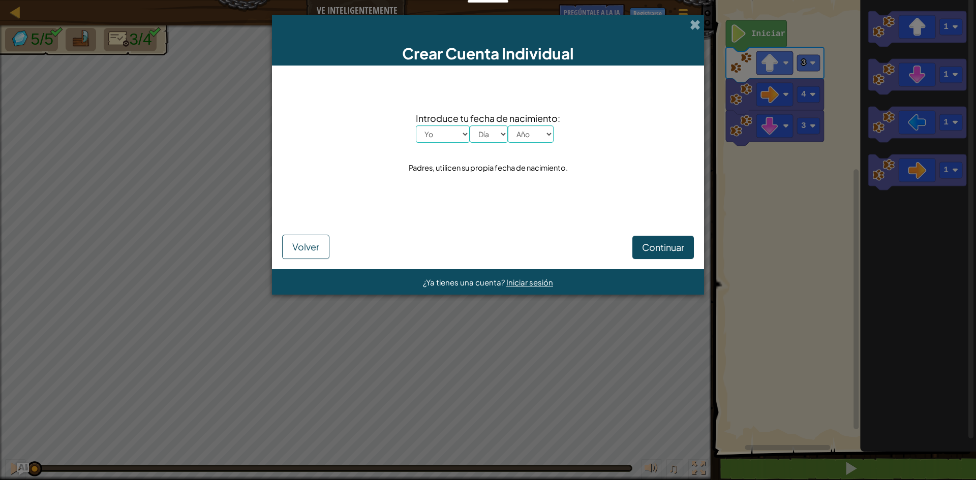
click at [703, 21] on div "Crear Cuenta Individual" at bounding box center [488, 40] width 432 height 50
click at [688, 25] on div "Crear Cuenta Individual" at bounding box center [488, 40] width 432 height 50
click at [692, 19] on span at bounding box center [695, 24] width 11 height 11
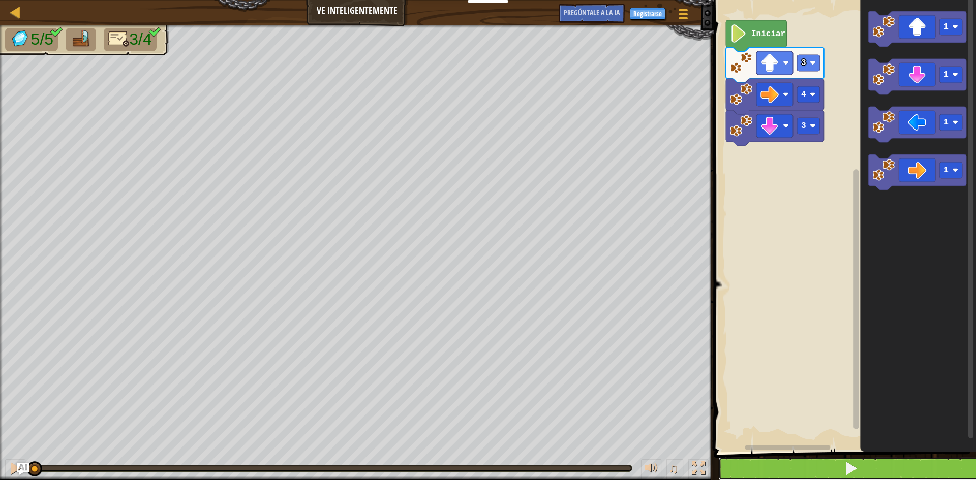
click at [915, 472] on button at bounding box center [850, 469] width 265 height 23
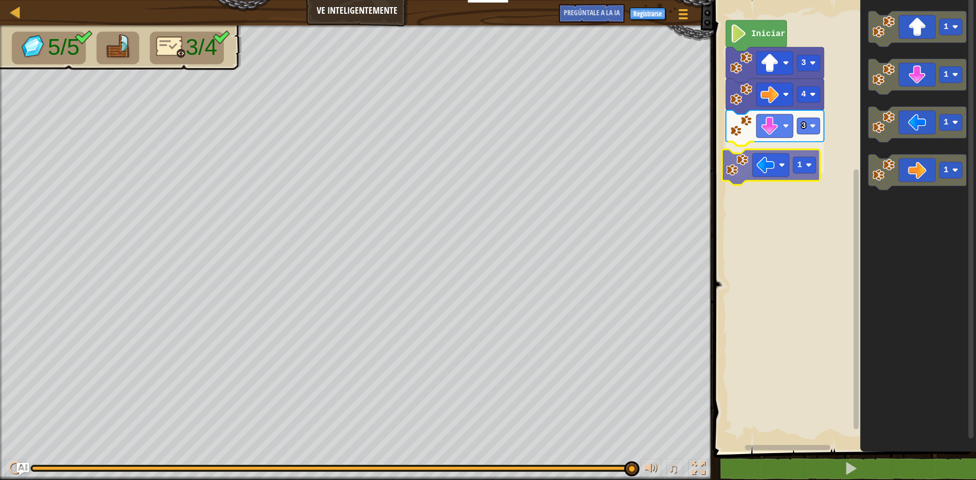
click at [778, 182] on div "3 1 4 3 Iniciar 1 1 1 1 1" at bounding box center [843, 223] width 265 height 457
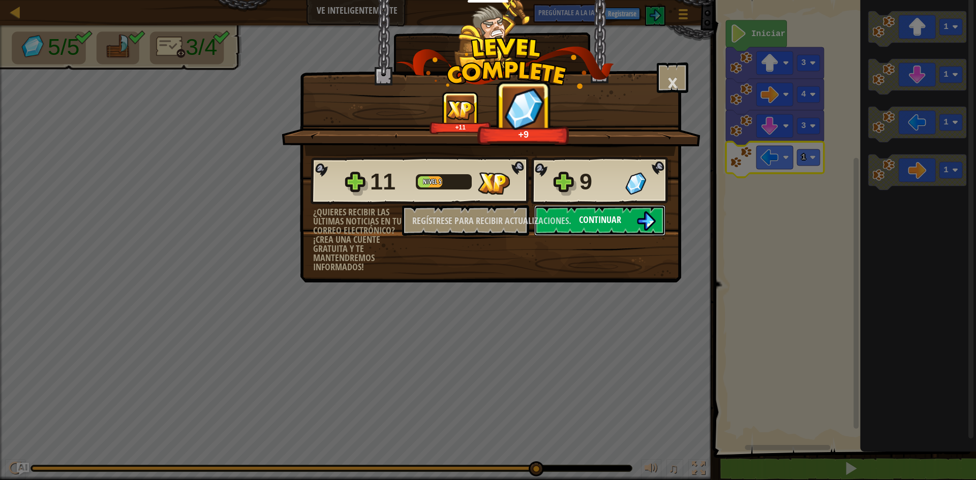
click at [573, 221] on button "Continuar" at bounding box center [599, 220] width 131 height 31
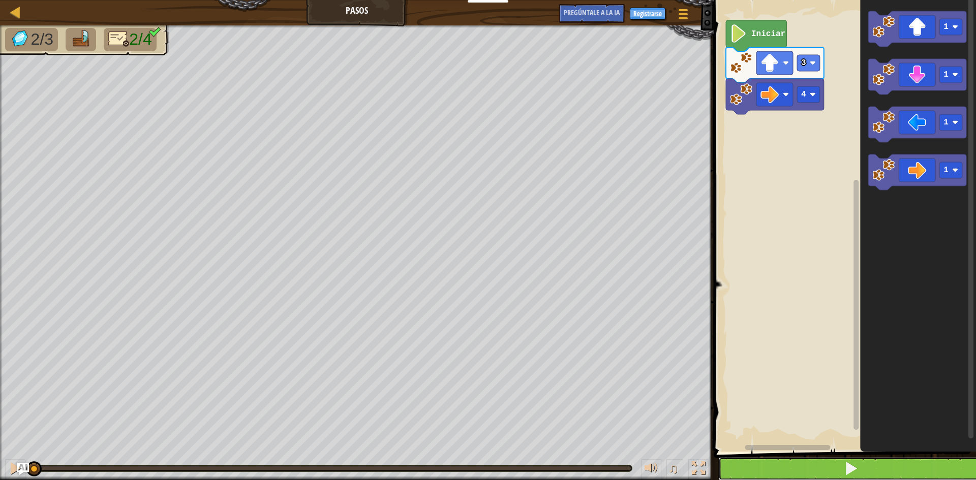
drag, startPoint x: 828, startPoint y: 478, endPoint x: 832, endPoint y: 474, distance: 6.1
click at [830, 478] on button at bounding box center [850, 469] width 265 height 23
click at [813, 473] on button at bounding box center [850, 469] width 265 height 23
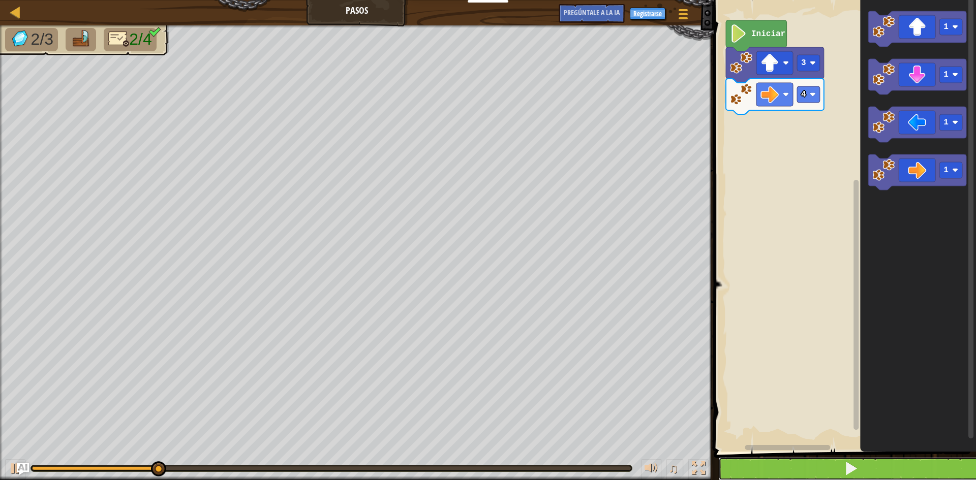
click at [823, 461] on button at bounding box center [850, 469] width 265 height 23
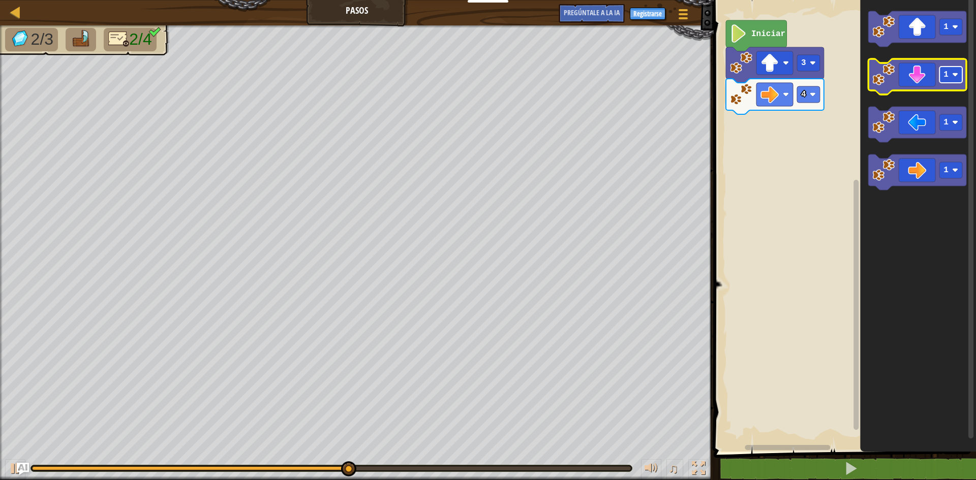
click at [960, 72] on rect "Espacio de trabajo de Blockly" at bounding box center [951, 75] width 23 height 16
click at [927, 87] on icon "Espacio de trabajo de Blockly" at bounding box center [917, 77] width 98 height 36
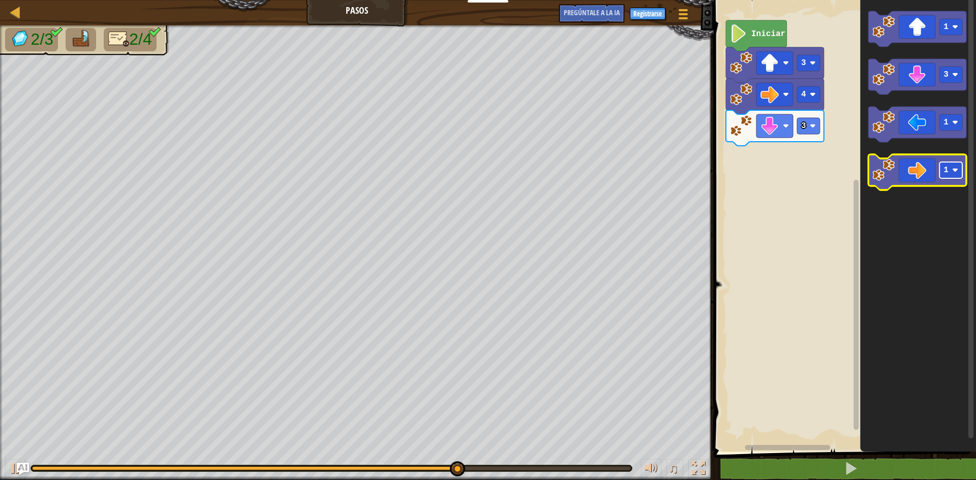
click at [955, 171] on image "Espacio de trabajo de Blockly" at bounding box center [955, 170] width 6 height 6
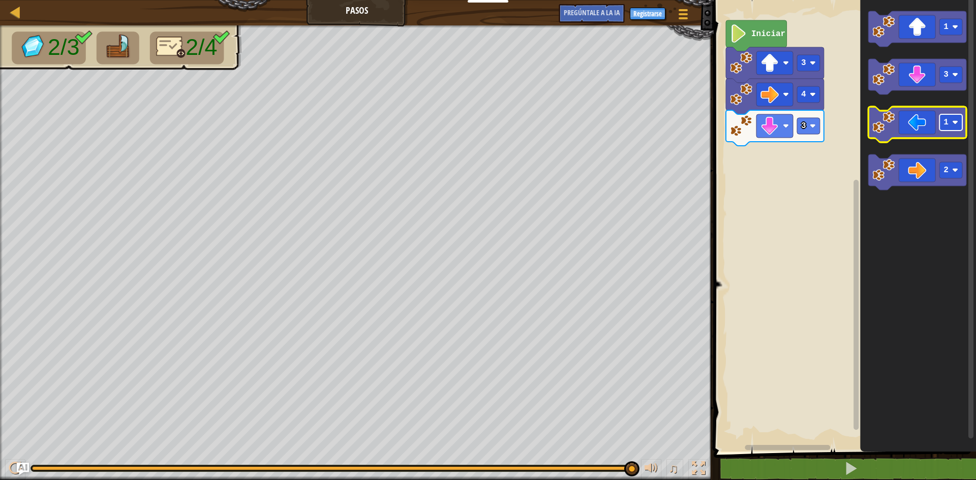
click at [948, 118] on text "1" at bounding box center [946, 122] width 5 height 9
click at [905, 133] on icon "Espacio de trabajo de Blockly" at bounding box center [917, 125] width 98 height 36
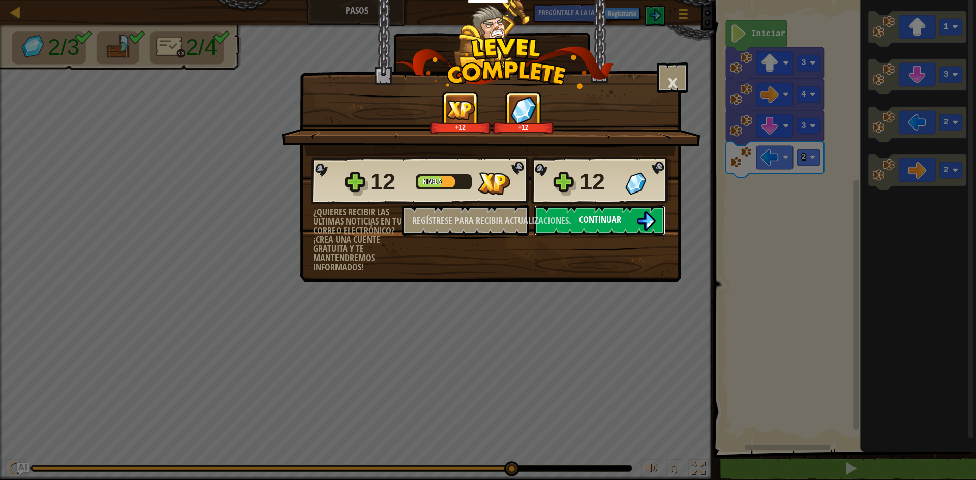
click at [635, 224] on button "Continuar" at bounding box center [599, 220] width 131 height 31
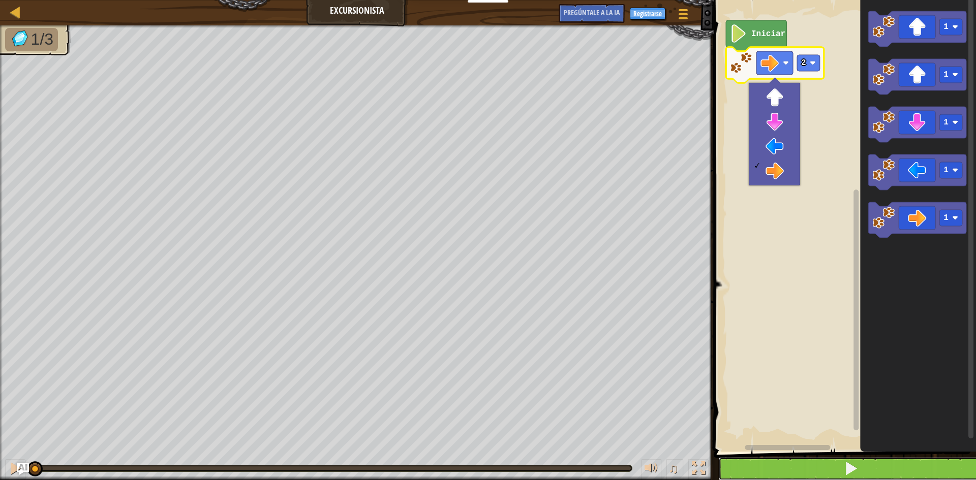
click at [839, 477] on button at bounding box center [850, 469] width 265 height 23
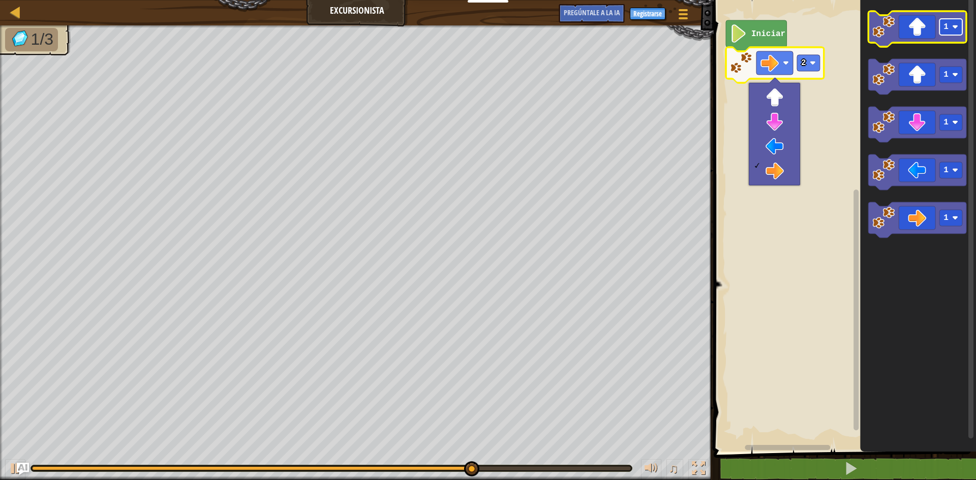
click at [953, 34] on rect "Espacio de trabajo de Blockly" at bounding box center [951, 27] width 23 height 16
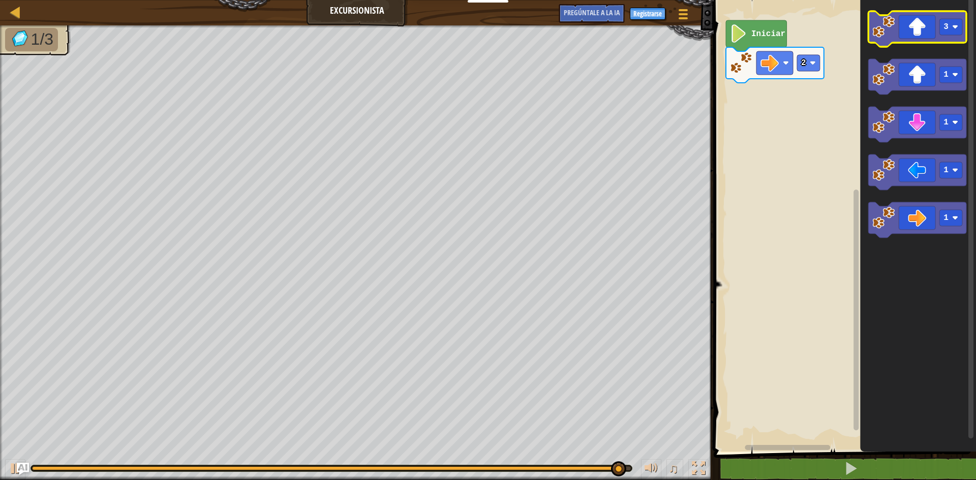
click at [909, 21] on icon "Espacio de trabajo de Blockly" at bounding box center [917, 29] width 98 height 36
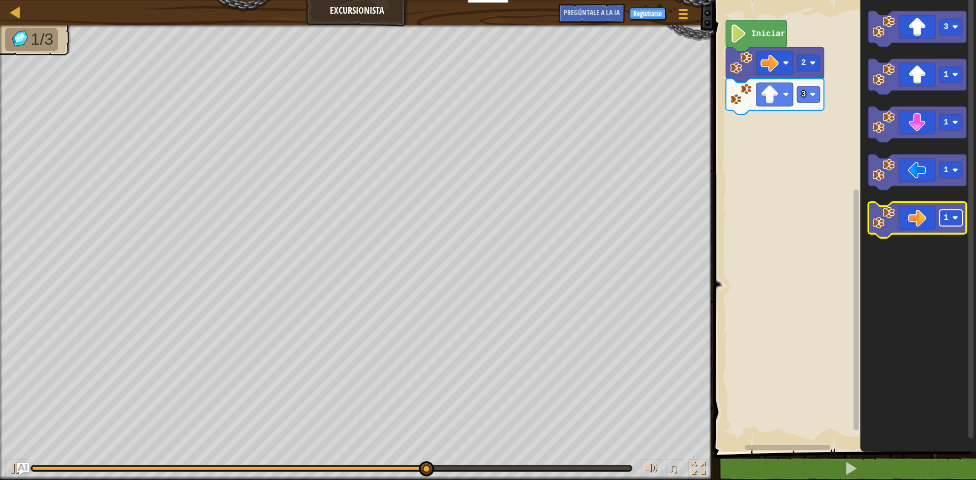
click at [953, 217] on image "Espacio de trabajo de Blockly" at bounding box center [955, 218] width 6 height 6
click at [898, 220] on icon "Espacio de trabajo de Blockly" at bounding box center [917, 220] width 98 height 36
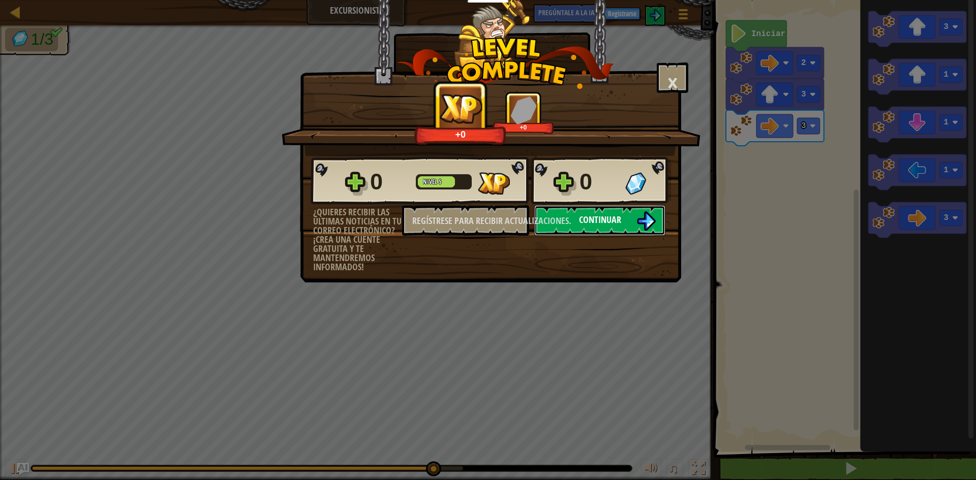
click at [576, 218] on button "Continuar" at bounding box center [599, 220] width 131 height 31
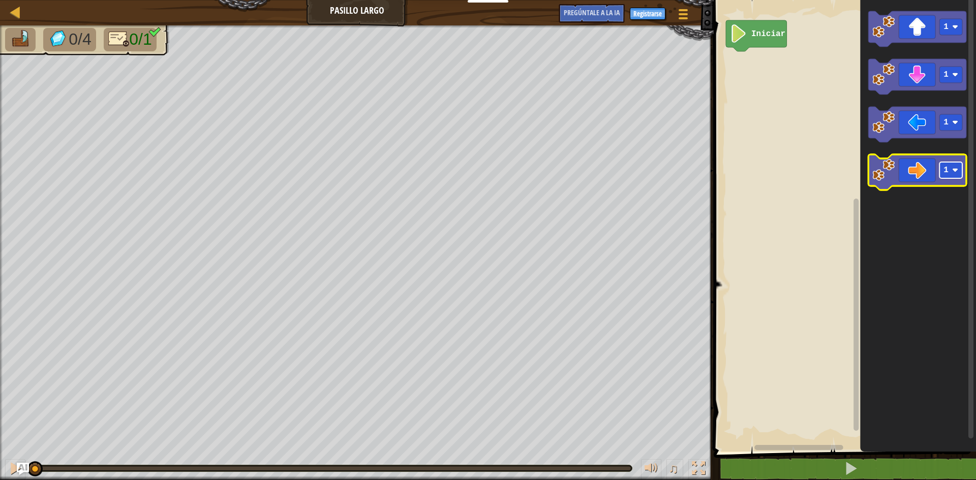
click at [956, 178] on rect "Espacio de trabajo de Blockly" at bounding box center [951, 170] width 23 height 16
click at [919, 171] on icon "Espacio de trabajo de Blockly" at bounding box center [917, 173] width 98 height 36
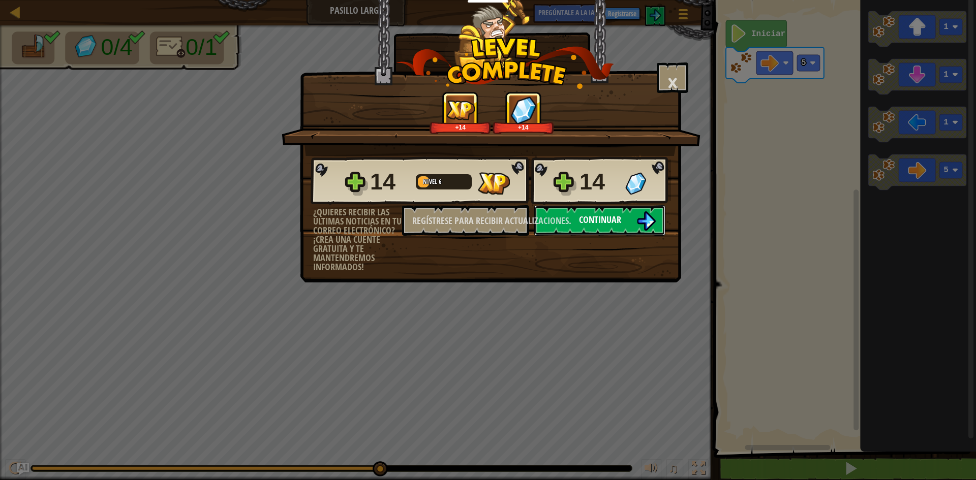
click at [639, 211] on button "Continuar" at bounding box center [599, 220] width 131 height 31
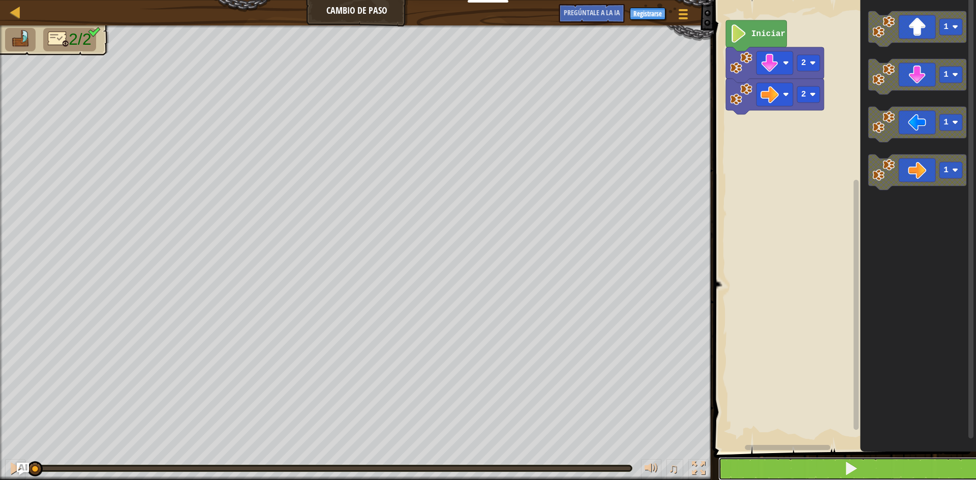
click at [718, 464] on button at bounding box center [850, 469] width 265 height 23
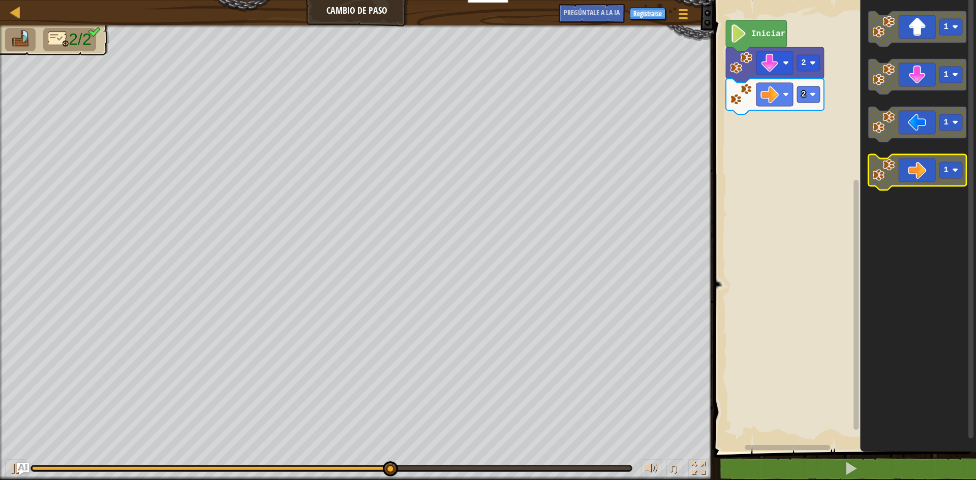
click at [952, 167] on rect "Espacio de trabajo de Blockly" at bounding box center [951, 170] width 23 height 16
click at [925, 180] on icon "Espacio de trabajo de Blockly" at bounding box center [917, 173] width 98 height 36
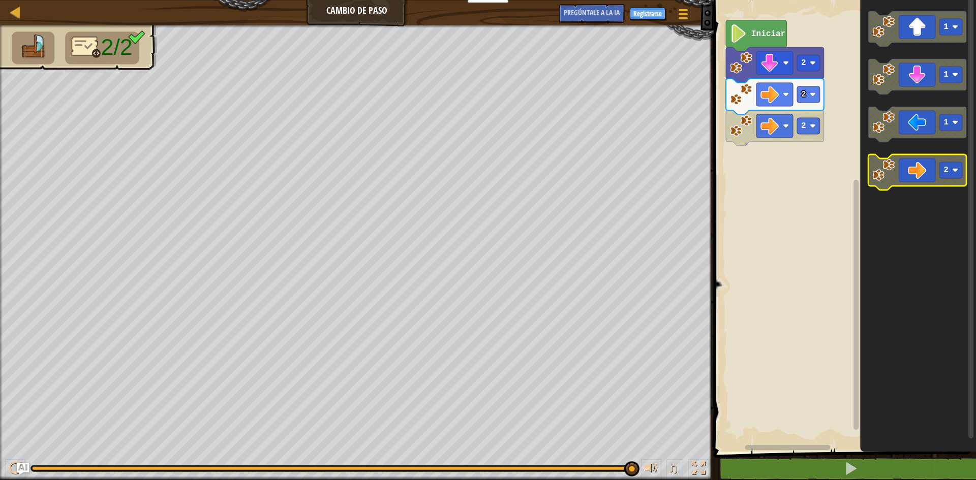
click at [925, 180] on icon "Espacio de trabajo de Blockly" at bounding box center [917, 173] width 98 height 36
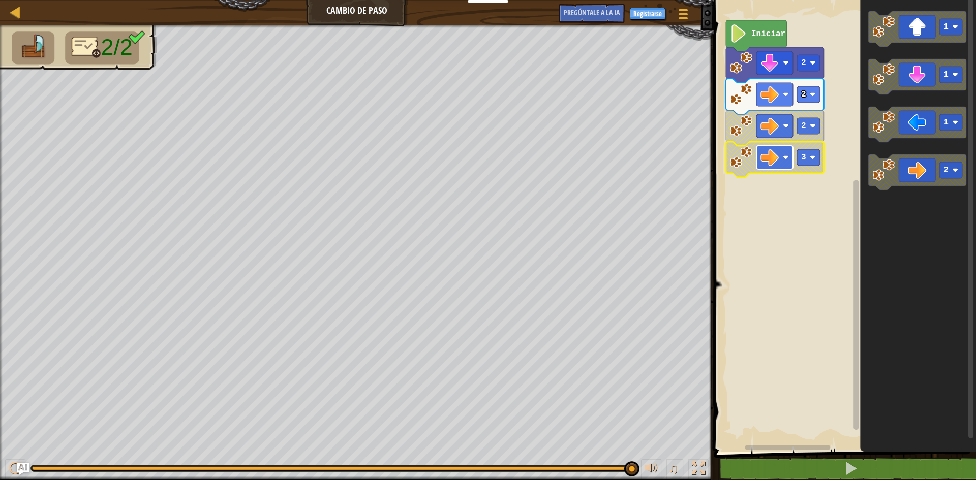
click at [781, 167] on rect "Espacio de trabajo de Blockly" at bounding box center [775, 157] width 37 height 23
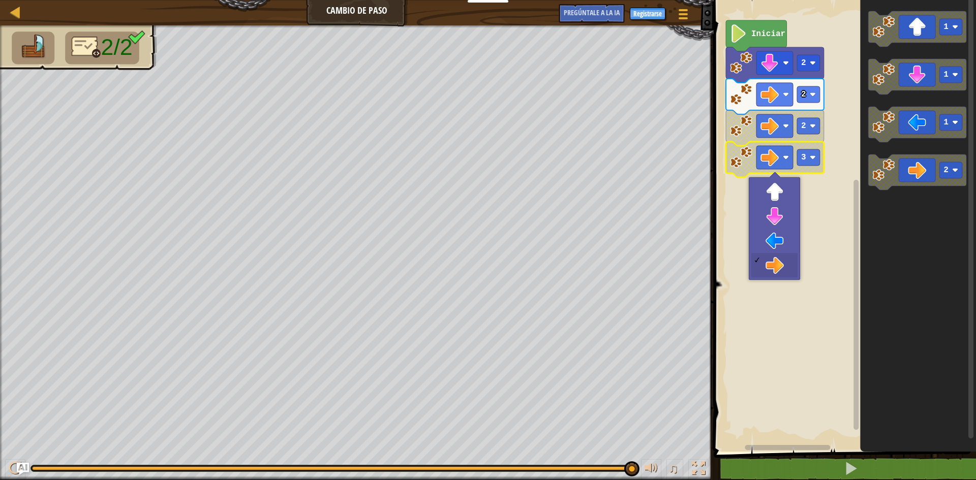
click at [835, 222] on rect "Espacio de trabajo de Blockly" at bounding box center [843, 223] width 265 height 457
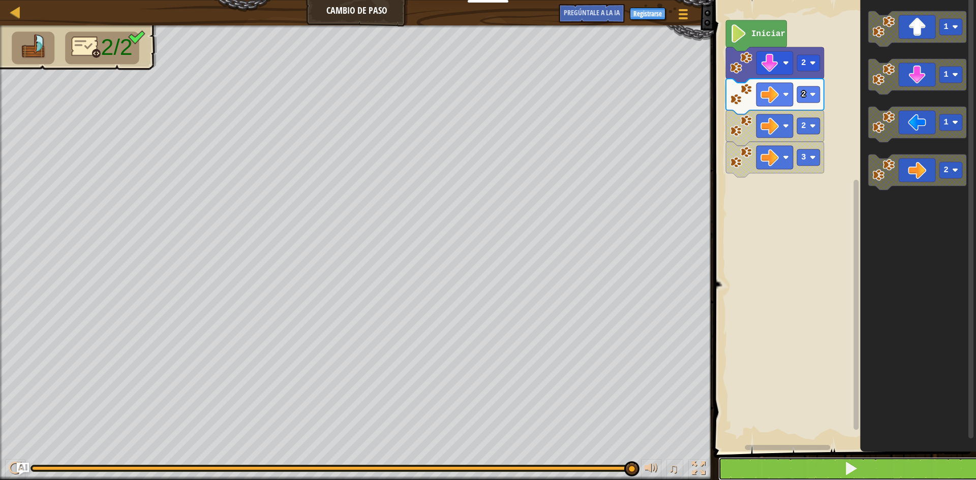
click at [772, 470] on button at bounding box center [850, 469] width 265 height 23
click at [785, 474] on button at bounding box center [850, 469] width 265 height 23
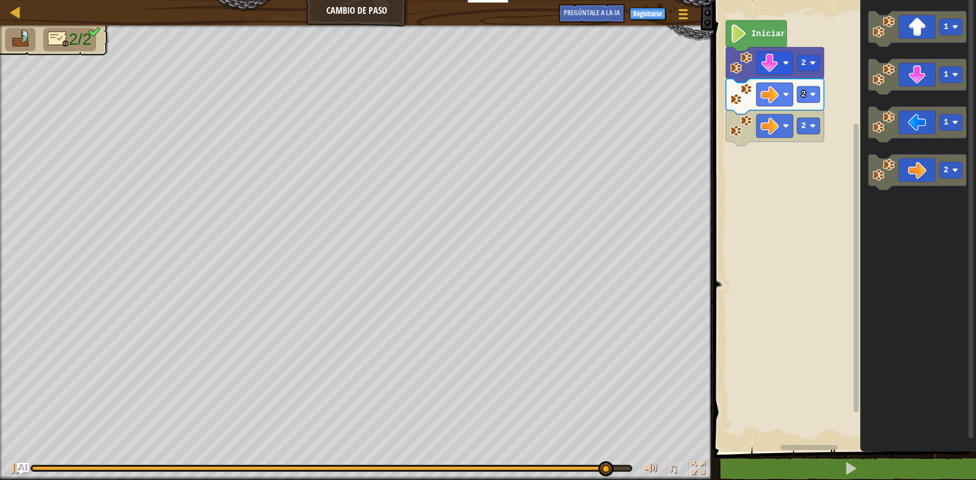
click at [900, 167] on g "2" at bounding box center [917, 173] width 98 height 36
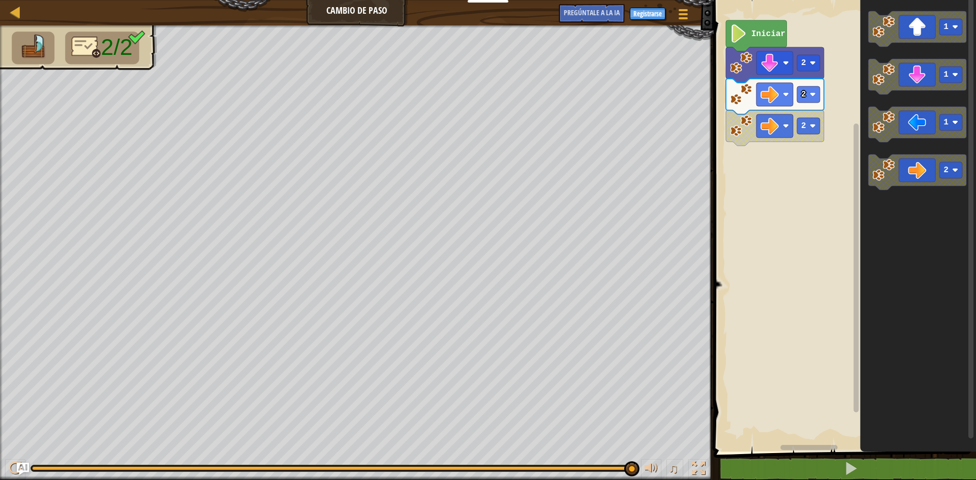
click at [855, 185] on div "Iniciar 2 2 2 1 1 1 2" at bounding box center [843, 223] width 265 height 457
click at [919, 166] on g "1 1 1 2" at bounding box center [917, 100] width 98 height 179
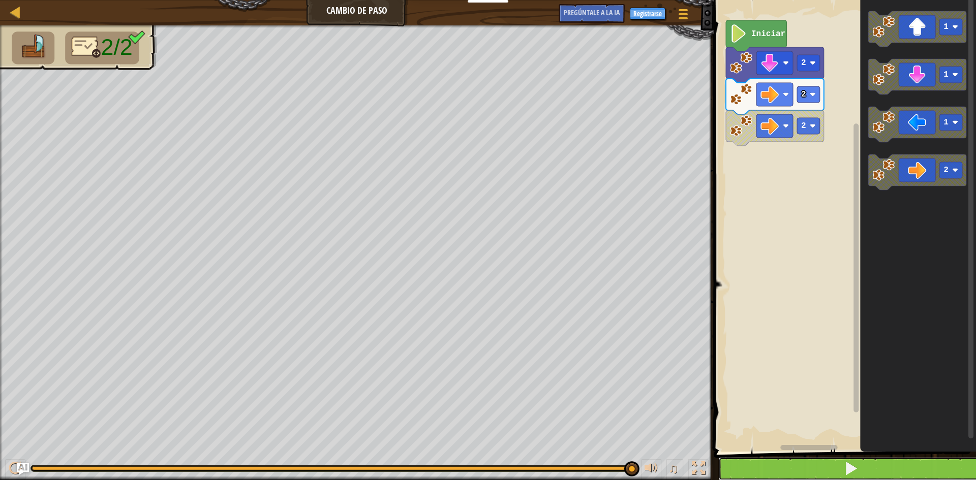
click at [865, 475] on button at bounding box center [850, 469] width 265 height 23
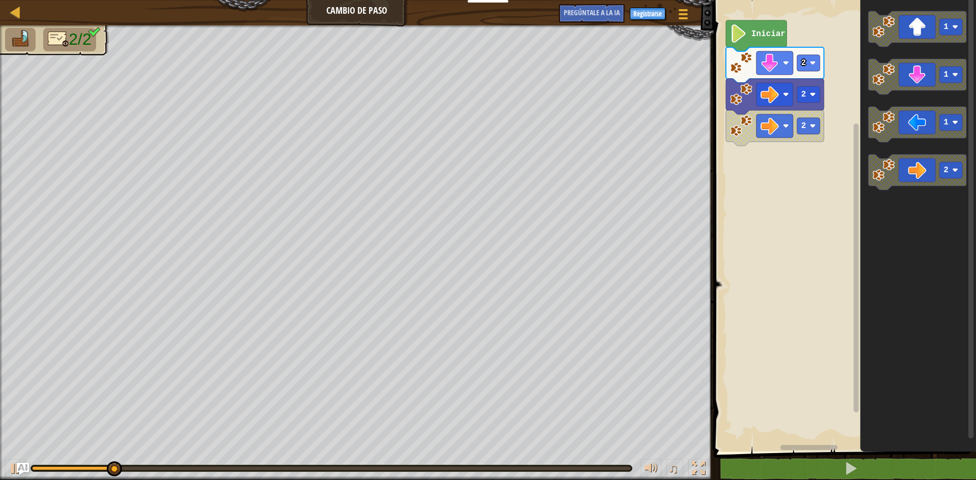
click at [912, 193] on icon "1 1 1 2" at bounding box center [918, 223] width 116 height 457
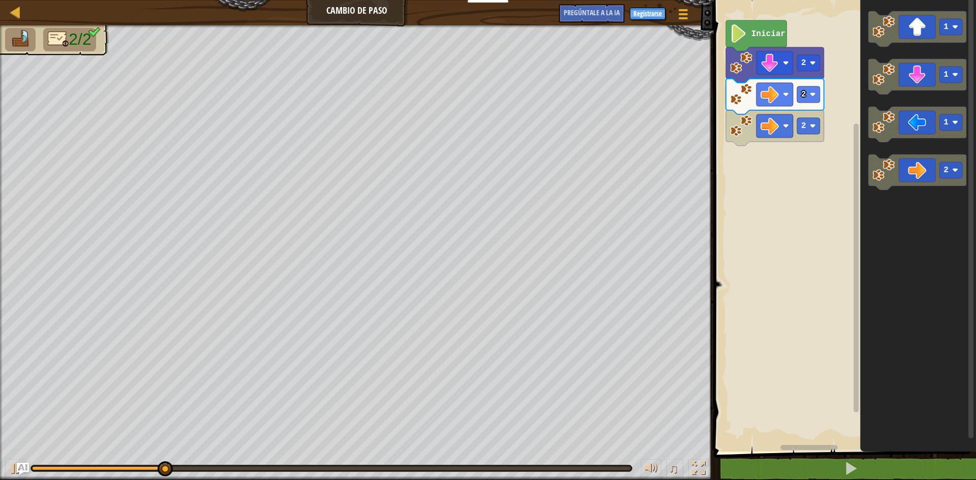
click at [904, 179] on icon "Espacio de trabajo de Blockly" at bounding box center [917, 173] width 98 height 36
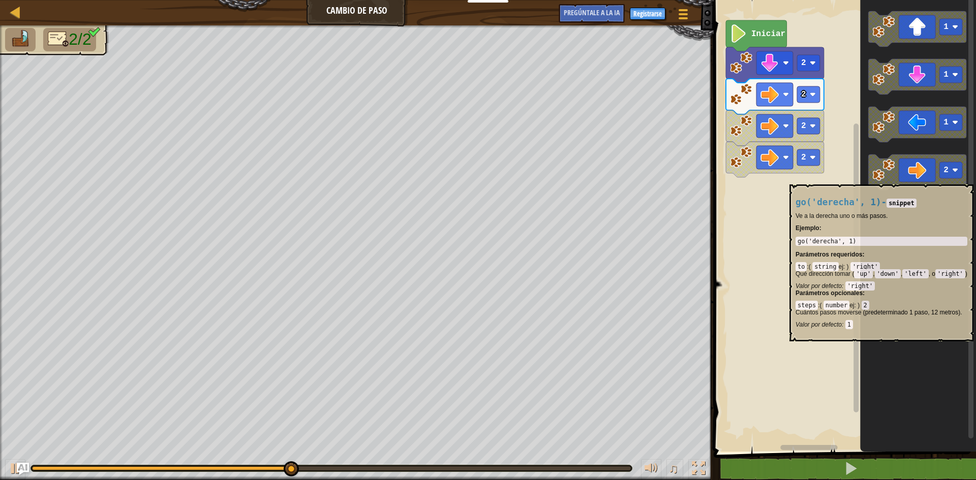
click at [911, 179] on icon "Espacio de trabajo de Blockly" at bounding box center [917, 173] width 98 height 36
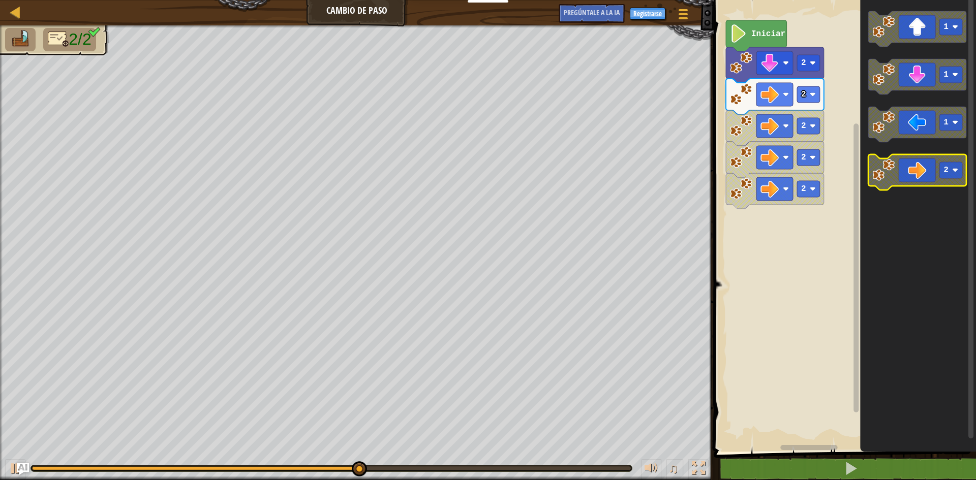
click at [911, 179] on icon "Espacio de trabajo de Blockly" at bounding box center [917, 173] width 98 height 36
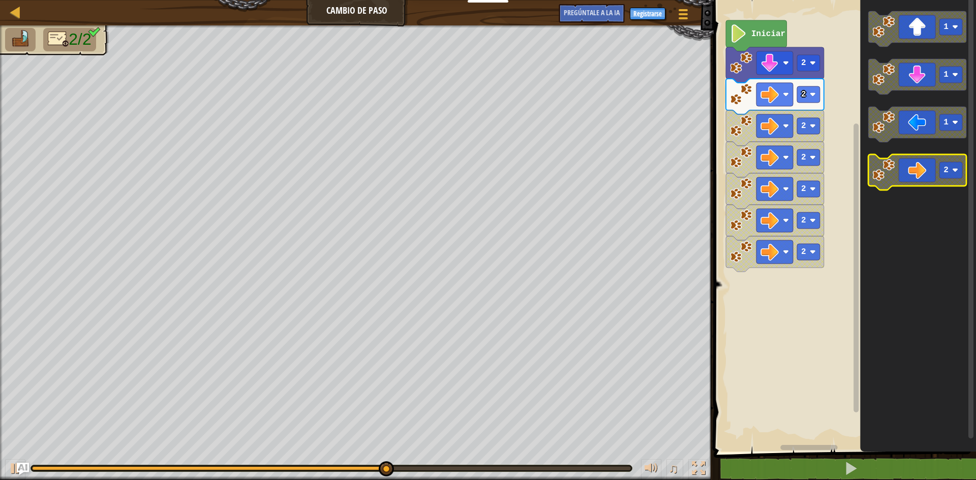
click at [911, 179] on icon "Espacio de trabajo de Blockly" at bounding box center [917, 173] width 98 height 36
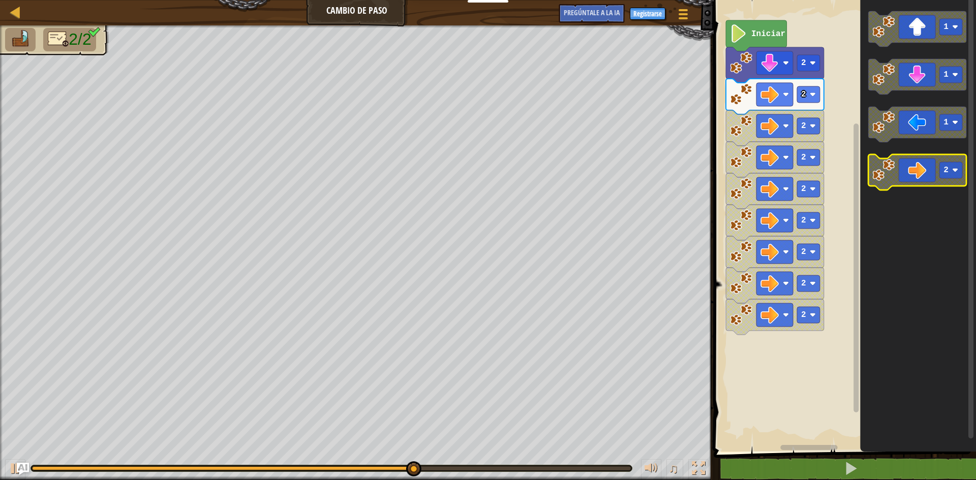
click at [911, 179] on icon "Espacio de trabajo de Blockly" at bounding box center [917, 173] width 98 height 36
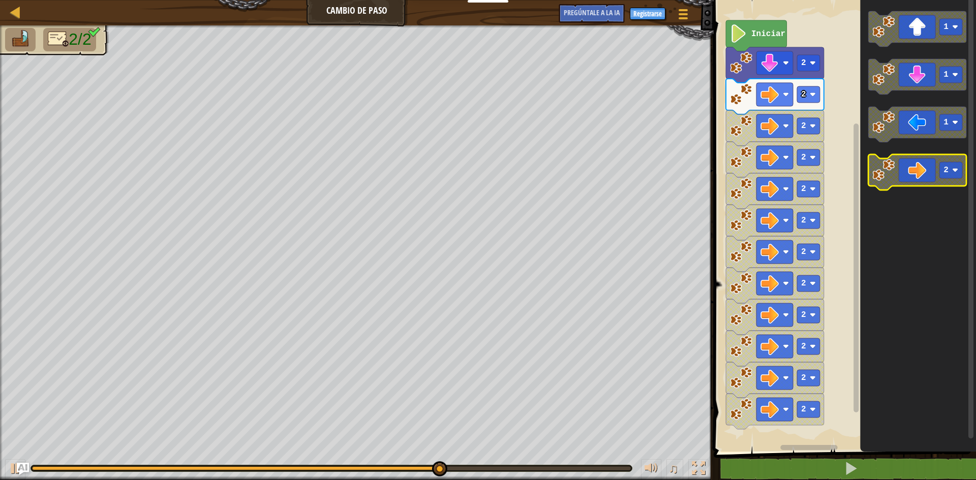
click at [911, 179] on icon "Espacio de trabajo de Blockly" at bounding box center [917, 173] width 98 height 36
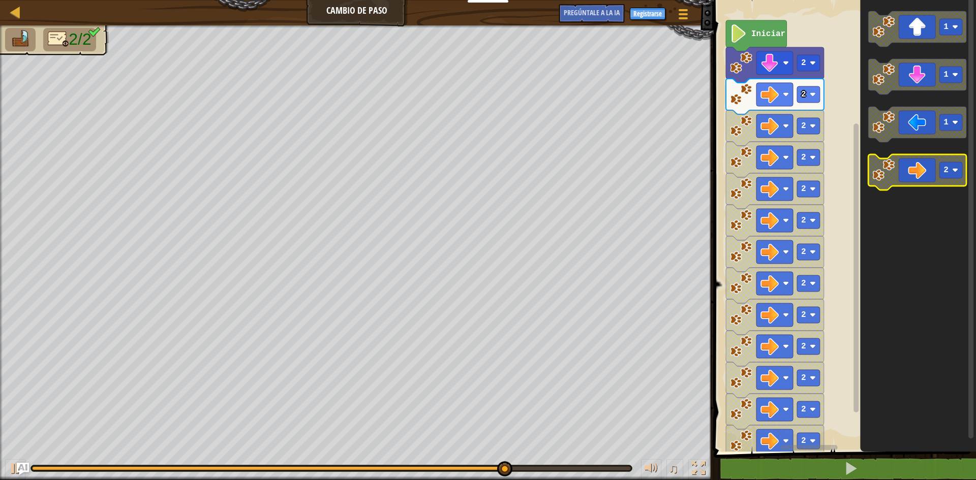
click at [911, 179] on icon "Espacio de trabajo de Blockly" at bounding box center [917, 173] width 98 height 36
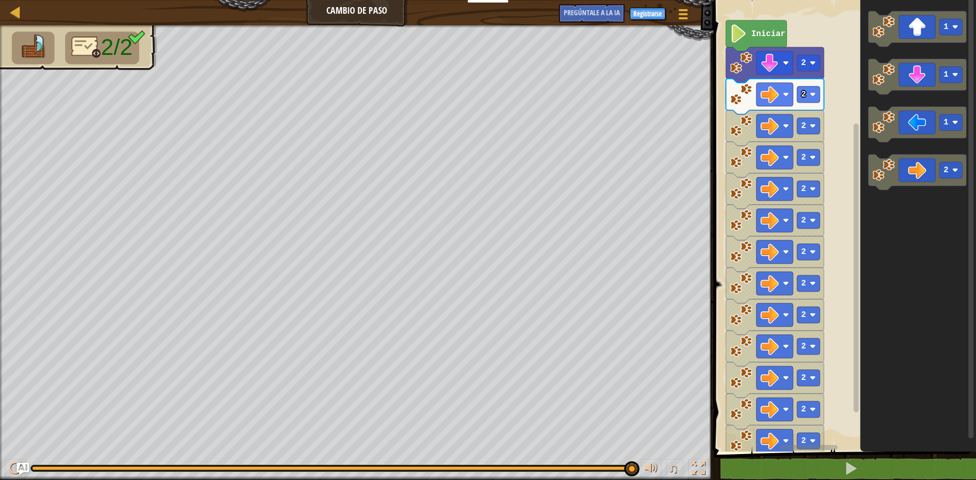
click at [863, 454] on span at bounding box center [846, 211] width 270 height 493
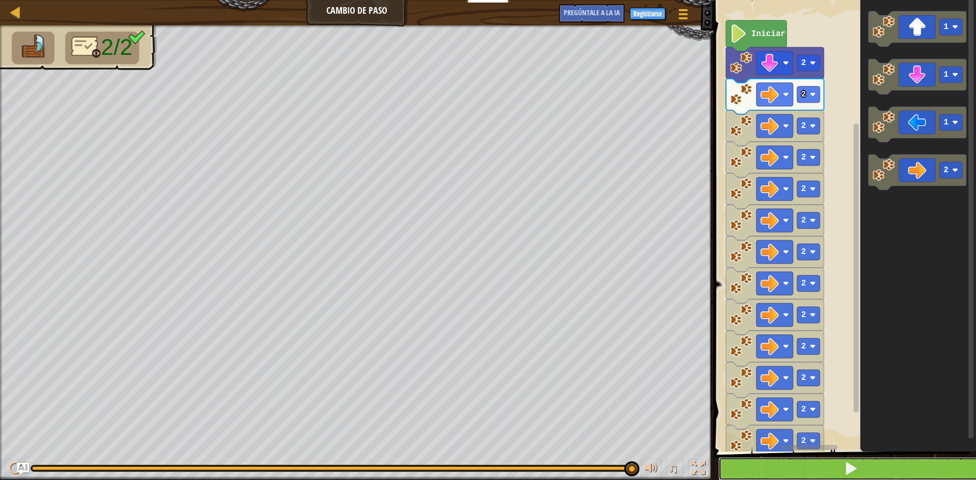
click at [859, 469] on button at bounding box center [850, 469] width 265 height 23
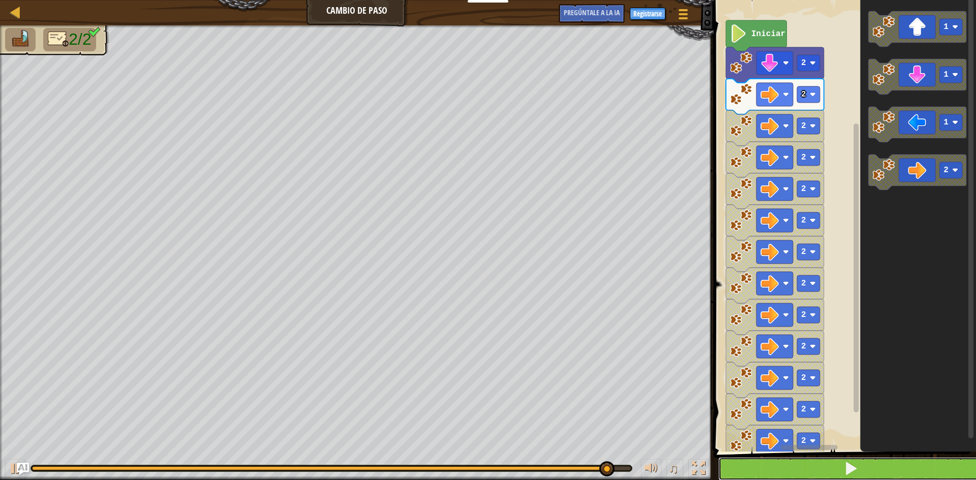
click at [818, 472] on button at bounding box center [850, 469] width 265 height 23
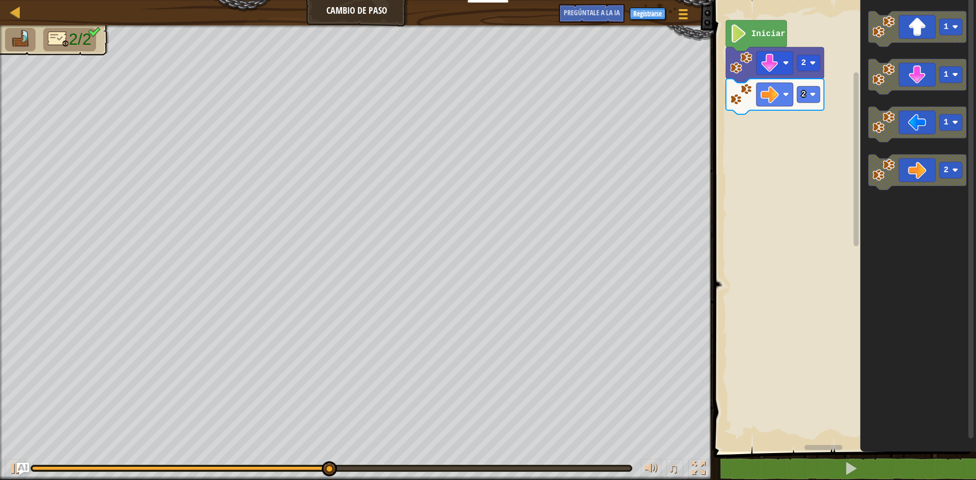
click at [753, 106] on icon "Espacio de trabajo de Blockly" at bounding box center [775, 97] width 98 height 36
click at [879, 247] on icon "Espacio de trabajo de Blockly" at bounding box center [918, 223] width 116 height 457
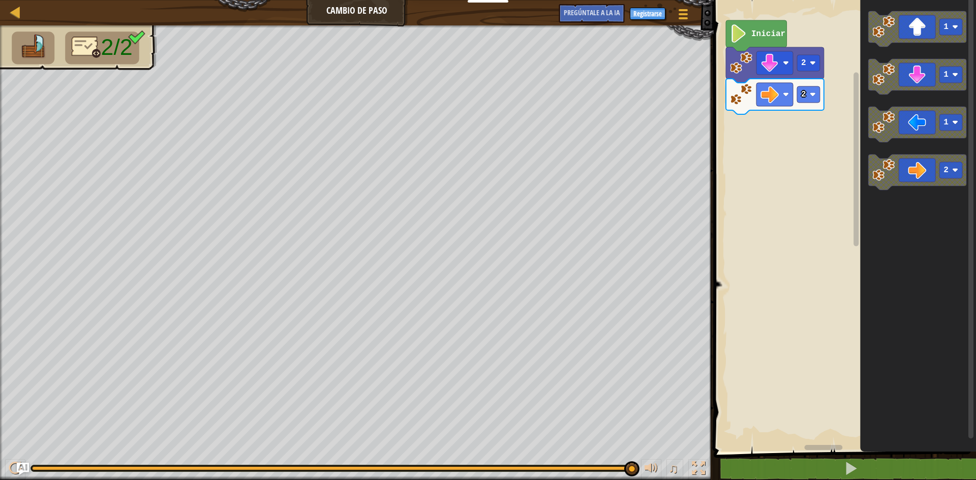
click at [36, 457] on div "♫" at bounding box center [357, 466] width 714 height 31
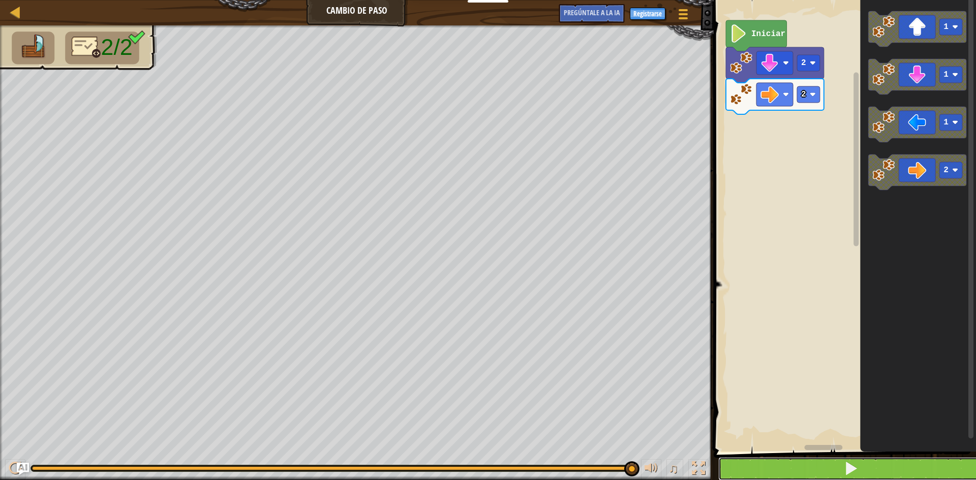
click at [760, 472] on button at bounding box center [850, 469] width 265 height 23
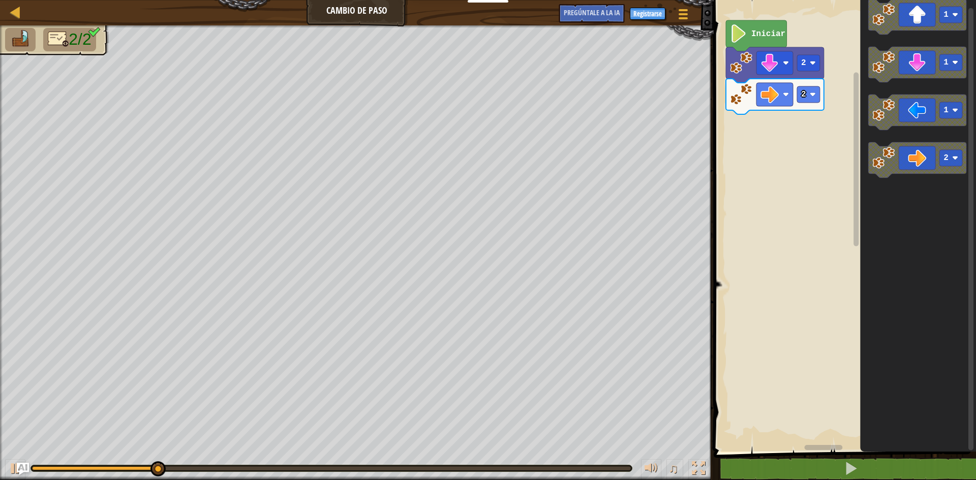
click at [865, 156] on icon "1 1 1 2" at bounding box center [918, 223] width 116 height 457
click at [918, 158] on icon "Espacio de trabajo de Blockly" at bounding box center [917, 160] width 98 height 36
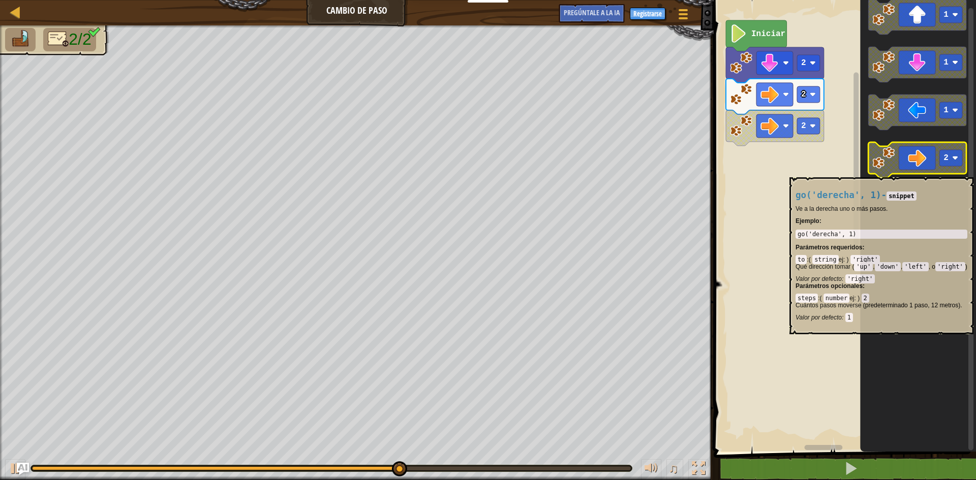
click at [925, 172] on icon "Espacio de trabajo de Blockly" at bounding box center [917, 160] width 98 height 36
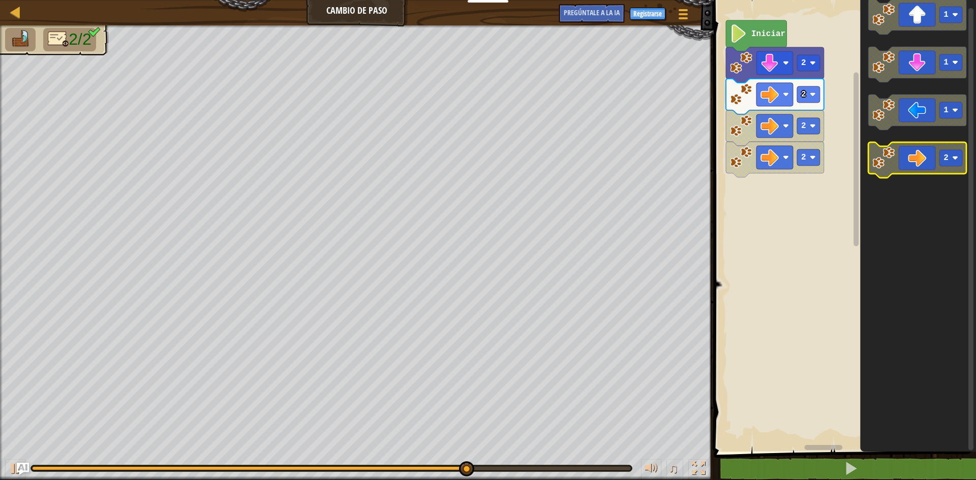
click at [928, 170] on icon "Espacio de trabajo de Blockly" at bounding box center [917, 160] width 98 height 36
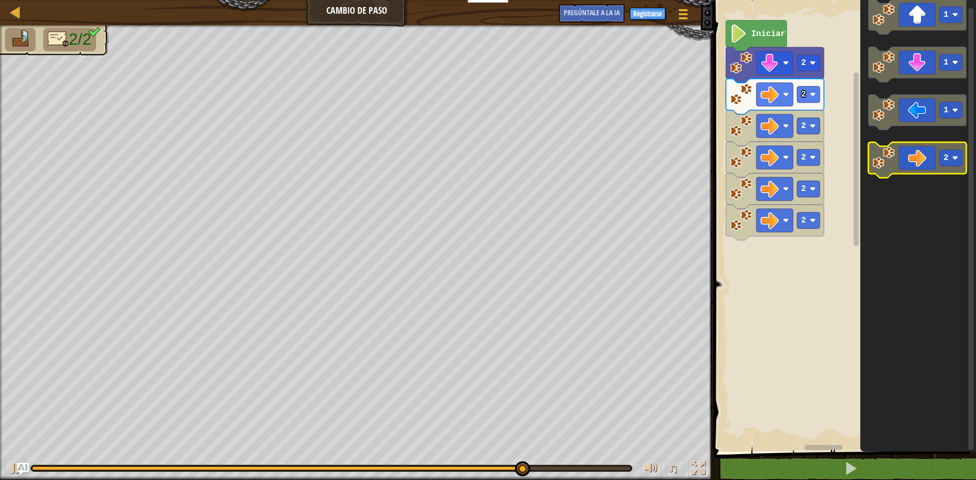
click at [928, 167] on icon "Espacio de trabajo de Blockly" at bounding box center [917, 160] width 98 height 36
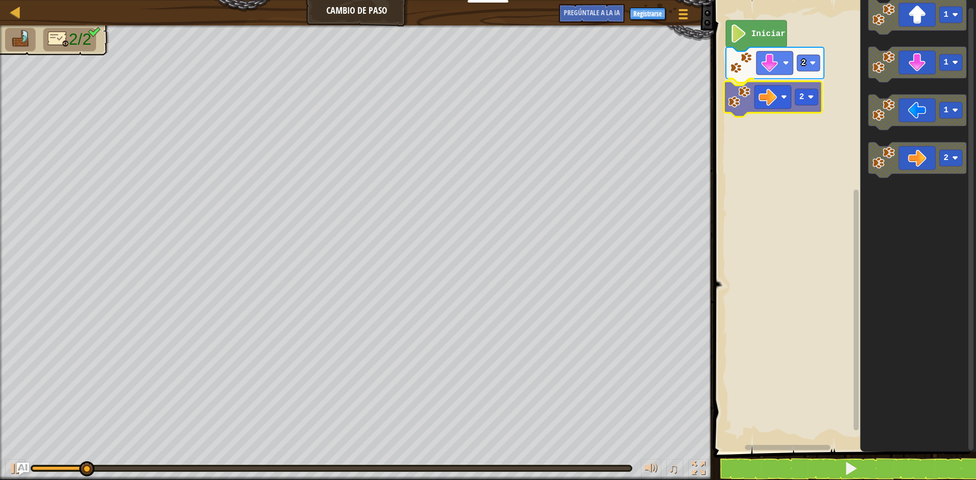
click at [768, 105] on div "Iniciar 2 2 1 1 1 2 2" at bounding box center [843, 223] width 265 height 457
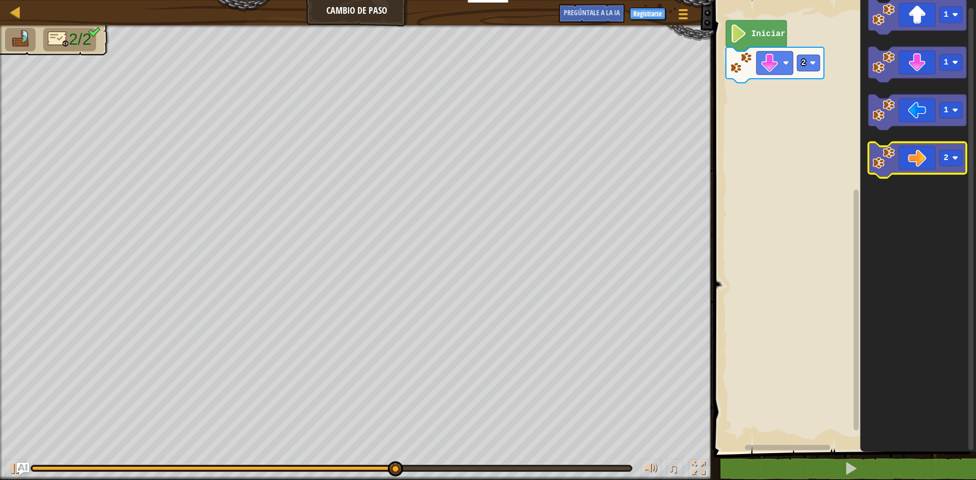
click at [961, 167] on icon "Espacio de trabajo de Blockly" at bounding box center [917, 160] width 98 height 36
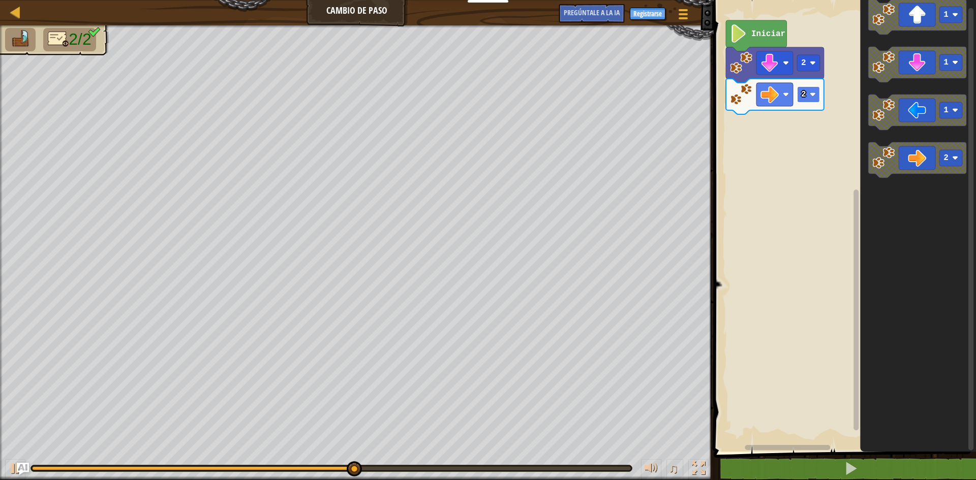
click at [811, 101] on rect "Espacio de trabajo de Blockly" at bounding box center [808, 94] width 23 height 16
click at [756, 108] on icon "Espacio de trabajo de Blockly" at bounding box center [775, 97] width 98 height 36
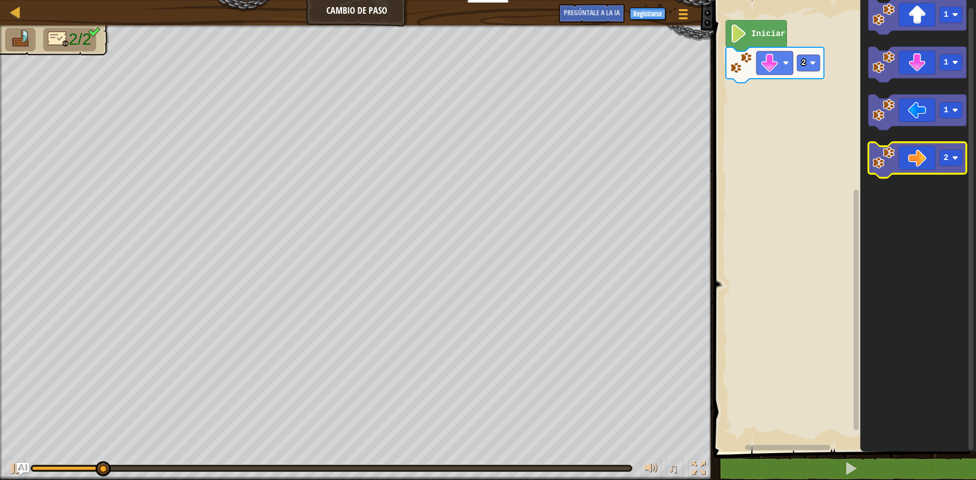
click at [886, 166] on image "Espacio de trabajo de Blockly" at bounding box center [883, 158] width 22 height 22
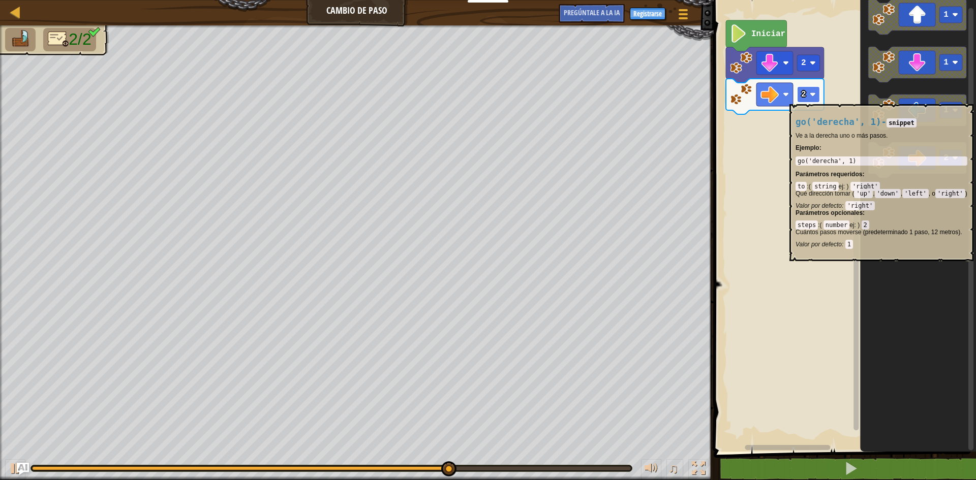
click at [808, 99] on rect "Espacio de trabajo de Blockly" at bounding box center [808, 94] width 23 height 16
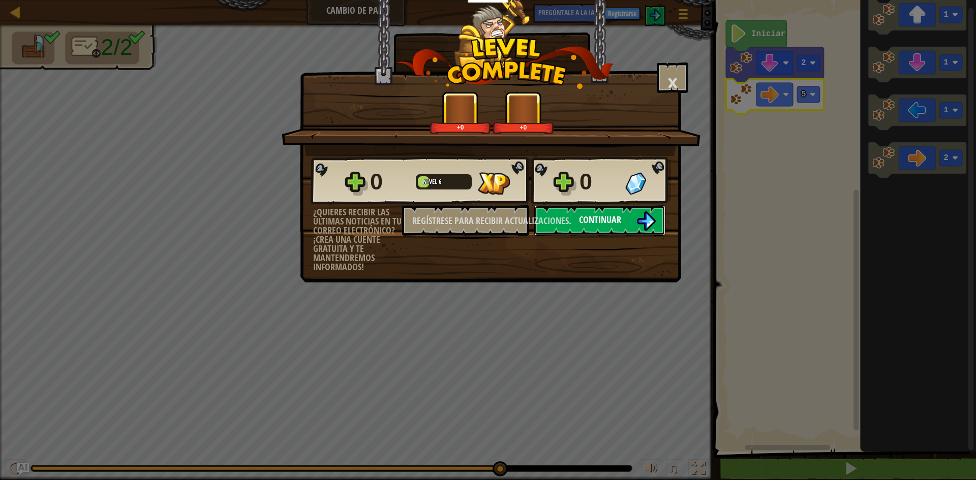
click at [599, 220] on font "Continuar" at bounding box center [600, 220] width 42 height 13
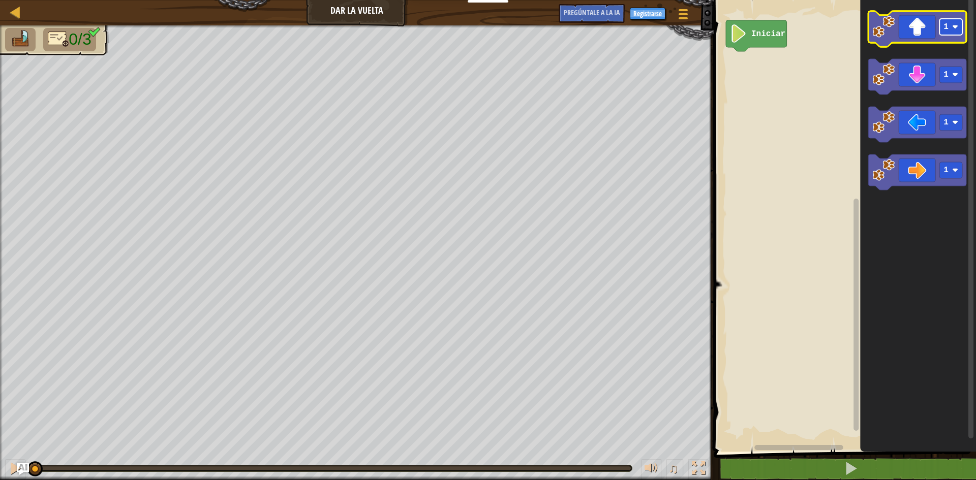
click at [958, 21] on rect "Espacio de trabajo de Blockly" at bounding box center [951, 27] width 23 height 16
click at [911, 36] on icon "Espacio de trabajo de Blockly" at bounding box center [917, 29] width 98 height 36
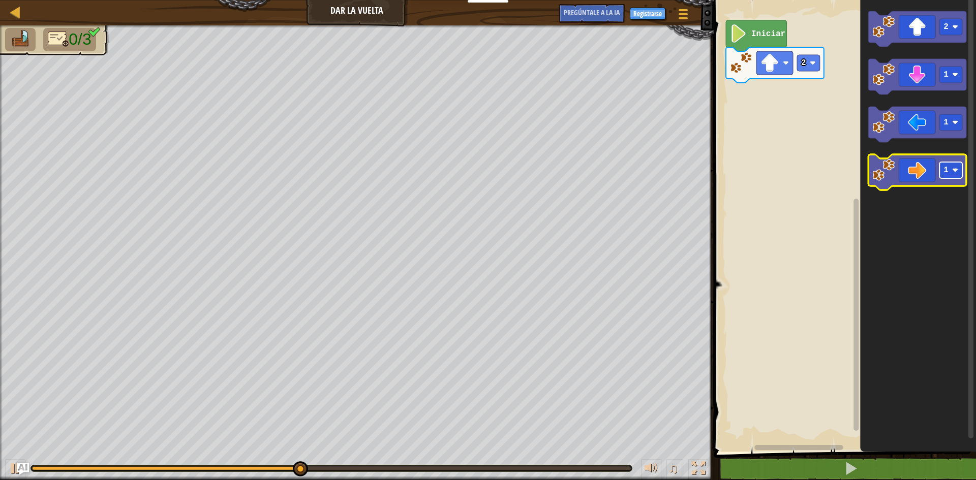
click at [952, 169] on g "1" at bounding box center [951, 170] width 23 height 16
click at [922, 169] on icon "Espacio de trabajo de Blockly" at bounding box center [917, 173] width 98 height 36
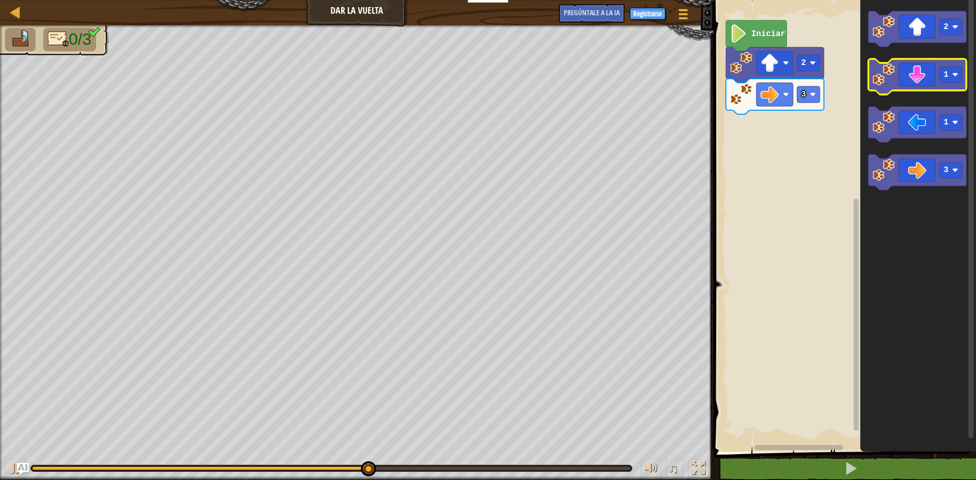
click at [922, 83] on icon "Espacio de trabajo de Blockly" at bounding box center [917, 77] width 98 height 36
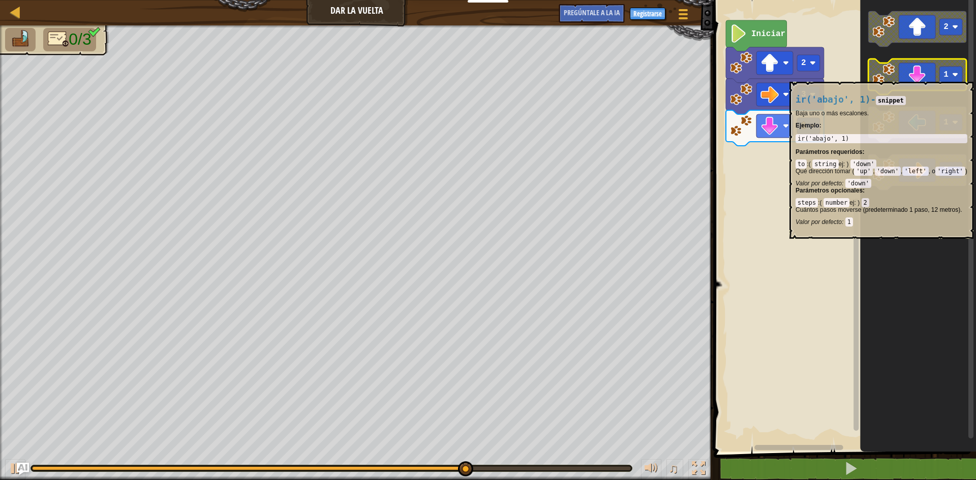
click at [960, 73] on rect "Espacio de trabajo de Blockly" at bounding box center [951, 75] width 23 height 16
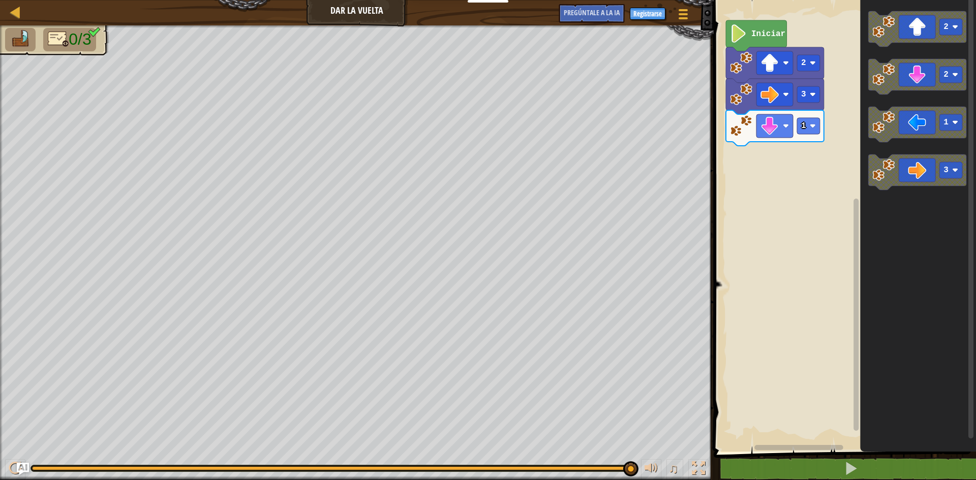
click at [822, 132] on icon "Espacio de trabajo de Blockly" at bounding box center [775, 128] width 98 height 36
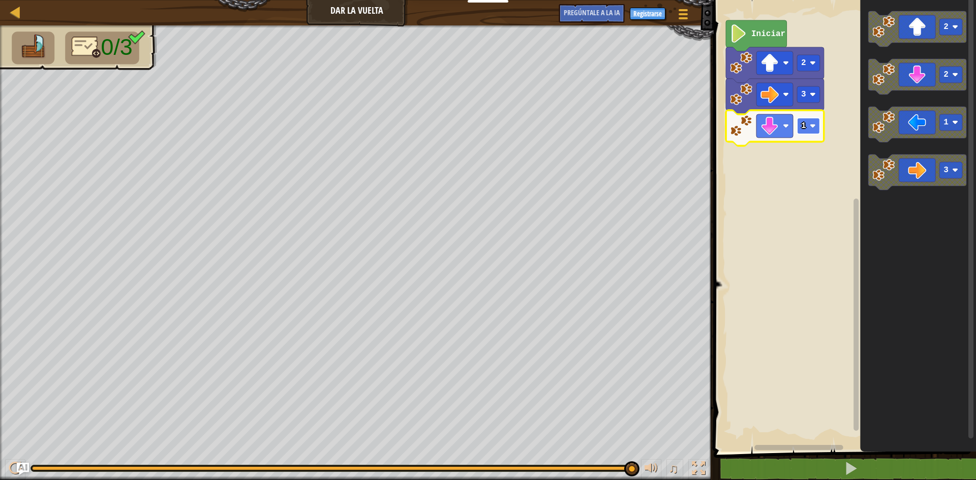
click at [816, 133] on rect "Espacio de trabajo de Blockly" at bounding box center [808, 126] width 23 height 16
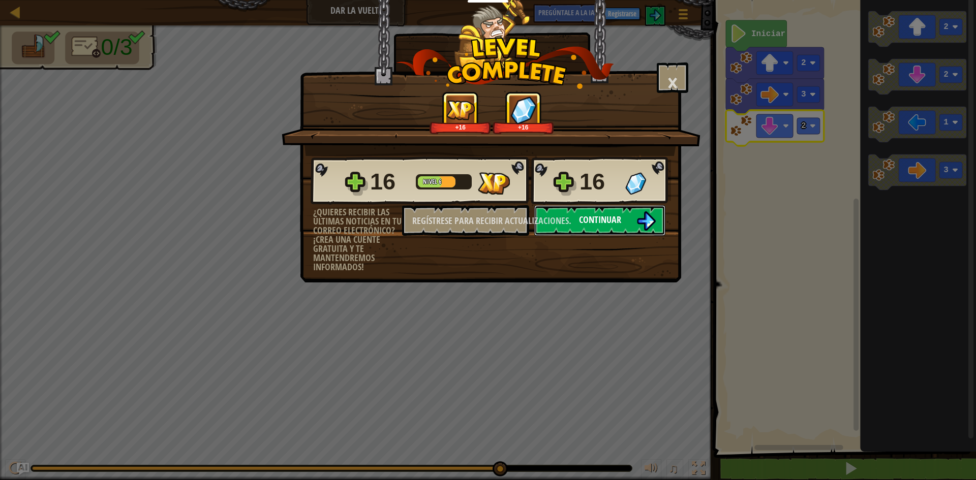
click at [569, 231] on button "Continuar" at bounding box center [599, 220] width 131 height 31
